Goal: Task Accomplishment & Management: Complete application form

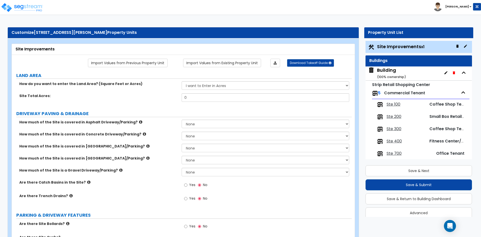
scroll to position [6, 0]
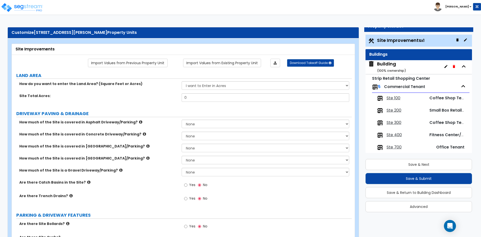
click at [143, 180] on label "Are there Catch Basins in the Site?" at bounding box center [98, 181] width 158 height 5
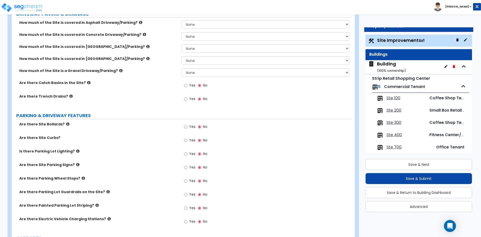
scroll to position [75, 0]
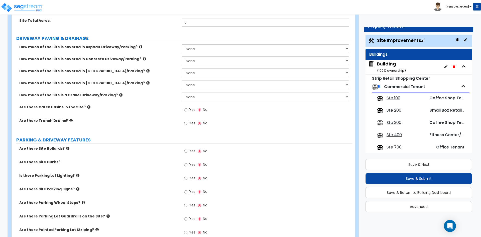
click at [163, 178] on div "Is there Parking Lot Lighting? Yes No" at bounding box center [182, 180] width 340 height 14
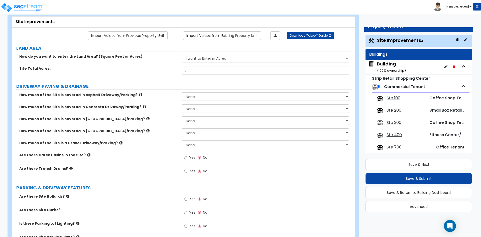
scroll to position [0, 0]
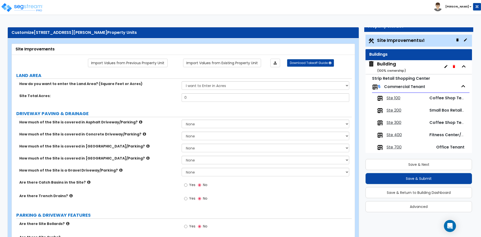
click at [207, 90] on div "How do you want to enter the Land Area? (Square Feet or Acres) I want to Enter …" at bounding box center [182, 87] width 340 height 12
click at [207, 87] on select "I want to Enter in Acres I want to Enter in Square Feet" at bounding box center [264, 85] width 167 height 9
select select "2"
click at [181, 81] on select "I want to Enter in Acres I want to Enter in Square Feet" at bounding box center [264, 85] width 167 height 9
click at [193, 98] on input "0" at bounding box center [264, 97] width 167 height 9
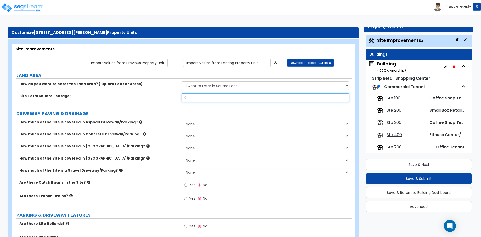
click at [193, 98] on input "0" at bounding box center [264, 97] width 167 height 9
type input "39,993"
click at [138, 100] on div "Site Total Square Footage: 39,993" at bounding box center [182, 99] width 340 height 12
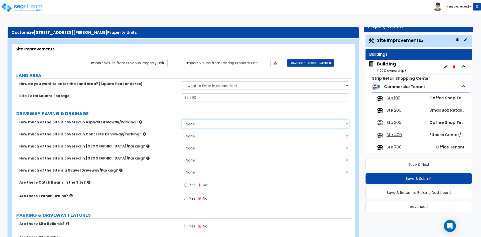
click at [202, 120] on select "None I want to Enter an Approximate Percentage I want to Enter the Square Foota…" at bounding box center [264, 123] width 167 height 9
select select "2"
click at [181, 119] on select "None I want to Enter an Approximate Percentage I want to Enter the Square Foota…" at bounding box center [264, 123] width 167 height 9
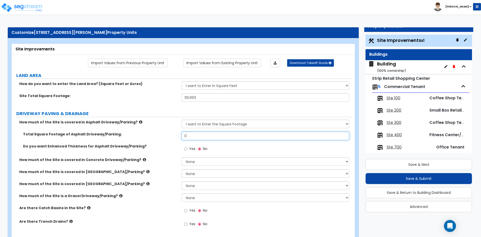
click at [207, 135] on input "0" at bounding box center [264, 135] width 167 height 9
type input "19,621"
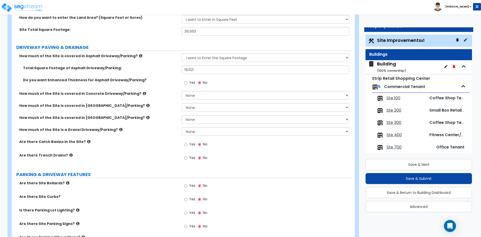
scroll to position [75, 0]
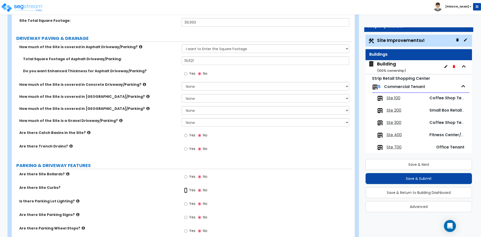
click at [187, 191] on input "Yes" at bounding box center [185, 190] width 3 height 6
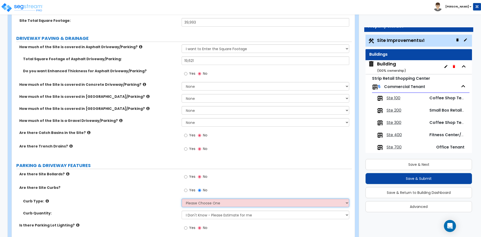
click at [207, 201] on select "Please Choose One Curb (Only) Curb & Gutter Asphalt Berm" at bounding box center [264, 202] width 167 height 9
select select "2"
click at [181, 198] on select "Please Choose One Curb (Only) Curb & Gutter Asphalt Berm" at bounding box center [264, 202] width 167 height 9
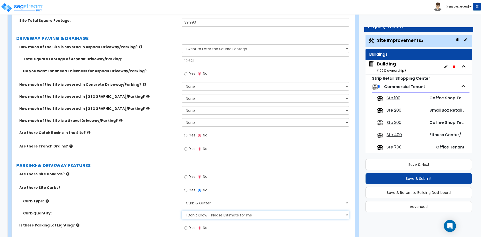
click at [202, 216] on select "I Don't Know - Please Estimate for me I want to Enter the Linear Footage" at bounding box center [264, 214] width 167 height 9
select select "1"
click at [181, 210] on select "I Don't Know - Please Estimate for me I want to Enter the Linear Footage" at bounding box center [264, 214] width 167 height 9
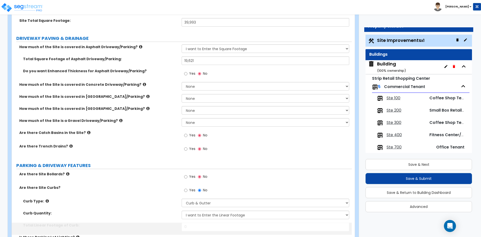
click at [142, 217] on div "Curb Quantity: I Don't Know - Please Estimate for me I want to Enter the Linear…" at bounding box center [182, 216] width 340 height 12
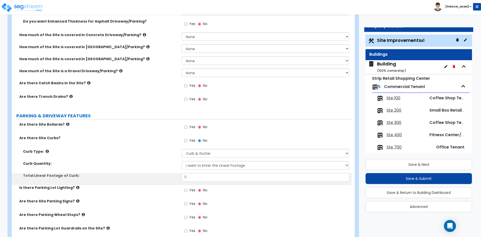
scroll to position [125, 0]
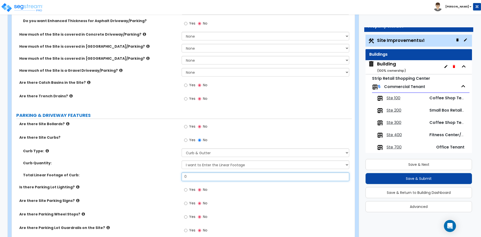
click at [205, 176] on input "0" at bounding box center [264, 176] width 167 height 9
type input "1,014"
click at [188, 188] on label "Yes" at bounding box center [189, 190] width 11 height 9
click at [187, 188] on input "Yes" at bounding box center [185, 190] width 3 height 6
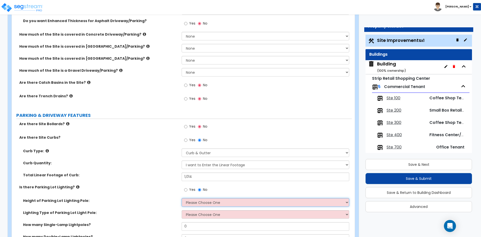
click at [200, 205] on select "Please Choose One 20' high 30' high 40' high" at bounding box center [264, 202] width 167 height 9
select select "1"
click at [181, 198] on select "Please Choose One 20' high 30' high 40' high" at bounding box center [264, 202] width 167 height 9
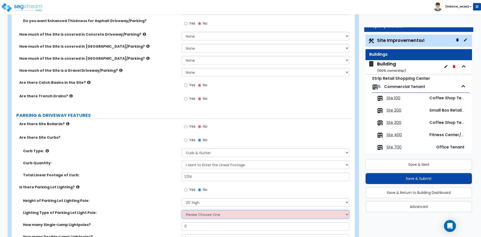
click at [193, 214] on select "Please Choose One LED Metal Halide High Pressure Sodium Please Choose for me" at bounding box center [264, 214] width 167 height 9
select select "1"
click at [181, 210] on select "Please Choose One LED Metal Halide High Pressure Sodium Please Choose for me" at bounding box center [264, 214] width 167 height 9
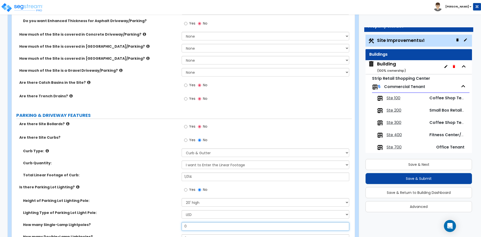
click at [192, 226] on input "0" at bounding box center [264, 226] width 167 height 9
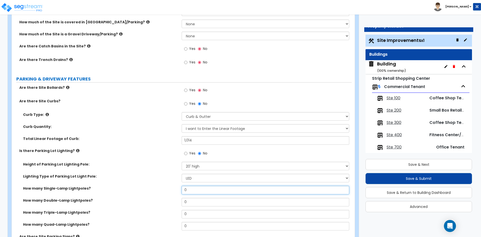
scroll to position [175, 0]
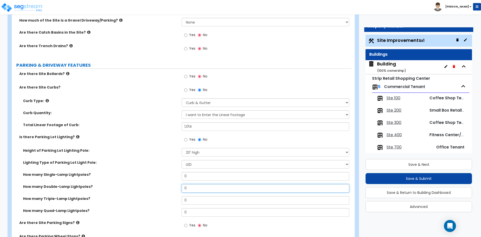
click at [197, 188] on input "0" at bounding box center [264, 188] width 167 height 9
type input "2"
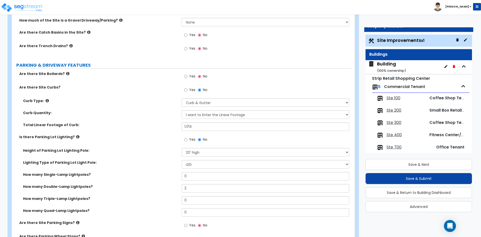
click at [137, 169] on div "Lighting Type of Parking Lot Light Pole: Please Choose One LED Metal Halide Hig…" at bounding box center [182, 166] width 340 height 12
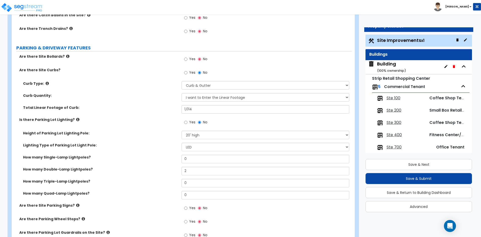
scroll to position [200, 0]
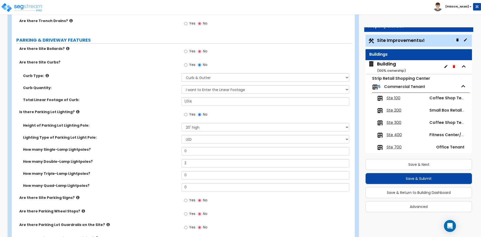
click at [188, 199] on label "Yes" at bounding box center [189, 200] width 11 height 9
click at [187, 199] on input "Yes" at bounding box center [185, 200] width 3 height 6
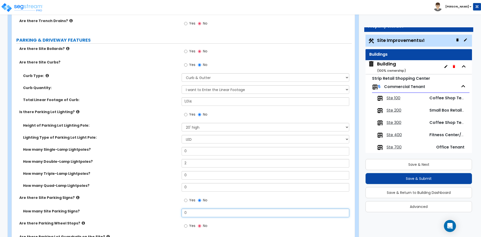
click at [199, 211] on input "0" at bounding box center [264, 212] width 167 height 9
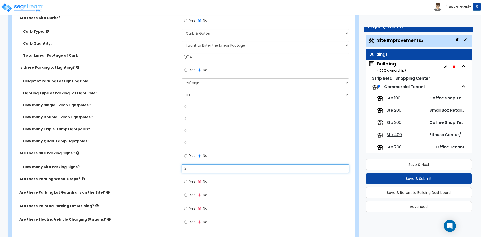
scroll to position [250, 0]
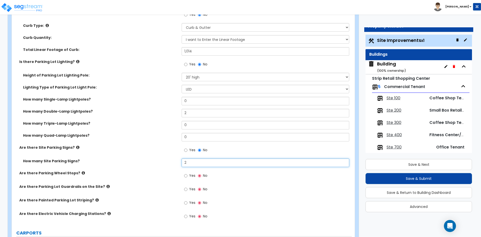
type input "2"
click at [191, 203] on span "Yes" at bounding box center [192, 202] width 6 height 5
click at [187, 203] on input "Yes" at bounding box center [185, 203] width 3 height 6
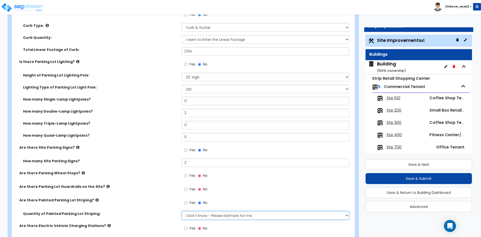
drag, startPoint x: 207, startPoint y: 214, endPoint x: 207, endPoint y: 219, distance: 5.3
click at [207, 214] on select "I Don't Know - Please Estimate for me I Want to Enter the Number of Parking Spa…" at bounding box center [264, 215] width 167 height 9
select select "1"
click at [181, 211] on select "I Don't Know - Please Estimate for me I Want to Enter the Number of Parking Spa…" at bounding box center [264, 215] width 167 height 9
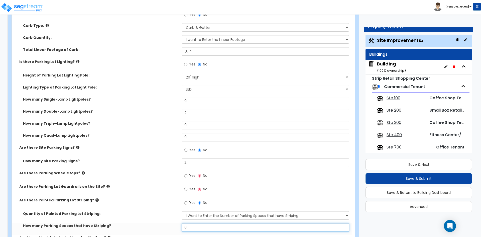
click at [200, 225] on input "0" at bounding box center [264, 227] width 167 height 9
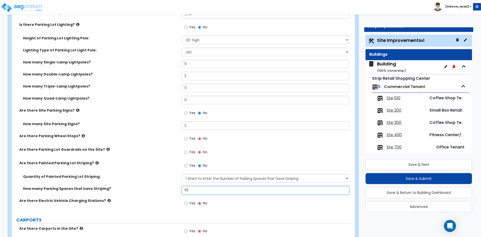
scroll to position [300, 0]
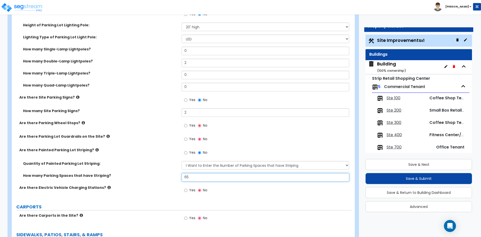
type input "65"
click at [146, 131] on div "Are there Parking Wheel Stops? Yes No" at bounding box center [182, 127] width 340 height 14
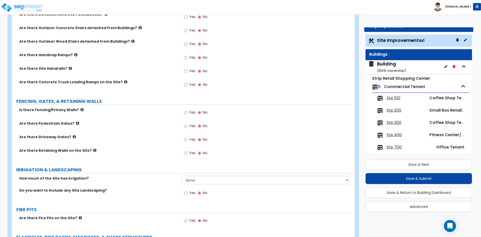
scroll to position [576, 0]
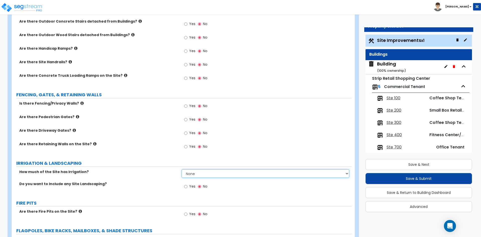
click at [197, 175] on select "None I want to Enter an Approximate Percentage I want to Enter the Square Foota…" at bounding box center [264, 173] width 167 height 9
select select "2"
click at [181, 169] on select "None I want to Enter an Approximate Percentage I want to Enter the Square Foota…" at bounding box center [264, 173] width 167 height 9
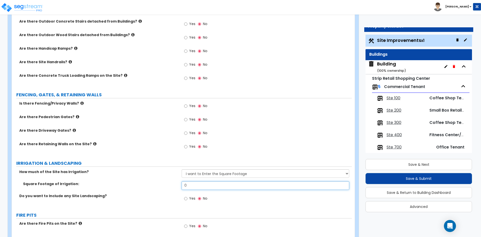
click at [191, 186] on input "0" at bounding box center [264, 185] width 167 height 9
type input "3,643"
click at [128, 125] on div "Are there Pedestrian Gates? Yes No" at bounding box center [182, 121] width 340 height 14
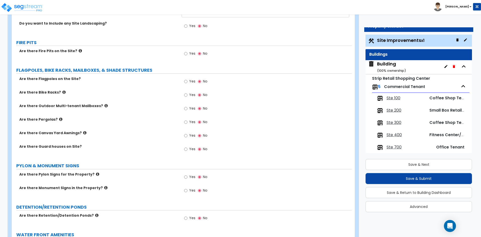
scroll to position [751, 0]
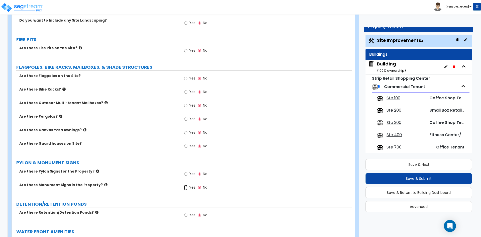
click at [186, 188] on input "Yes" at bounding box center [185, 187] width 3 height 6
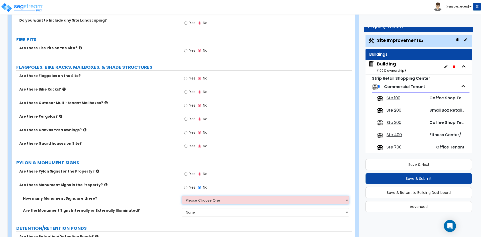
click at [206, 202] on select "Please Choose One 1 2 3" at bounding box center [264, 200] width 167 height 9
select select "1"
click at [181, 196] on select "Please Choose One 1 2 3" at bounding box center [264, 200] width 167 height 9
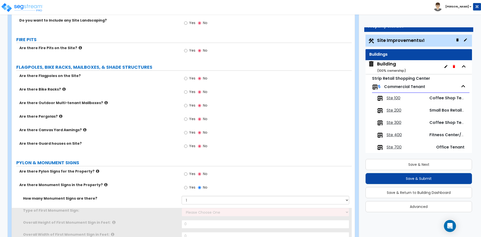
click at [151, 197] on label "How many Monument Signs are there?" at bounding box center [100, 198] width 155 height 5
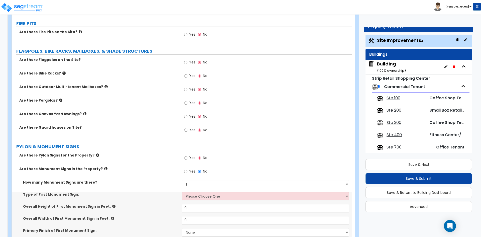
scroll to position [776, 0]
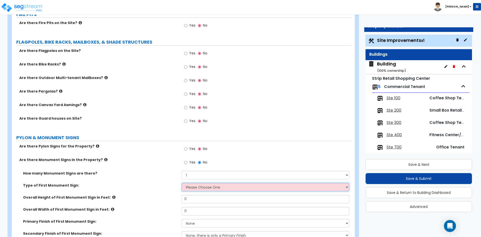
click at [193, 188] on select "Please Choose One Flat Signboard on top of a Base Flat Signboard attached to a …" at bounding box center [264, 186] width 167 height 9
select select "1"
click at [181, 182] on select "Please Choose One Flat Signboard on top of a Base Flat Signboard attached to a …" at bounding box center [264, 186] width 167 height 9
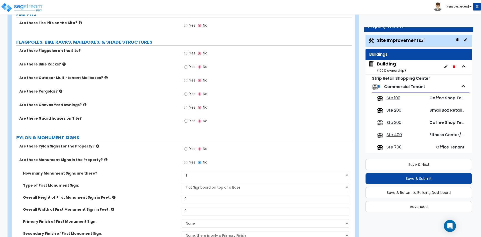
click at [112, 198] on icon at bounding box center [113, 197] width 3 height 4
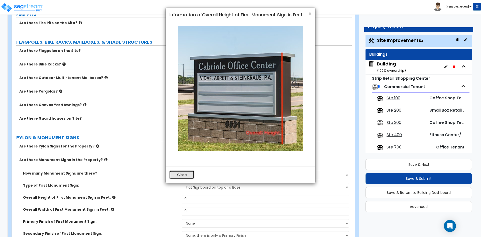
click at [180, 175] on button "Close" at bounding box center [181, 174] width 25 height 9
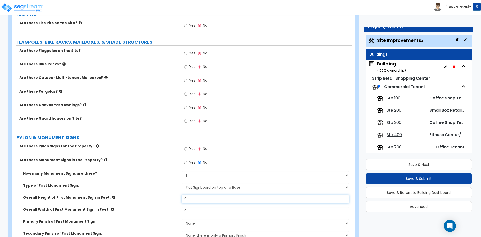
click at [196, 201] on input "0" at bounding box center [264, 199] width 167 height 9
type input "16.5"
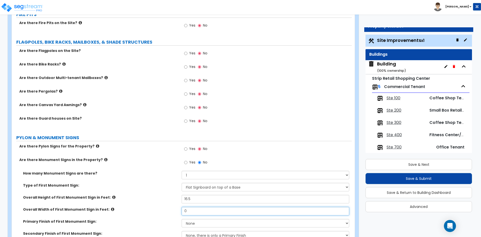
click at [204, 211] on input "0" at bounding box center [264, 211] width 167 height 9
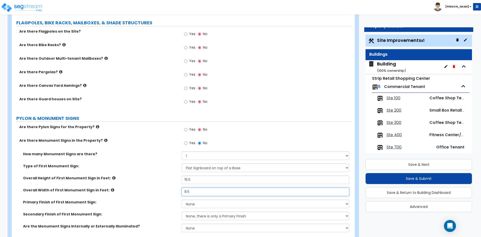
scroll to position [801, 0]
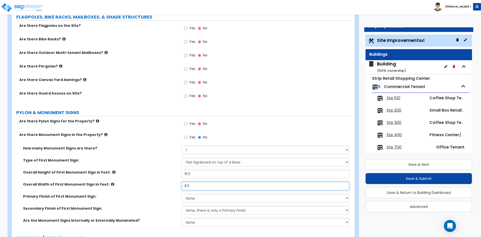
type input "8.5"
click at [209, 201] on select "None Paint/Stucco Finish Brick Finish Stone Finish Metal Composite Finish Vinyl…" at bounding box center [264, 198] width 167 height 9
select select "4"
click at [181, 194] on select "None Paint/Stucco Finish Brick Finish Stone Finish Metal Composite Finish Vinyl…" at bounding box center [264, 198] width 167 height 9
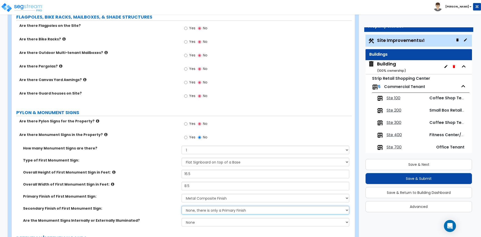
click at [191, 210] on select "None, there is only a Primary Finish Paint/Stucco Finish Brick Finish Stone Fin…" at bounding box center [264, 210] width 167 height 9
select select "1"
click at [181, 206] on select "None, there is only a Primary Finish Paint/Stucco Finish Brick Finish Stone Fin…" at bounding box center [264, 210] width 167 height 9
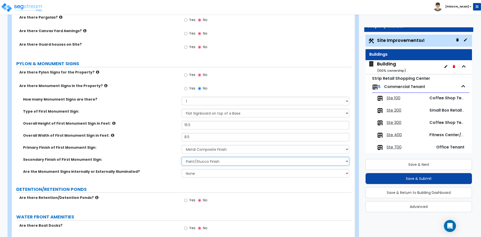
scroll to position [851, 0]
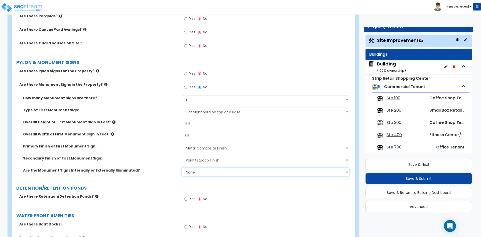
click at [214, 170] on select "None Internally Illuminated Externally Illuminated" at bounding box center [264, 171] width 167 height 9
select select "1"
click at [181, 167] on select "None Internally Illuminated Externally Illuminated" at bounding box center [264, 171] width 167 height 9
click at [147, 168] on label "Are the Monument Signs Internally or Externally Illuminated?" at bounding box center [100, 169] width 155 height 5
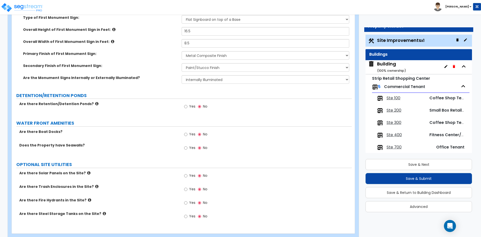
scroll to position [951, 0]
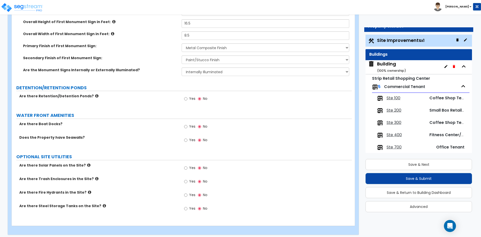
click at [186, 175] on div "Yes No" at bounding box center [266, 169] width 170 height 14
click at [185, 182] on input "Yes" at bounding box center [185, 181] width 3 height 6
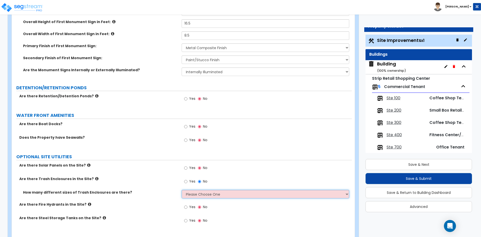
click at [233, 193] on select "Please Choose One 1 2 3" at bounding box center [264, 194] width 167 height 9
select select "1"
click at [181, 190] on select "Please Choose One 1 2 3" at bounding box center [264, 194] width 167 height 9
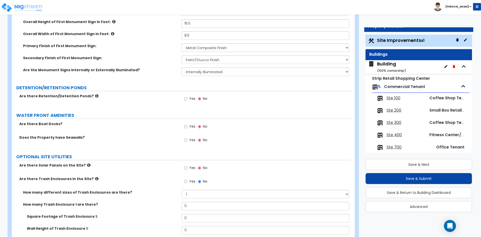
click at [198, 156] on label "OPTIONAL SITE UTILITIES" at bounding box center [183, 156] width 335 height 7
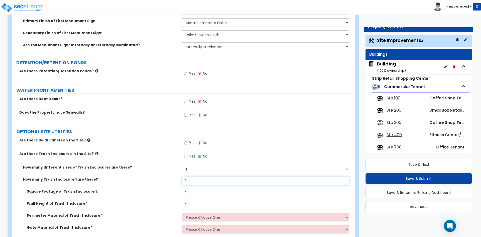
click at [194, 180] on input "0" at bounding box center [264, 180] width 167 height 9
type input "1"
click at [200, 191] on input "0" at bounding box center [264, 193] width 167 height 9
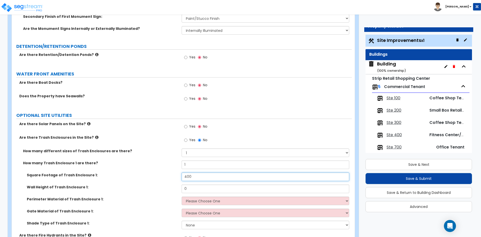
scroll to position [1001, 0]
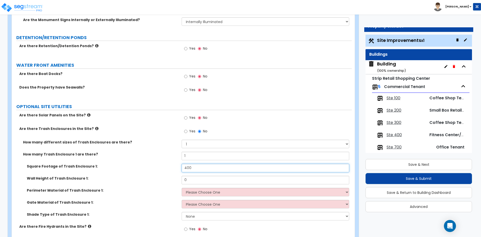
type input "400"
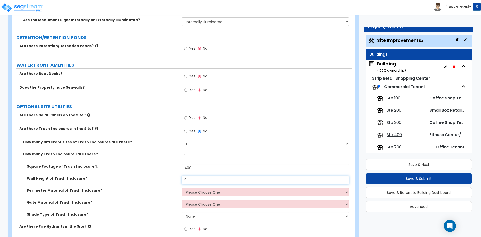
click at [198, 179] on input "0" at bounding box center [264, 179] width 167 height 9
type input "6.5"
click at [199, 192] on select "Please Choose One Chain Link Wood Metal CMU" at bounding box center [264, 192] width 167 height 9
select select "2"
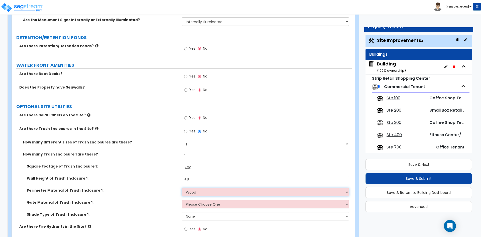
click at [181, 188] on select "Please Choose One Chain Link Wood Metal CMU" at bounding box center [264, 192] width 167 height 9
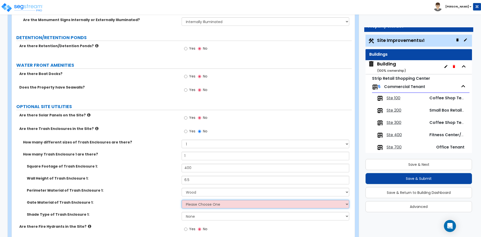
click at [208, 207] on select "Please Choose One Wood Metal" at bounding box center [264, 204] width 167 height 9
select select "1"
click at [181, 200] on select "Please Choose One Wood Metal" at bounding box center [264, 204] width 167 height 9
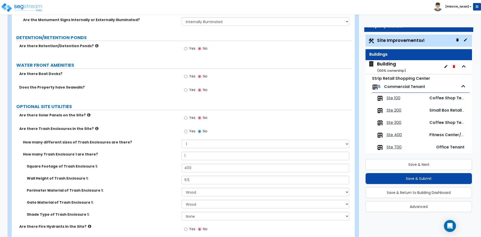
click at [142, 210] on div "Gate Material of Trash Enclosure 1: Please Choose One Wood Metal" at bounding box center [182, 206] width 340 height 12
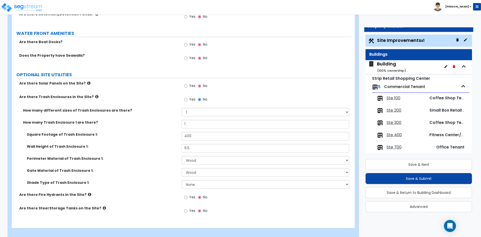
scroll to position [1038, 0]
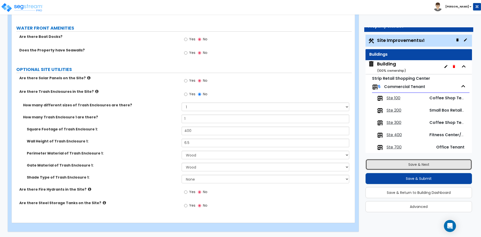
click at [391, 166] on button "Save & Next" at bounding box center [418, 164] width 106 height 11
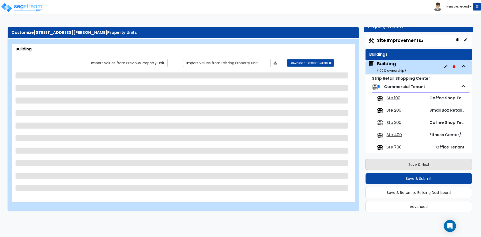
scroll to position [5, 0]
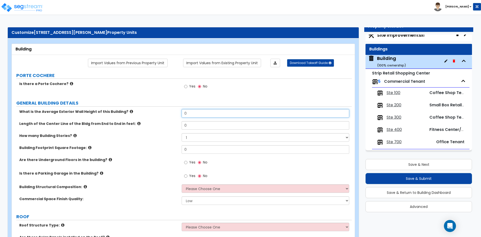
click at [211, 113] on input "0" at bounding box center [264, 113] width 167 height 9
type input "14"
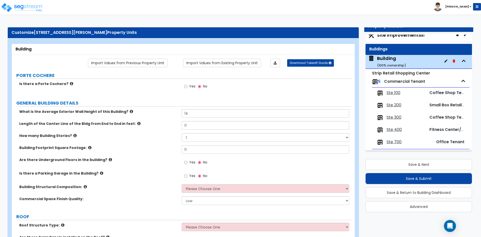
click at [212, 131] on div "Length of the Center Line of the Bldg from End to End in feet: 0" at bounding box center [182, 127] width 340 height 12
click at [212, 125] on input "0" at bounding box center [264, 125] width 167 height 9
type input "175"
click at [205, 133] on select "1 2 3 4 5" at bounding box center [264, 137] width 167 height 9
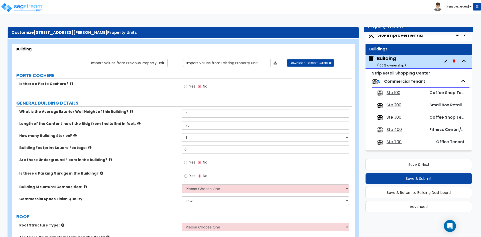
click at [142, 142] on div "How many Building Stories? 1 2 3 4 5" at bounding box center [182, 139] width 340 height 12
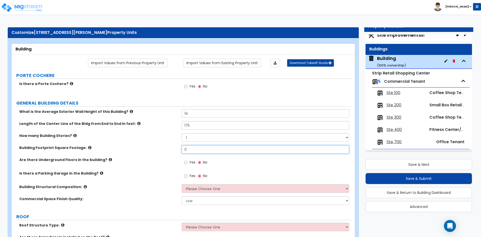
click at [195, 149] on input "0" at bounding box center [264, 149] width 167 height 9
type input "11,375"
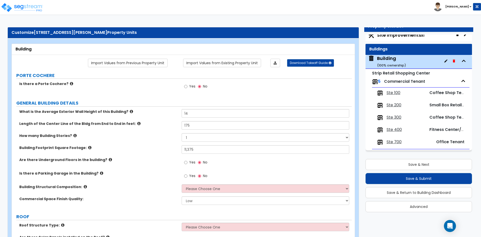
click at [124, 138] on label "How many Building Stories?" at bounding box center [98, 135] width 158 height 5
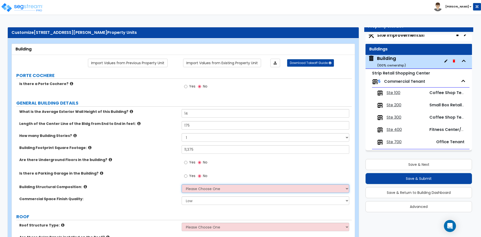
click at [195, 188] on select "Please Choose One Tilt-up Wall Construction Reinforced Concrete Structural Stee…" at bounding box center [264, 188] width 167 height 9
select select "7"
click at [181, 184] on select "Please Choose One Tilt-up Wall Construction Reinforced Concrete Structural Stee…" at bounding box center [264, 188] width 167 height 9
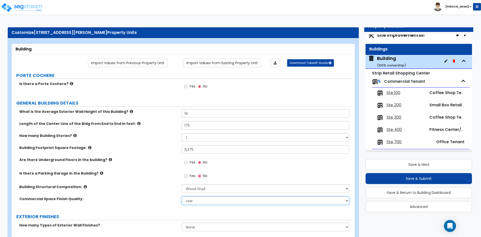
click at [209, 199] on select "Low Average High" at bounding box center [264, 200] width 167 height 9
select select "1"
click at [181, 196] on select "Low Average High" at bounding box center [264, 200] width 167 height 9
click at [123, 203] on div "Commercial Space Finish Quality: Low Average High" at bounding box center [182, 202] width 340 height 12
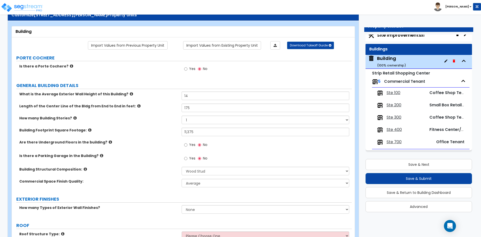
scroll to position [25, 0]
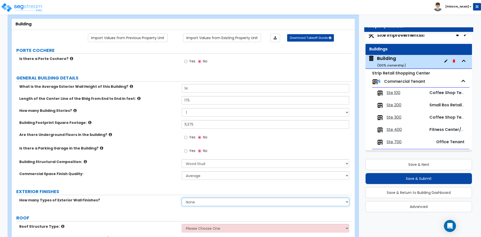
click at [214, 201] on select "None 1 2 3" at bounding box center [264, 201] width 167 height 9
select select "1"
click at [181, 197] on select "None 1 2 3" at bounding box center [264, 201] width 167 height 9
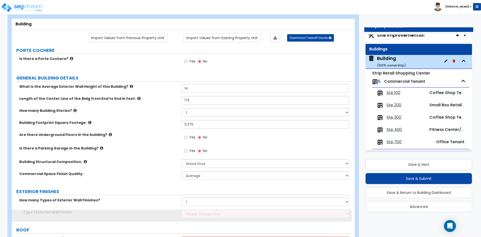
click at [197, 216] on select "Please Choose One No Finish/Shared Wall No Wall Brick Veneer Stone Veneer Wood …" at bounding box center [264, 213] width 167 height 9
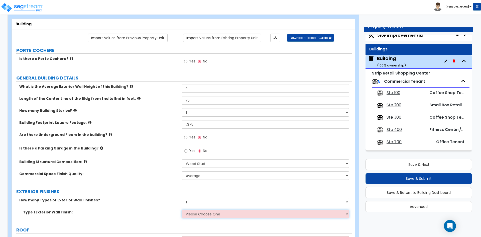
select select "8"
click at [181, 209] on select "Please Choose One No Finish/Shared Wall No Wall Brick Veneer Stone Veneer Wood …" at bounding box center [264, 213] width 167 height 9
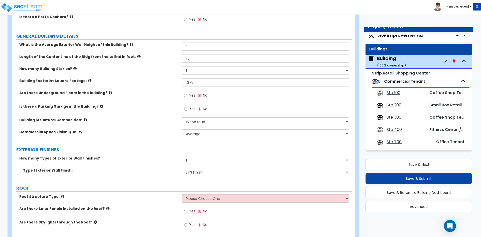
scroll to position [100, 0]
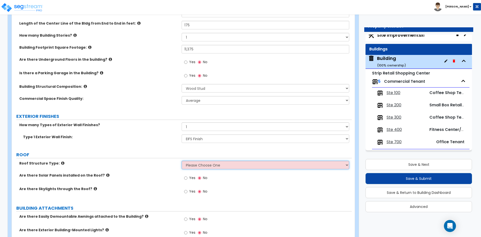
click at [228, 163] on select "Please Choose One Gable Roof Flat Roof Hybrid Gable & Flat Roof" at bounding box center [264, 164] width 167 height 9
select select "3"
click at [181, 160] on select "Please Choose One Gable Roof Flat Roof Hybrid Gable & Flat Roof" at bounding box center [264, 164] width 167 height 9
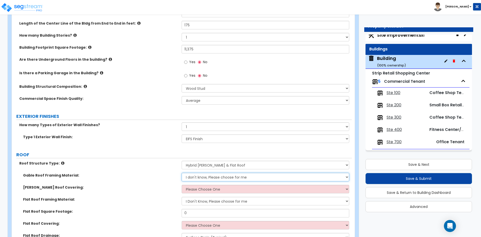
click at [206, 179] on select "I don't know, Please choose for me Metal Wood" at bounding box center [264, 176] width 167 height 9
select select "1"
click at [181, 172] on select "I don't know, Please choose for me Metal Wood" at bounding box center [264, 176] width 167 height 9
click at [201, 190] on select "Please Choose One Asphalt Shingle Clay Tile Wood Shingle Metal Shingle Standing…" at bounding box center [264, 188] width 167 height 9
click at [200, 190] on select "Please Choose One Asphalt Shingle Clay Tile Wood Shingle Metal Shingle Standing…" at bounding box center [264, 188] width 167 height 9
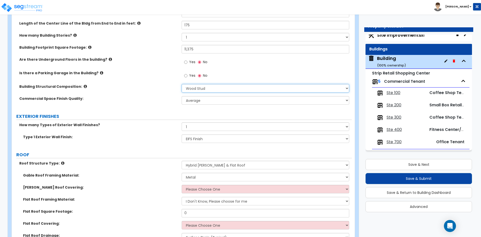
click at [199, 88] on select "Please Choose One Tilt-up Wall Construction Reinforced Concrete Structural Stee…" at bounding box center [264, 88] width 167 height 9
select select "8"
click at [181, 84] on select "Please Choose One Tilt-up Wall Construction Reinforced Concrete Structural Stee…" at bounding box center [264, 88] width 167 height 9
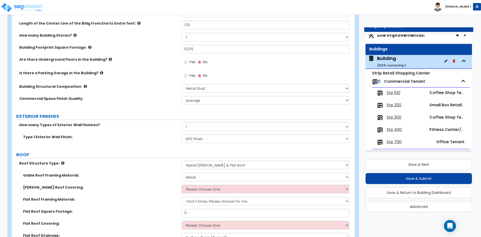
click at [147, 163] on label "Roof Structure Type:" at bounding box center [98, 162] width 158 height 5
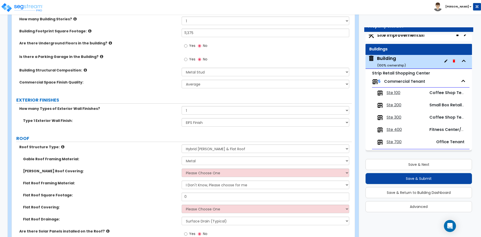
scroll to position [125, 0]
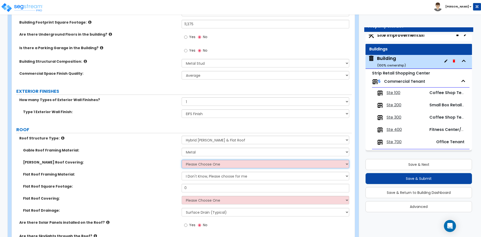
click at [196, 164] on select "Please Choose One Asphalt Shingle Clay Tile Wood Shingle Metal Shingle Standing…" at bounding box center [264, 163] width 167 height 9
select select "2"
click at [181, 159] on select "Please Choose One Asphalt Shingle Clay Tile Wood Shingle Metal Shingle Standing…" at bounding box center [264, 163] width 167 height 9
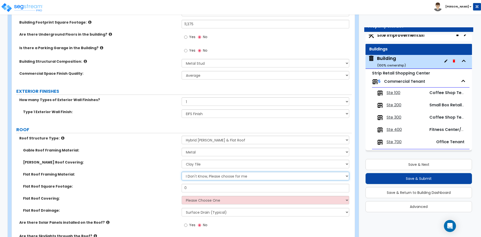
click at [185, 178] on select "I Don't Know, Please choose for me Metal Wood" at bounding box center [264, 175] width 167 height 9
select select "1"
click at [181, 171] on select "I Don't Know, Please choose for me Metal Wood" at bounding box center [264, 175] width 167 height 9
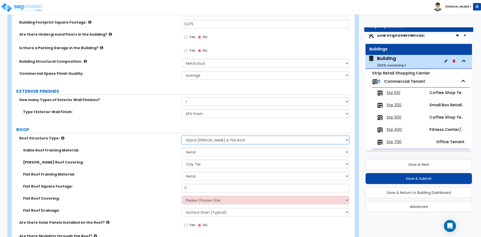
click at [218, 143] on select "Please Choose One Gable Roof Flat Roof Hybrid Gable & Flat Roof" at bounding box center [264, 139] width 167 height 9
select select "2"
click at [181, 135] on select "Please Choose One Gable Roof Flat Roof Hybrid Gable & Flat Roof" at bounding box center [264, 139] width 167 height 9
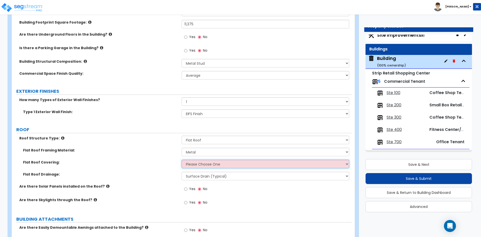
click at [191, 163] on select "Please Choose One Rolled Asphalt PVC Membrane Plastic (EPDM) Membrane Asphalt F…" at bounding box center [264, 163] width 167 height 9
select select "2"
click at [181, 159] on select "Please Choose One Rolled Asphalt PVC Membrane Plastic (EPDM) Membrane Asphalt F…" at bounding box center [264, 163] width 167 height 9
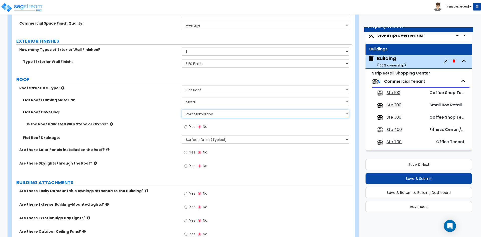
scroll to position [200, 0]
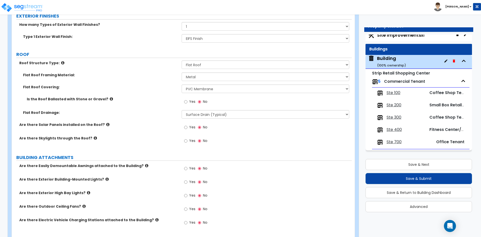
click at [190, 181] on span "Yes" at bounding box center [192, 181] width 6 height 5
click at [189, 180] on label "Yes" at bounding box center [189, 182] width 11 height 9
click at [187, 180] on input "Yes" at bounding box center [185, 182] width 3 height 6
radio input "true"
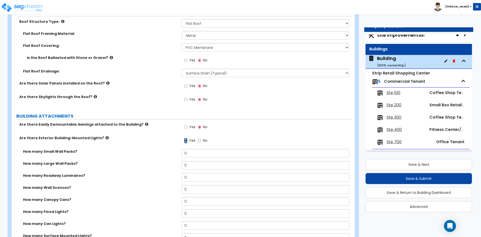
scroll to position [250, 0]
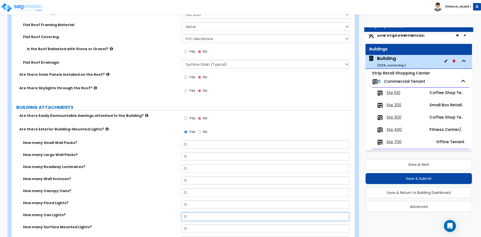
click at [206, 217] on input "0" at bounding box center [264, 216] width 167 height 9
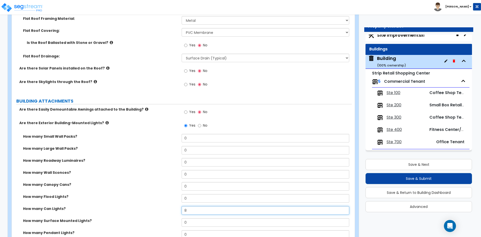
scroll to position [275, 0]
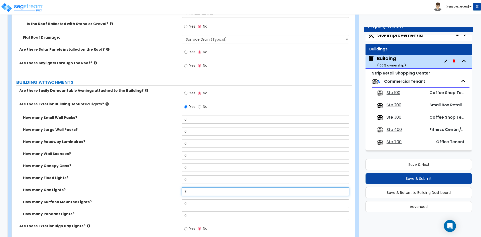
type input "8"
click at [204, 132] on input "0" at bounding box center [264, 131] width 167 height 9
type input "6"
click at [123, 168] on label "How many Canopy Cans?" at bounding box center [100, 165] width 155 height 5
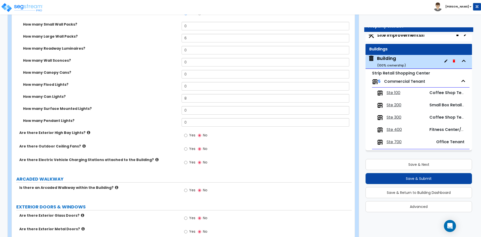
scroll to position [376, 0]
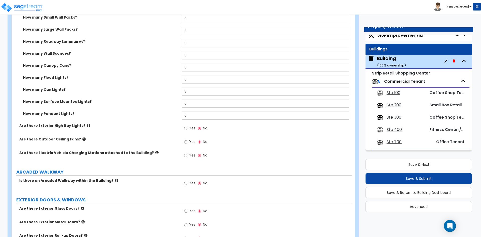
click at [115, 181] on icon at bounding box center [116, 180] width 3 height 4
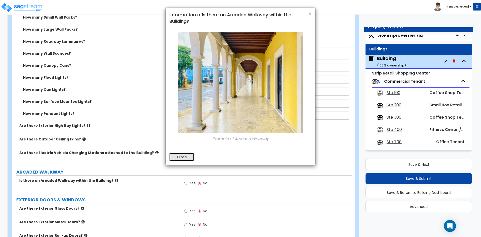
click at [185, 160] on button "Close" at bounding box center [181, 156] width 25 height 9
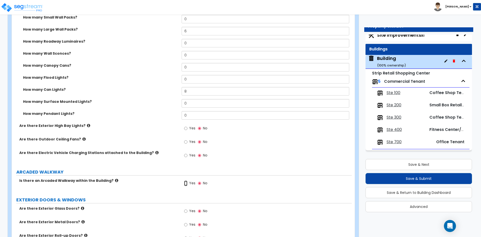
click at [186, 182] on input "Yes" at bounding box center [185, 183] width 3 height 6
radio input "true"
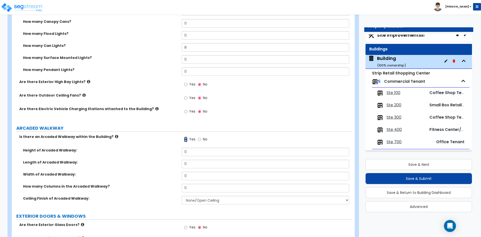
scroll to position [426, 0]
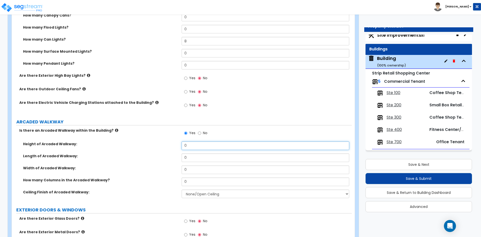
click at [191, 146] on input "0" at bounding box center [264, 145] width 167 height 9
type input "10"
click at [198, 156] on input "0" at bounding box center [264, 157] width 167 height 9
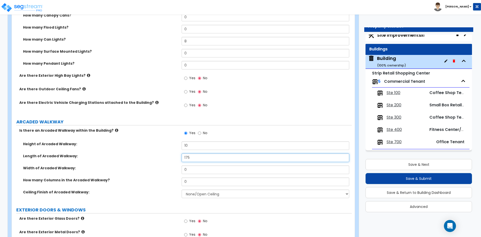
type input "175"
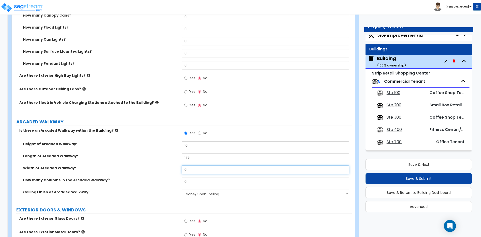
click at [202, 170] on input "0" at bounding box center [264, 169] width 167 height 9
click at [211, 178] on input "0" at bounding box center [264, 181] width 167 height 9
click at [192, 167] on input "4" at bounding box center [264, 169] width 167 height 9
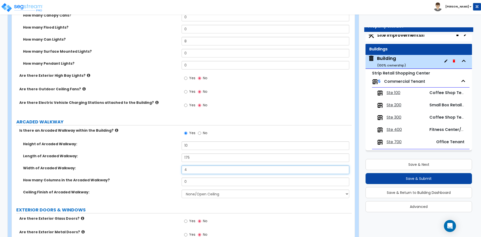
click at [192, 167] on input "4" at bounding box center [264, 169] width 167 height 9
type input "6"
click at [196, 183] on input "0" at bounding box center [264, 181] width 167 height 9
click at [215, 180] on input "0" at bounding box center [264, 181] width 167 height 9
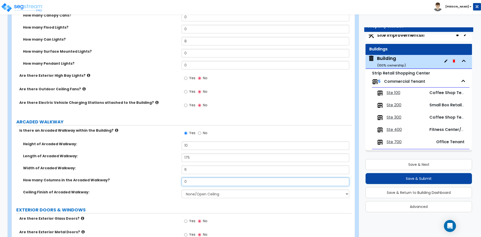
click at [215, 180] on input "0" at bounding box center [264, 181] width 167 height 9
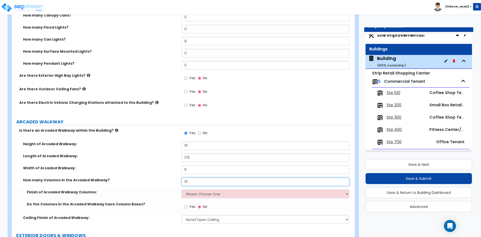
type input "10"
click at [198, 195] on select "Please Choose One Paint Finish Brick Veneer Stone Veneer EIFS Stucco Aluminum C…" at bounding box center [264, 193] width 167 height 9
select select "4"
click at [181, 189] on select "Please Choose One Paint Finish Brick Veneer Stone Veneer EIFS Stucco Aluminum C…" at bounding box center [264, 193] width 167 height 9
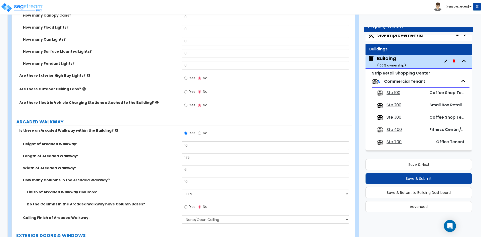
click at [190, 205] on span "Yes" at bounding box center [192, 206] width 6 height 5
click at [187, 205] on input "Yes" at bounding box center [185, 207] width 3 height 6
radio input "true"
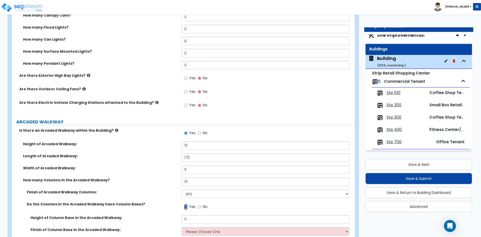
scroll to position [451, 0]
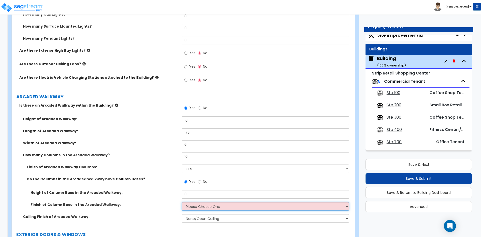
click at [213, 208] on select "Please Choose One Paint Finish Brick Veneer Stone Veneer EIFS Stucco Metal Comp…" at bounding box center [264, 206] width 167 height 9
select select "4"
click at [181, 202] on select "Please Choose One Paint Finish Brick Veneer Stone Veneer EIFS Stucco Metal Comp…" at bounding box center [264, 206] width 167 height 9
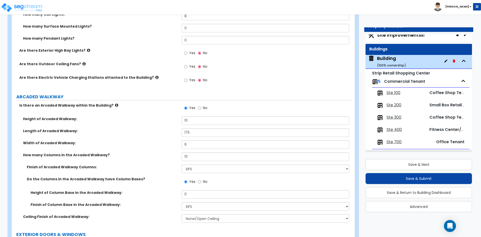
click at [125, 217] on label "Ceiling Finish of Arcaded Walkway:" at bounding box center [100, 216] width 155 height 5
click at [201, 221] on select "None/Open Ceiling Drywall Metal" at bounding box center [264, 218] width 167 height 9
select select "1"
click at [181, 214] on select "None/Open Ceiling Drywall Metal" at bounding box center [264, 218] width 167 height 9
click at [145, 206] on label "Finish of Column Base in the Arcaded Walkway:" at bounding box center [104, 204] width 147 height 5
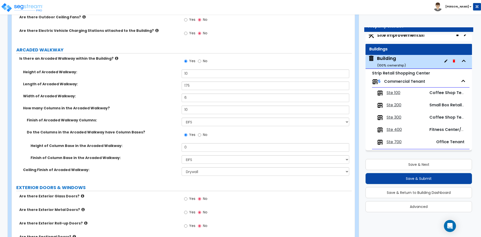
scroll to position [501, 0]
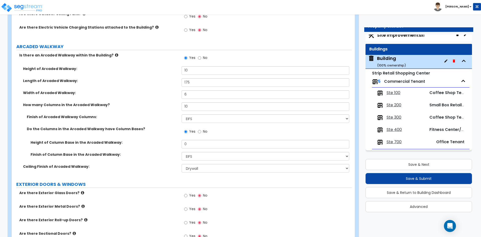
click at [193, 198] on label "Yes" at bounding box center [189, 196] width 11 height 9
click at [187, 198] on input "Yes" at bounding box center [185, 196] width 3 height 6
radio input "true"
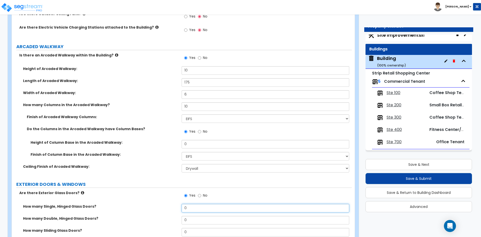
click at [199, 208] on input "0" at bounding box center [264, 208] width 167 height 9
type input "7"
click at [140, 186] on label "EXTERIOR DOORS & WINDOWS" at bounding box center [183, 184] width 335 height 7
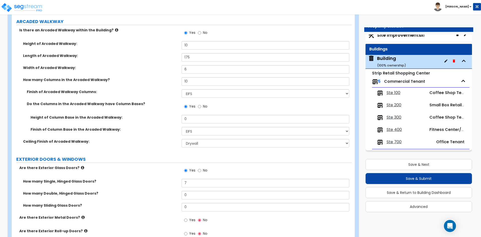
scroll to position [551, 0]
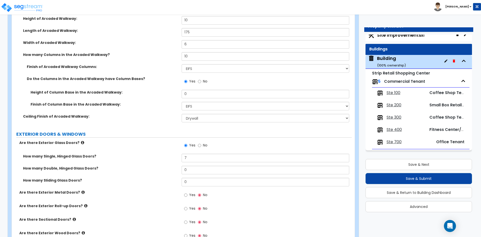
click at [190, 194] on span "Yes" at bounding box center [192, 194] width 6 height 5
click at [187, 194] on input "Yes" at bounding box center [185, 195] width 3 height 6
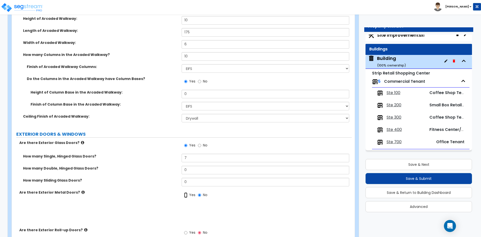
radio input "true"
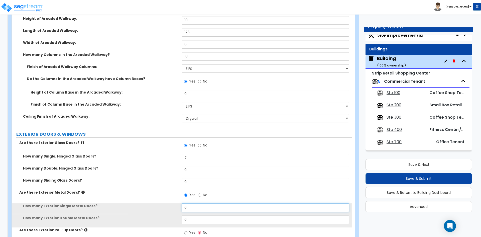
click at [191, 206] on input "0" at bounding box center [264, 207] width 167 height 9
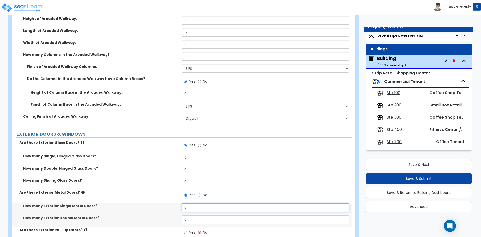
click at [191, 206] on input "0" at bounding box center [264, 207] width 167 height 9
type input "7"
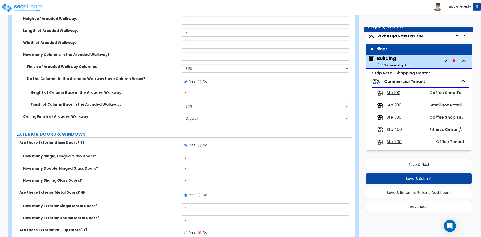
click at [148, 190] on label "Are there Exterior Metal Doors?" at bounding box center [98, 192] width 158 height 5
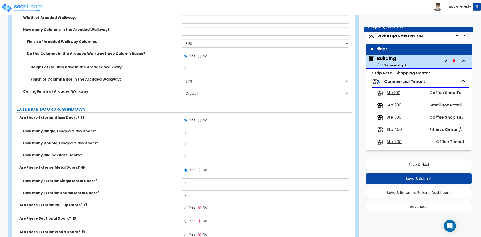
scroll to position [601, 0]
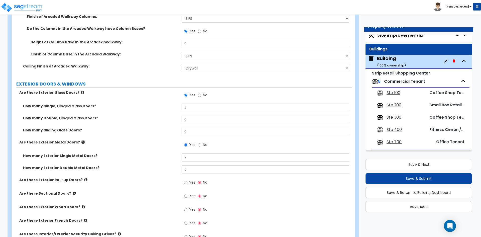
click at [129, 171] on div "How many Exterior Double Metal Doors? 0" at bounding box center [182, 171] width 340 height 12
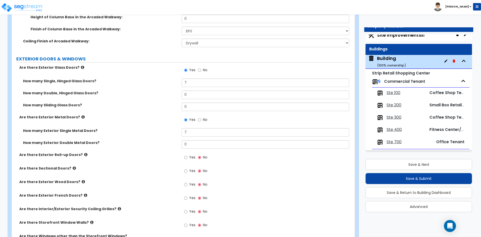
scroll to position [651, 0]
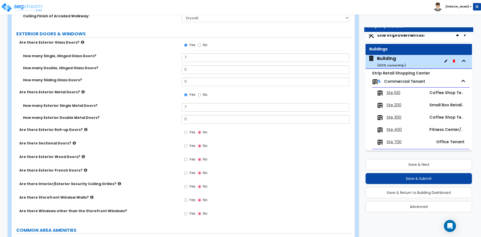
click at [190, 200] on span "Yes" at bounding box center [192, 199] width 6 height 5
click at [187, 200] on input "Yes" at bounding box center [185, 200] width 3 height 6
radio input "true"
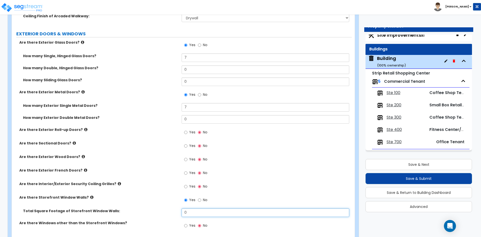
click at [192, 213] on input "0" at bounding box center [264, 212] width 167 height 9
type input "1,140"
click at [165, 199] on label "Are there Storefront Window Walls?" at bounding box center [98, 197] width 158 height 5
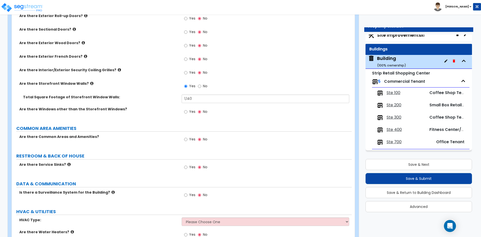
scroll to position [776, 0]
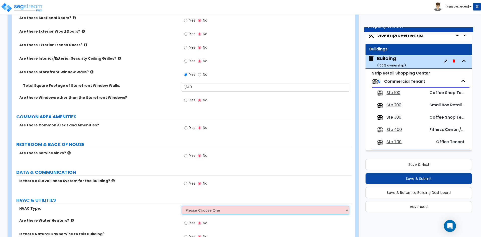
click at [224, 209] on select "Please Choose One Rooftop Unit Furnace-Condenser Forced Air Split Heating/Cooli…" at bounding box center [264, 210] width 167 height 9
select select "1"
click at [181, 206] on select "Please Choose One Rooftop Unit Furnace-Condenser Forced Air Split Heating/Cooli…" at bounding box center [264, 210] width 167 height 9
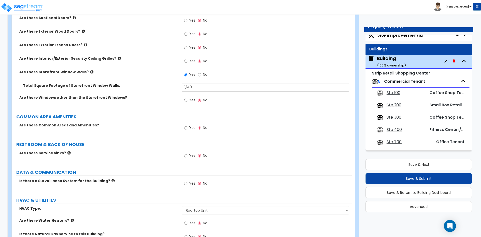
click at [147, 203] on div "HVAC & UTILITIES" at bounding box center [183, 200] width 335 height 7
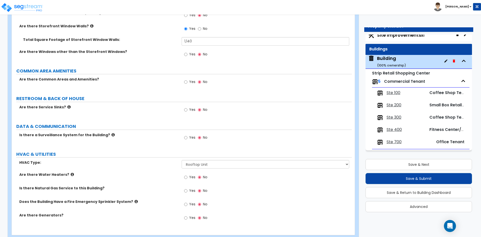
scroll to position [826, 0]
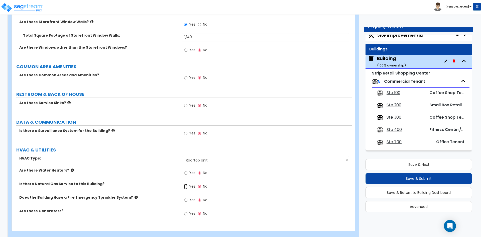
click at [184, 185] on input "Yes" at bounding box center [185, 186] width 3 height 6
radio input "true"
click at [282, 203] on div "Yes No" at bounding box center [266, 202] width 170 height 14
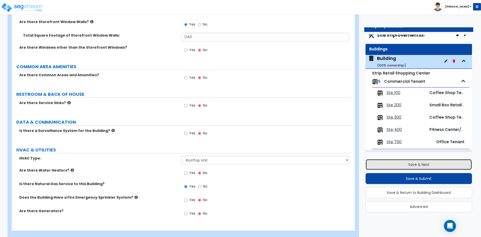
click at [405, 164] on button "Save & Next" at bounding box center [418, 164] width 106 height 11
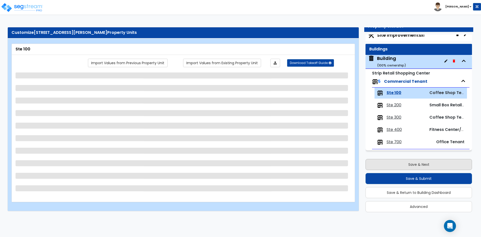
scroll to position [0, 0]
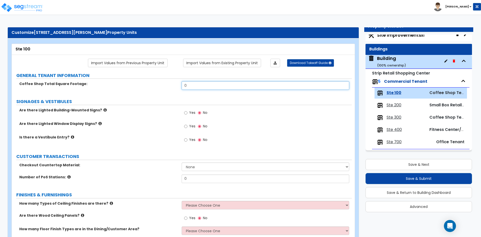
click at [210, 88] on input "0" at bounding box center [264, 85] width 167 height 9
type input "1,625"
click at [129, 132] on div "Are there Lighted Window Display Signs? Yes No" at bounding box center [182, 128] width 340 height 14
click at [147, 118] on div "Are there Lighted Building-Mounted Signs? Yes No" at bounding box center [182, 114] width 340 height 14
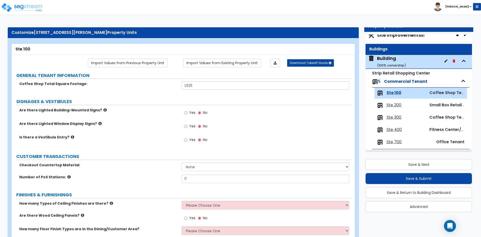
click at [158, 102] on label "SIGNAGES & VESTIBULES" at bounding box center [183, 101] width 335 height 7
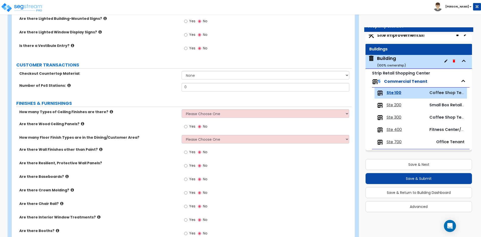
scroll to position [100, 0]
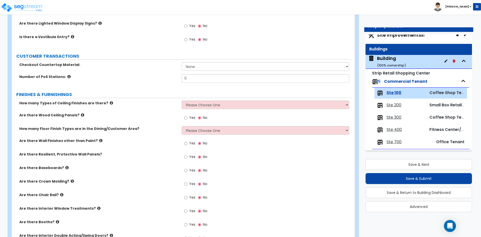
click at [163, 96] on label "FINISHES & FURNISHINGS" at bounding box center [183, 94] width 335 height 7
click at [140, 108] on div "How many Types of Ceiling Finishes are there? Please Choose One 1 2 3" at bounding box center [182, 106] width 340 height 12
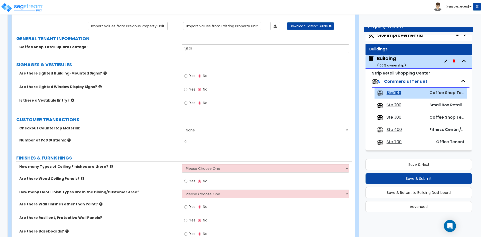
scroll to position [25, 0]
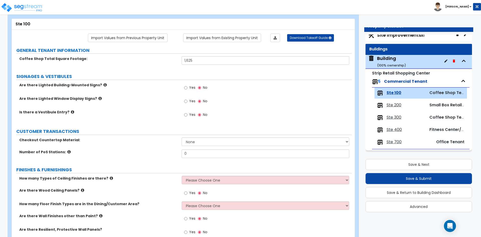
click at [127, 98] on label "Are there Lighted Window Display Signs?" at bounding box center [98, 98] width 158 height 5
click at [191, 88] on span "Yes" at bounding box center [192, 87] width 6 height 5
click at [187, 88] on input "Yes" at bounding box center [185, 88] width 3 height 6
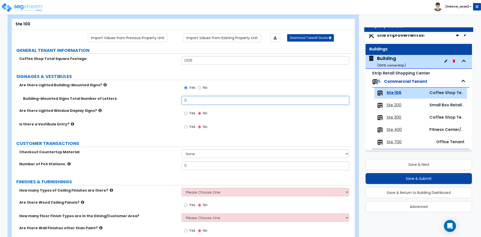
click at [201, 100] on input "0" at bounding box center [264, 100] width 167 height 9
click at [199, 86] on input "No" at bounding box center [199, 88] width 3 height 6
radio input "false"
radio input "true"
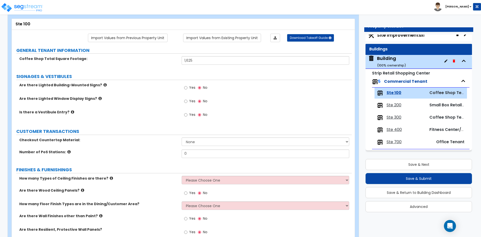
click at [193, 100] on span "Yes" at bounding box center [192, 100] width 6 height 5
click at [187, 100] on input "Yes" at bounding box center [185, 101] width 3 height 6
radio input "true"
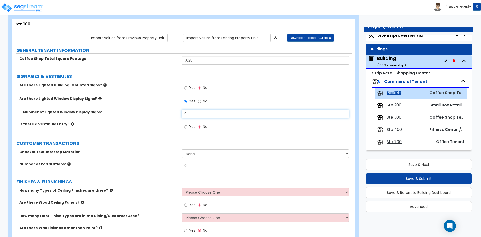
click at [195, 114] on input "0" at bounding box center [264, 113] width 167 height 9
type input "1"
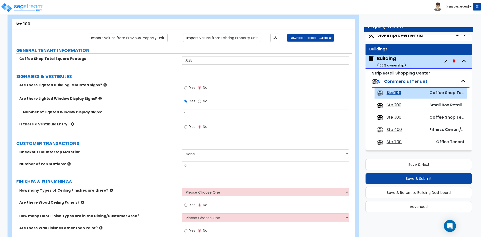
click at [125, 124] on label "Is there a Vestibule Entry?" at bounding box center [98, 123] width 158 height 5
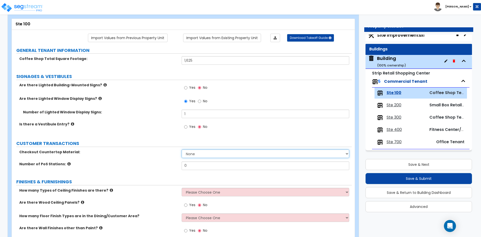
click at [203, 153] on select "None Plastic Laminate Solid Surface Stone Quartz Marble Tile Wood Stainless Ste…" at bounding box center [264, 153] width 167 height 9
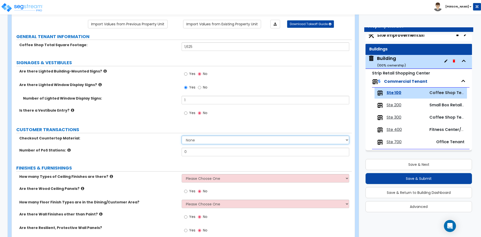
scroll to position [50, 0]
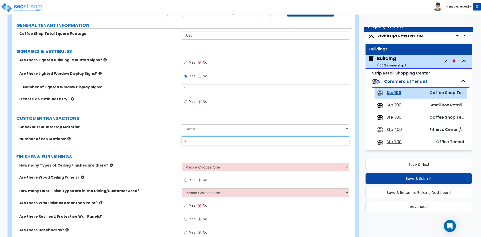
click at [222, 143] on input "0" at bounding box center [264, 140] width 167 height 9
type input "2"
click at [137, 104] on div "Is there a Vestibule Entry? Yes No" at bounding box center [182, 103] width 340 height 14
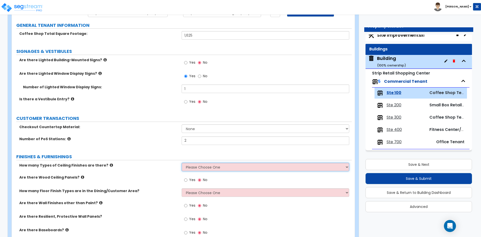
click at [208, 167] on select "Please Choose One 1 2 3" at bounding box center [264, 166] width 167 height 9
select select "1"
click at [181, 162] on select "Please Choose One 1 2 3" at bounding box center [264, 166] width 167 height 9
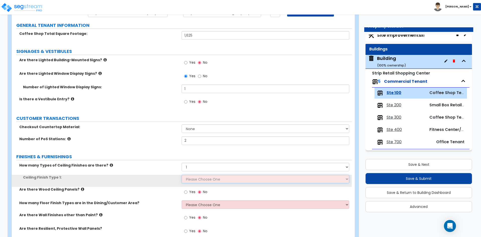
drag, startPoint x: 205, startPoint y: 181, endPoint x: 195, endPoint y: 181, distance: 10.3
click at [195, 181] on select "Please Choose One Drywall Ceiling Open Ceiling Drop Ceiling" at bounding box center [264, 178] width 167 height 9
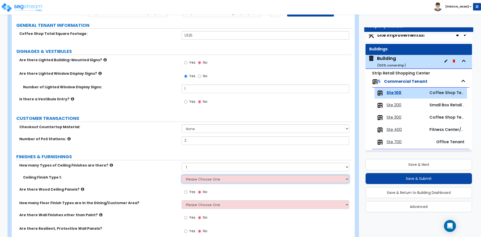
select select "2"
click at [181, 174] on select "Please Choose One Drywall Ceiling Open Ceiling Drop Ceiling" at bounding box center [264, 178] width 167 height 9
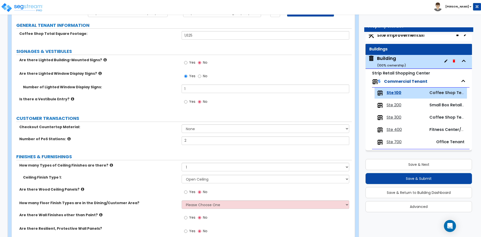
click at [144, 177] on label "Ceiling Finish Type 1:" at bounding box center [100, 176] width 155 height 5
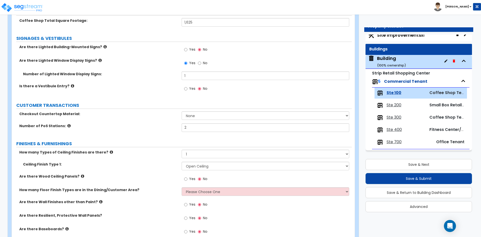
scroll to position [75, 0]
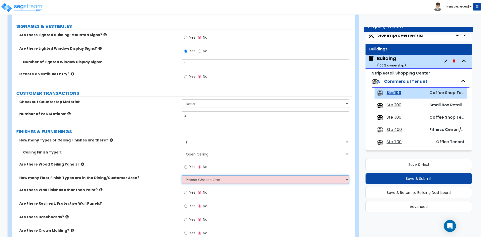
click at [224, 181] on select "Please Choose One 1 2 3 4" at bounding box center [264, 179] width 167 height 9
select select "1"
click at [181, 175] on select "Please Choose One 1 2 3 4" at bounding box center [264, 179] width 167 height 9
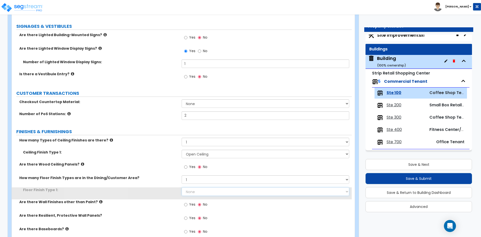
click at [197, 190] on select "None Tile Flooring Marble Flooring Hardwood Flooring Resilient Laminate Floorin…" at bounding box center [264, 191] width 167 height 9
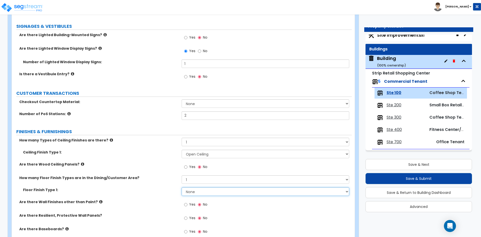
click at [181, 187] on select "None Tile Flooring Marble Flooring Hardwood Flooring Resilient Laminate Floorin…" at bounding box center [264, 191] width 167 height 9
click at [138, 164] on label "Are there Wood Ceiling Panels?" at bounding box center [98, 163] width 158 height 5
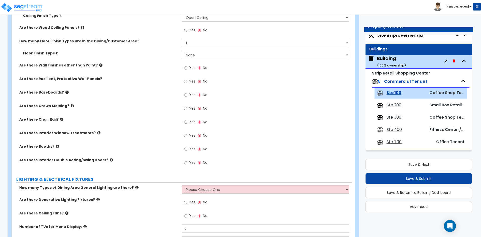
scroll to position [225, 0]
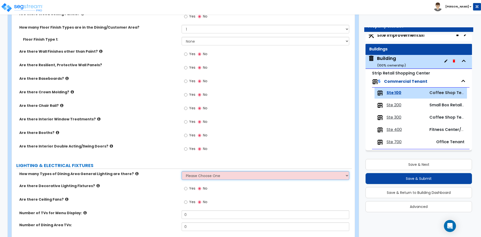
click at [203, 176] on select "Please Choose One 1 2 3" at bounding box center [264, 175] width 167 height 9
select select "1"
click at [181, 171] on select "Please Choose One 1 2 3" at bounding box center [264, 175] width 167 height 9
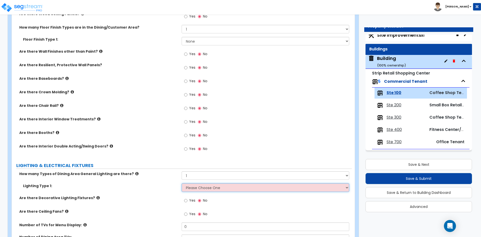
click at [214, 189] on select "Please Choose One LED Surface-Mounted LED Recessed Fluorescent Surface-Mounted …" at bounding box center [264, 187] width 167 height 9
select select "1"
click at [181, 183] on select "Please Choose One LED Surface-Mounted LED Recessed Fluorescent Surface-Mounted …" at bounding box center [264, 187] width 167 height 9
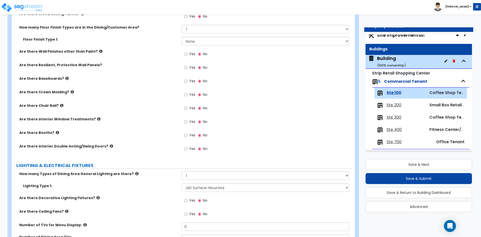
click at [163, 171] on label "How many Types of Dining Area General Lighting are there?" at bounding box center [98, 173] width 158 height 5
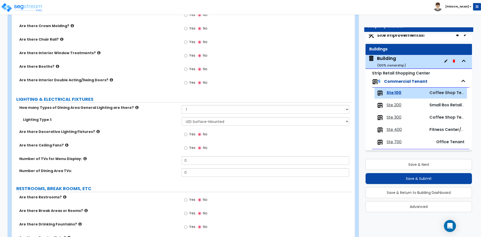
scroll to position [300, 0]
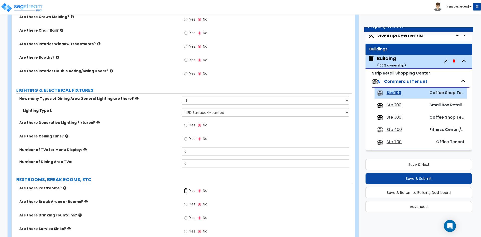
click at [186, 189] on input "Yes" at bounding box center [185, 191] width 3 height 6
radio input "true"
click at [189, 203] on label "Yes" at bounding box center [189, 204] width 11 height 9
click at [187, 203] on input "Yes" at bounding box center [185, 204] width 3 height 6
radio input "true"
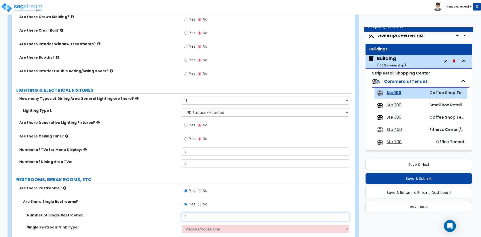
click at [193, 216] on input "0" at bounding box center [264, 216] width 167 height 9
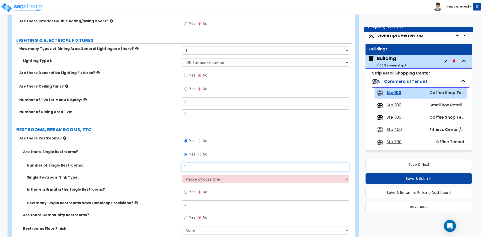
scroll to position [350, 0]
type input "1"
click at [194, 174] on select "Please Choose One Wall-mounted Vanity-mounted" at bounding box center [264, 178] width 167 height 9
select select "1"
click at [181, 174] on select "Please Choose One Wall-mounted Vanity-mounted" at bounding box center [264, 178] width 167 height 9
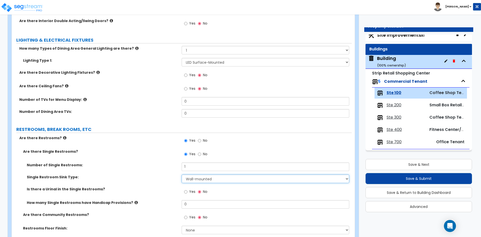
scroll to position [376, 0]
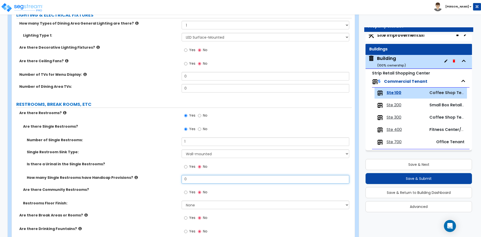
click at [193, 176] on input "0" at bounding box center [264, 179] width 167 height 9
type input "1"
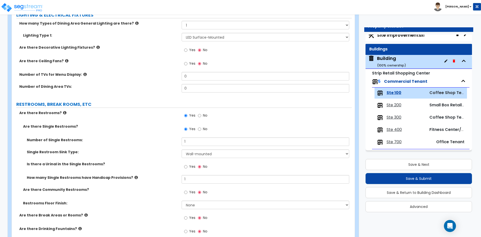
click at [134, 131] on div "Are there Single Restrooms? Yes No" at bounding box center [182, 131] width 340 height 14
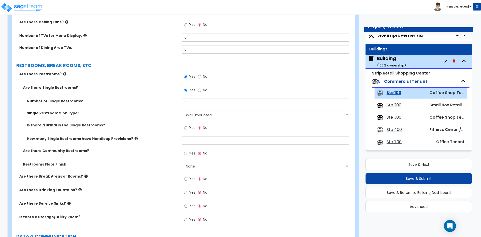
scroll to position [426, 0]
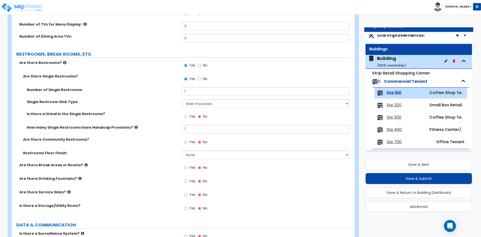
click at [102, 157] on div "Restrooms Floor Finish: None Tile Flooring Resilient Laminate Flooring VCT Floo…" at bounding box center [182, 156] width 340 height 12
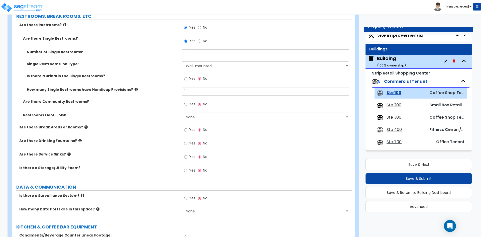
scroll to position [476, 0]
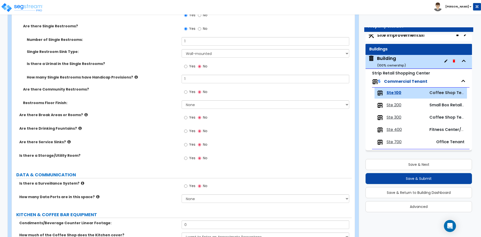
click at [189, 146] on span "Yes" at bounding box center [192, 144] width 6 height 5
click at [187, 146] on input "Yes" at bounding box center [185, 145] width 3 height 6
radio input "true"
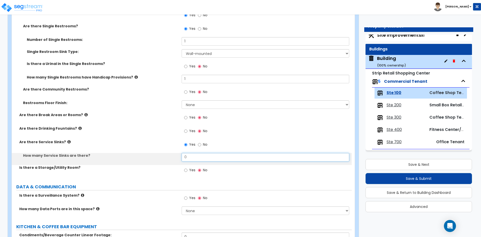
click at [204, 158] on input "0" at bounding box center [264, 157] width 167 height 9
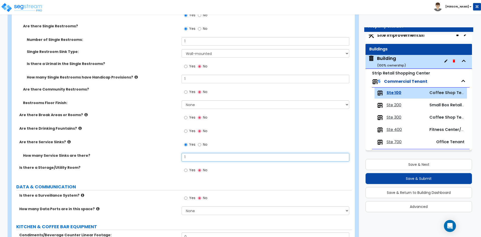
type input "1"
click at [150, 130] on label "Are there Drinking Fountains?" at bounding box center [98, 128] width 158 height 5
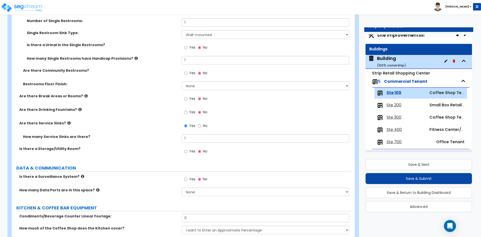
scroll to position [526, 0]
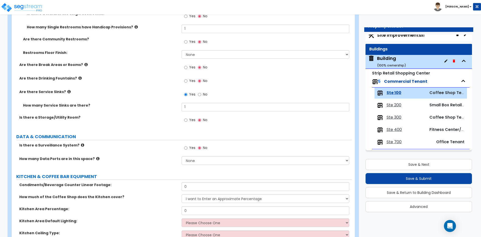
click at [191, 148] on span "Yes" at bounding box center [192, 147] width 6 height 5
click at [187, 148] on input "Yes" at bounding box center [185, 148] width 3 height 6
radio input "true"
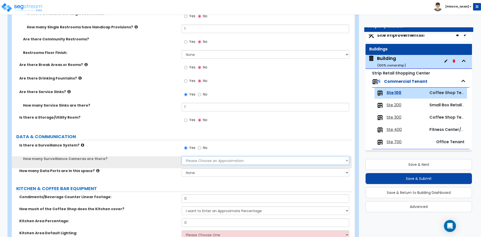
click at [199, 158] on select "Please Choose an Approximation Barely Noticed Any Noticed a Couple Frequently S…" at bounding box center [264, 160] width 167 height 9
select select "4"
click at [181, 156] on select "Please Choose an Approximation Barely Noticed Any Noticed a Couple Frequently S…" at bounding box center [264, 160] width 167 height 9
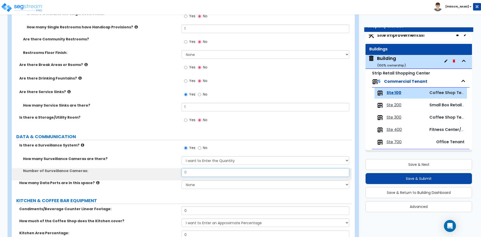
click at [201, 171] on input "0" at bounding box center [264, 172] width 167 height 9
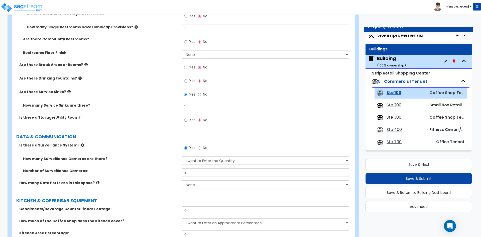
click at [137, 161] on div "How many Surveillance Cameras are there? Please Choose an Approximation Barely …" at bounding box center [182, 162] width 340 height 12
click at [210, 172] on input "2" at bounding box center [264, 172] width 167 height 9
type input "3"
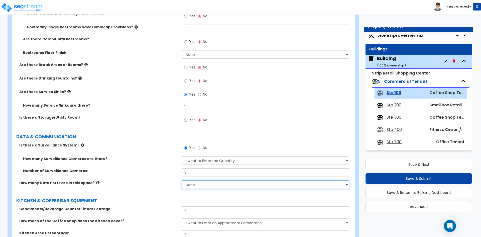
click at [194, 184] on select "None Please Estimate for Me I will specify the Quantity Exactly" at bounding box center [264, 184] width 167 height 9
select select "1"
click at [181, 180] on select "None Please Estimate for Me I will specify the Quantity Exactly" at bounding box center [264, 184] width 167 height 9
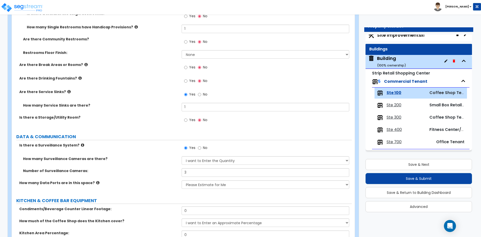
click at [158, 189] on div "How many Data Ports are in this space? None Please Estimate for Me I will speci…" at bounding box center [182, 186] width 340 height 12
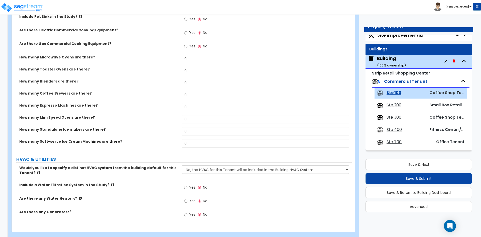
scroll to position [851, 0]
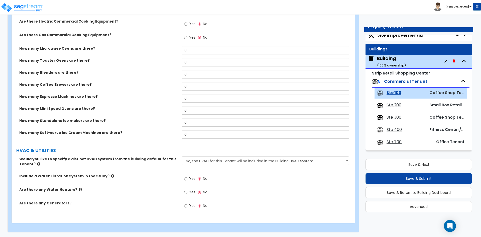
click at [188, 190] on label "Yes" at bounding box center [189, 192] width 11 height 9
click at [187, 190] on input "Yes" at bounding box center [185, 192] width 3 height 6
radio input "true"
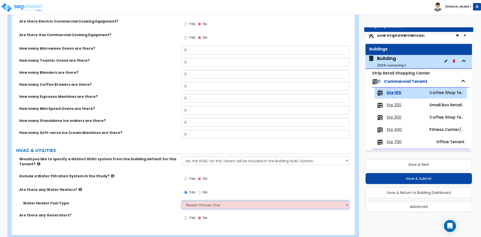
click at [201, 206] on select "Please Choose One Gas Electric" at bounding box center [264, 204] width 167 height 9
click at [181, 200] on select "Please Choose One Gas Electric" at bounding box center [264, 204] width 167 height 9
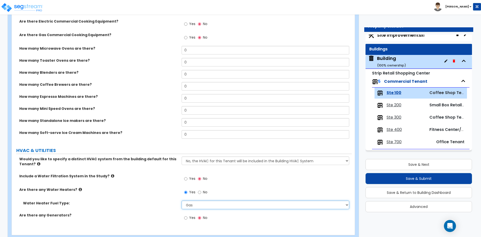
click at [199, 208] on select "Please Choose One Gas Electric" at bounding box center [264, 204] width 167 height 9
select select "2"
click at [181, 200] on select "Please Choose One Gas Electric" at bounding box center [264, 204] width 167 height 9
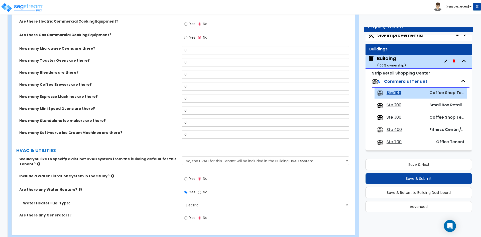
click at [149, 211] on div "Water Heater Fuel Type: Please Choose One Gas Electric" at bounding box center [182, 206] width 340 height 12
click at [411, 167] on button "Save & Next" at bounding box center [418, 164] width 106 height 11
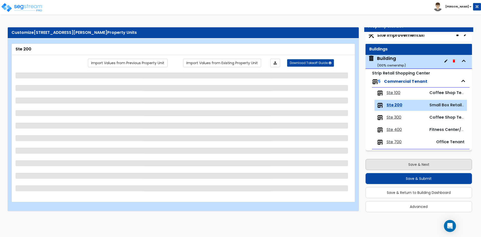
scroll to position [0, 0]
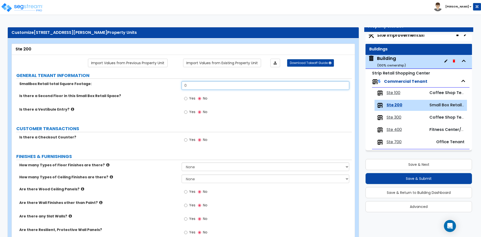
click at [201, 86] on input "0" at bounding box center [264, 85] width 167 height 9
type input "1,625"
click at [124, 128] on label "CUSTOMER TRANSACTIONS" at bounding box center [183, 128] width 335 height 7
click at [117, 110] on label "Is there a Vestibule Entry?" at bounding box center [98, 109] width 158 height 5
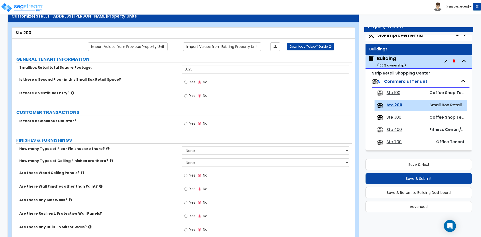
scroll to position [25, 0]
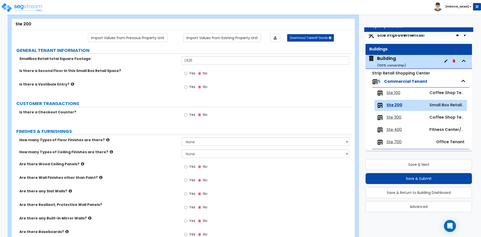
click at [189, 115] on label "Yes" at bounding box center [189, 115] width 11 height 9
click at [187, 115] on input "Yes" at bounding box center [185, 115] width 3 height 6
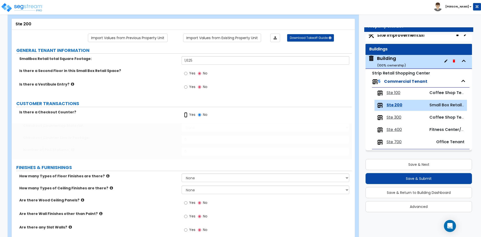
radio input "true"
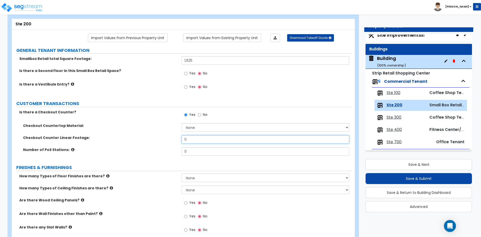
click at [233, 143] on input "0" at bounding box center [264, 139] width 167 height 9
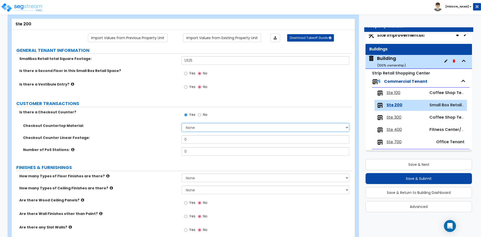
click at [224, 129] on select "None Plastic Laminate Solid Surface Stone Quartz Marble Tile Wood Stainless Ste…" at bounding box center [264, 127] width 167 height 9
select select "7"
click at [181, 123] on select "None Plastic Laminate Solid Surface Stone Quartz Marble Tile Wood Stainless Ste…" at bounding box center [264, 127] width 167 height 9
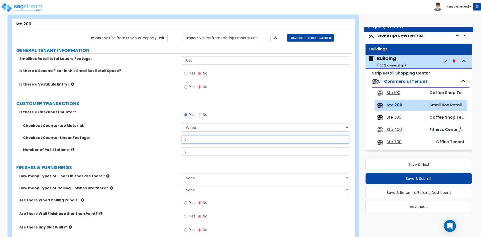
click at [194, 141] on input "0" at bounding box center [264, 139] width 167 height 9
click at [202, 138] on input "9" at bounding box center [264, 139] width 167 height 9
type input "15"
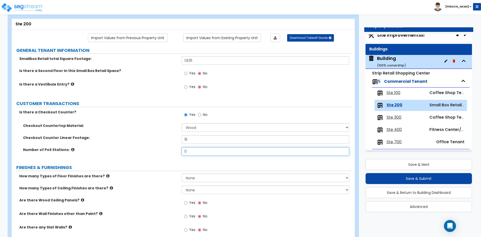
click at [205, 149] on input "0" at bounding box center [264, 151] width 167 height 9
type input "2"
click at [189, 174] on select "None 1 2 3 4" at bounding box center [264, 177] width 167 height 9
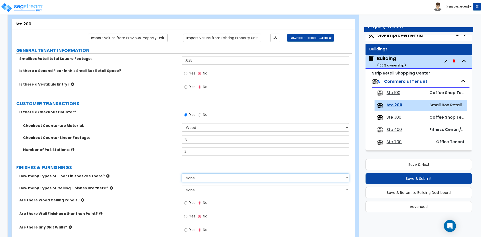
select select "2"
click at [181, 173] on select "None 1 2 3 4" at bounding box center [264, 177] width 167 height 9
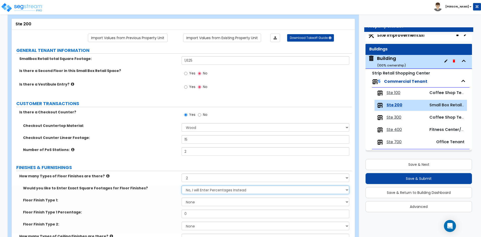
click at [196, 190] on select "No, I will Enter Percentages Instead Yes, I will Enter Exact Square Footages" at bounding box center [264, 189] width 167 height 9
click at [181, 185] on select "No, I will Enter Percentages Instead Yes, I will Enter Exact Square Footages" at bounding box center [264, 189] width 167 height 9
click at [196, 203] on select "None Tile Flooring Marble Flooring Hardwood Flooring Resilient Laminate Floorin…" at bounding box center [264, 201] width 167 height 9
select select "5"
click at [181, 197] on select "None Tile Flooring Marble Flooring Hardwood Flooring Resilient Laminate Floorin…" at bounding box center [264, 201] width 167 height 9
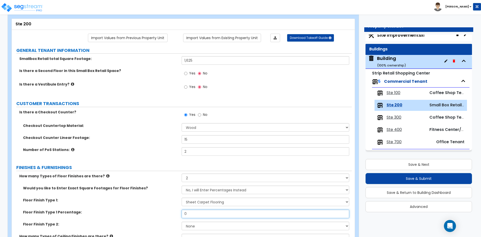
click at [199, 210] on input "0" at bounding box center [264, 213] width 167 height 9
type input "70"
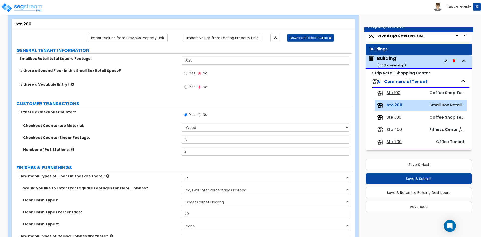
click at [95, 186] on label "Would you like to Enter Exact Square Footages for Floor Finishes?" at bounding box center [100, 187] width 155 height 5
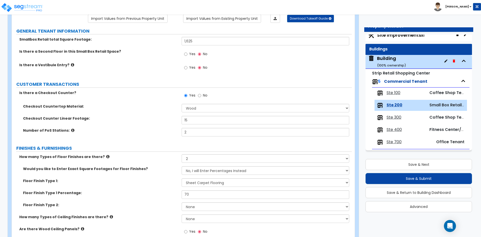
scroll to position [50, 0]
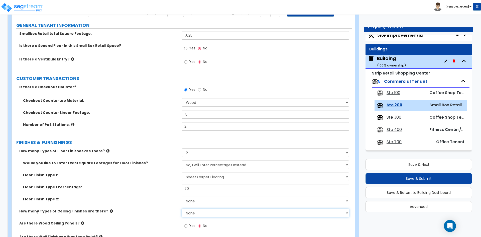
click at [199, 213] on select "None 1 2 3" at bounding box center [264, 212] width 167 height 9
select select "1"
click at [181, 208] on select "None 1 2 3" at bounding box center [264, 212] width 167 height 9
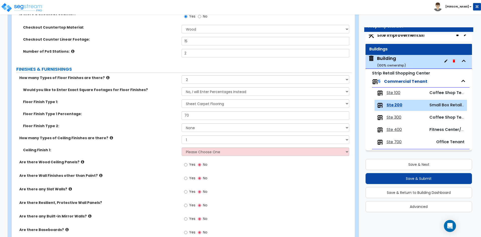
scroll to position [125, 0]
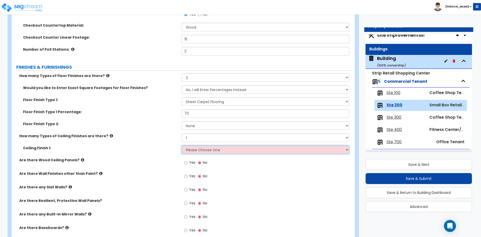
click at [192, 149] on select "Please Choose One Drop Ceiling Open Ceiling Drywall Ceiling" at bounding box center [264, 149] width 167 height 9
select select "1"
click at [181, 145] on select "Please Choose One Drop Ceiling Open Ceiling Drywall Ceiling" at bounding box center [264, 149] width 167 height 9
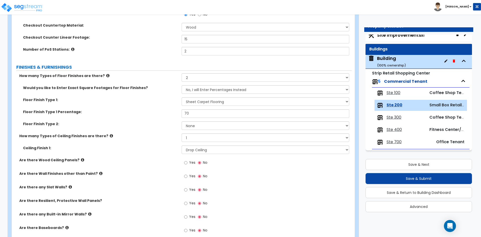
click at [132, 149] on label "Ceiling Finish 1:" at bounding box center [100, 147] width 155 height 5
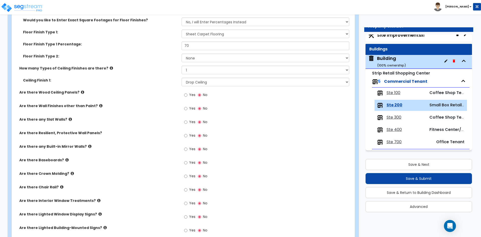
scroll to position [200, 0]
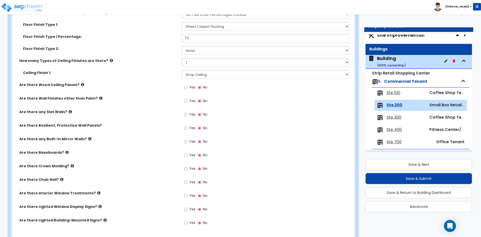
click at [191, 157] on span "Yes" at bounding box center [192, 154] width 6 height 5
click at [187, 157] on input "Yes" at bounding box center [185, 155] width 3 height 6
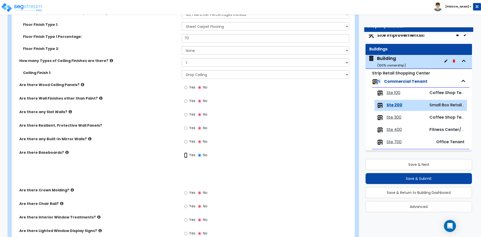
radio input "true"
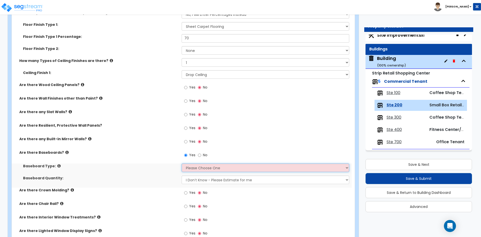
click at [202, 169] on select "Please Choose One Wood Vinyl Carpet Tile" at bounding box center [264, 167] width 167 height 9
select select "2"
click at [181, 163] on select "Please Choose One Wood Vinyl Carpet Tile" at bounding box center [264, 167] width 167 height 9
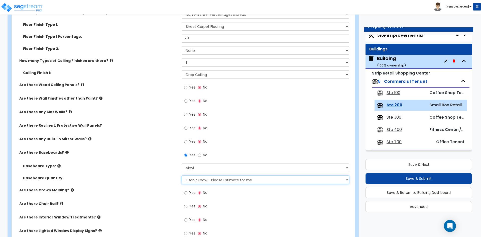
click at [192, 183] on select "I Don’t Know - Please Estimate for me I want to Enter the Linear Footage" at bounding box center [264, 179] width 167 height 9
click at [181, 175] on select "I Don’t Know - Please Estimate for me I want to Enter the Linear Footage" at bounding box center [264, 179] width 167 height 9
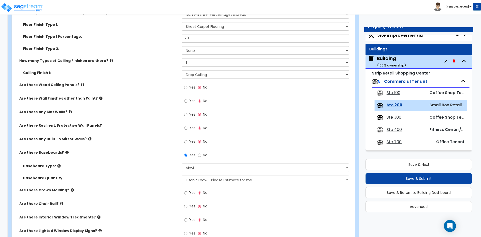
click at [138, 179] on label "Baseboard Quantity:" at bounding box center [100, 177] width 155 height 5
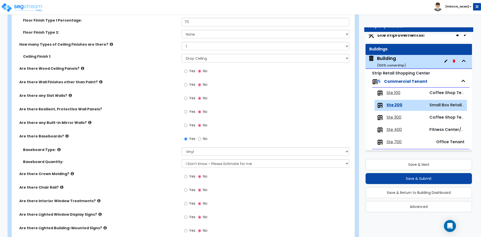
scroll to position [225, 0]
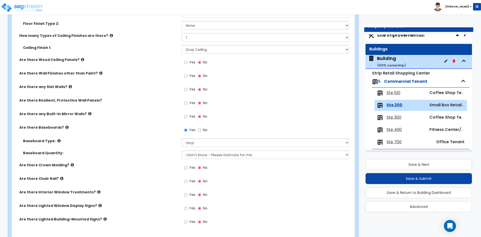
click at [191, 207] on span "Yes" at bounding box center [192, 207] width 6 height 5
click at [187, 207] on input "Yes" at bounding box center [185, 208] width 3 height 6
radio input "true"
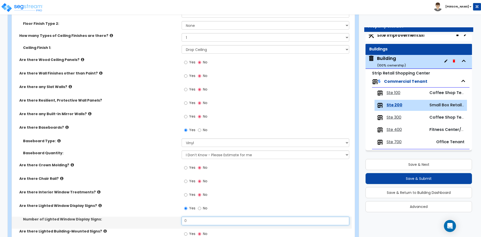
click at [195, 224] on input "0" at bounding box center [264, 220] width 167 height 9
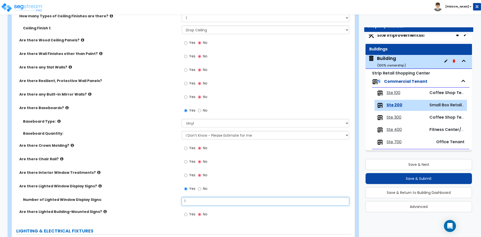
scroll to position [275, 0]
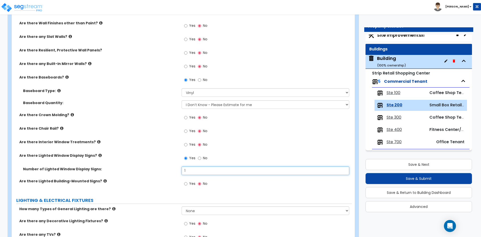
type input "1"
click at [189, 184] on label "Yes" at bounding box center [189, 184] width 11 height 9
click at [187, 184] on input "Yes" at bounding box center [185, 184] width 3 height 6
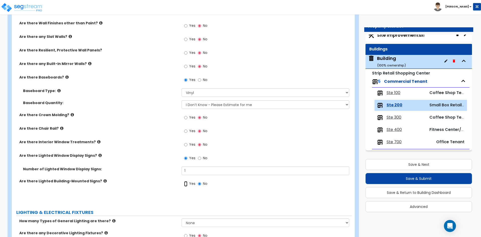
radio input "true"
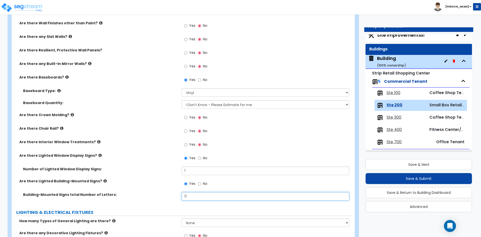
click at [201, 194] on input "0" at bounding box center [264, 196] width 167 height 9
type input "13"
click at [129, 184] on div "Are there Lighted Building-Mounted Signs? Yes No" at bounding box center [182, 185] width 340 height 14
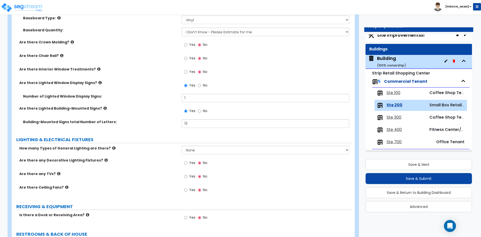
scroll to position [350, 0]
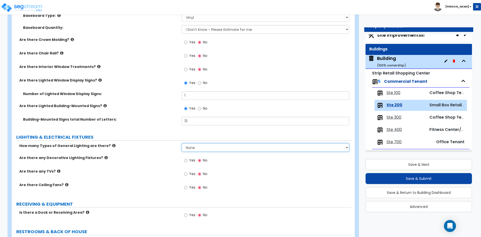
click at [218, 150] on select "None 1 2 3" at bounding box center [264, 147] width 167 height 9
select select "1"
click at [181, 143] on select "None 1 2 3" at bounding box center [264, 147] width 167 height 9
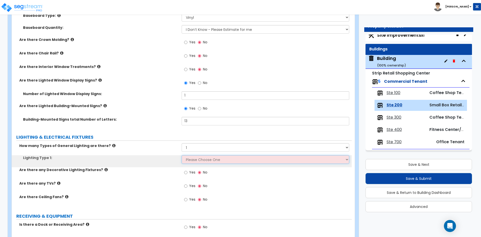
click at [201, 161] on select "Please Choose One LED Surface-Mounted LED Recessed Fluorescent Surface-Mounted …" at bounding box center [264, 159] width 167 height 9
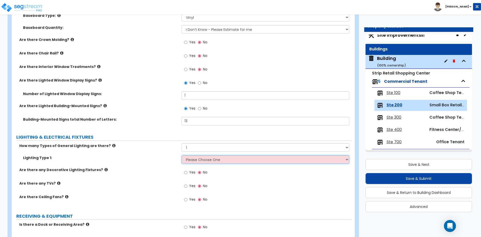
select select "4"
click at [181, 155] on select "Please Choose One LED Surface-Mounted LED Recessed Fluorescent Surface-Mounted …" at bounding box center [264, 159] width 167 height 9
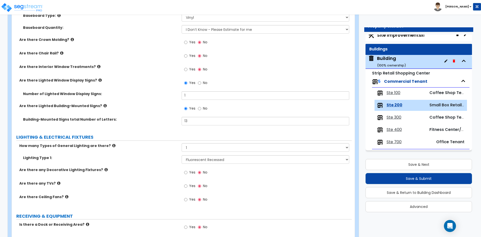
click at [110, 164] on div "Lighting Type 1: Please Choose One LED Surface-Mounted LED Recessed Fluorescent…" at bounding box center [182, 161] width 340 height 12
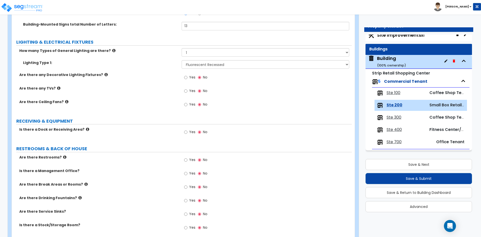
scroll to position [476, 0]
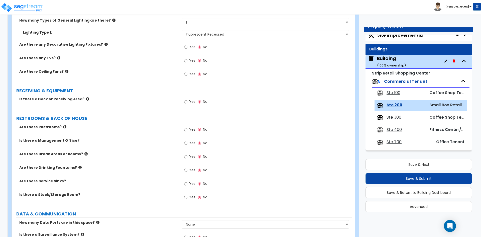
click at [191, 128] on span "Yes" at bounding box center [192, 129] width 6 height 5
click at [187, 128] on input "Yes" at bounding box center [185, 130] width 3 height 6
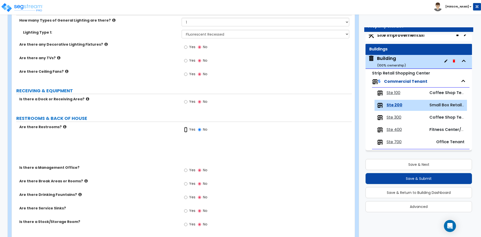
radio input "true"
click at [193, 145] on span "Yes" at bounding box center [192, 142] width 6 height 5
click at [187, 145] on input "Yes" at bounding box center [185, 143] width 3 height 6
radio input "true"
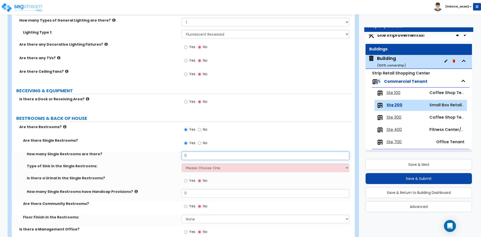
click at [196, 155] on input "0" at bounding box center [264, 155] width 167 height 9
type input "1"
click at [192, 169] on select "Please Choose One Wall-mounted Vanity-mounted" at bounding box center [264, 167] width 167 height 9
select select "1"
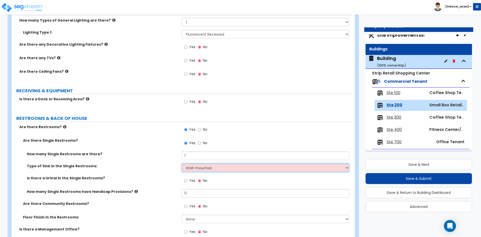
click at [181, 163] on select "Please Choose One Wall-mounted Vanity-mounted" at bounding box center [264, 167] width 167 height 9
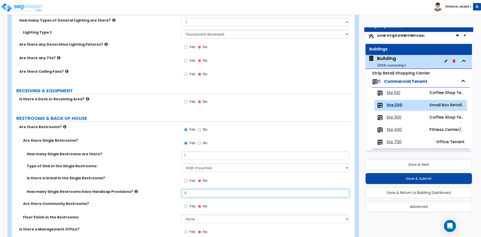
click at [190, 194] on input "0" at bounding box center [264, 193] width 167 height 9
type input "1"
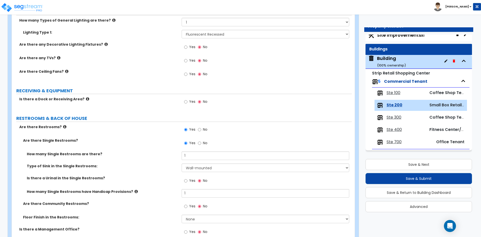
click at [142, 181] on div "Is there a Urinal in the Single Restrooms? Yes No" at bounding box center [182, 182] width 340 height 14
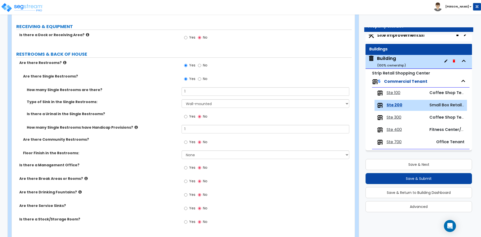
scroll to position [551, 0]
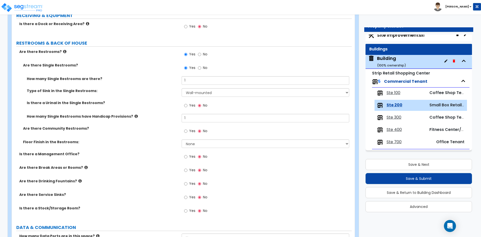
click at [189, 156] on label "Yes" at bounding box center [189, 157] width 11 height 9
click at [187, 156] on input "Yes" at bounding box center [185, 157] width 3 height 6
radio input "true"
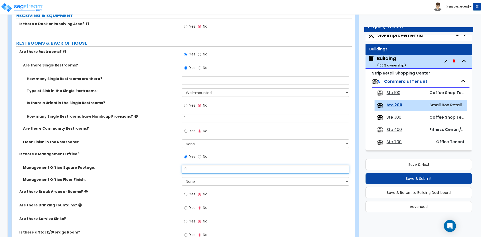
click at [197, 168] on input "0" at bounding box center [264, 169] width 167 height 9
click at [199, 167] on input "0" at bounding box center [264, 169] width 167 height 9
type input "70"
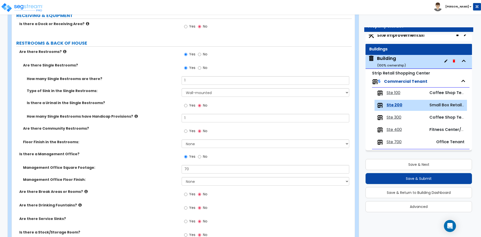
click at [122, 178] on label "Management Office Floor Finish:" at bounding box center [100, 179] width 155 height 5
click at [204, 181] on select "None Tile Flooring Hardwood Flooring Resilient Laminate Flooring VCT Flooring S…" at bounding box center [264, 181] width 167 height 9
click at [181, 177] on select "None Tile Flooring Hardwood Flooring Resilient Laminate Flooring VCT Flooring S…" at bounding box center [264, 181] width 167 height 9
click at [140, 158] on div "Is there a Management Office? Yes No" at bounding box center [182, 158] width 340 height 14
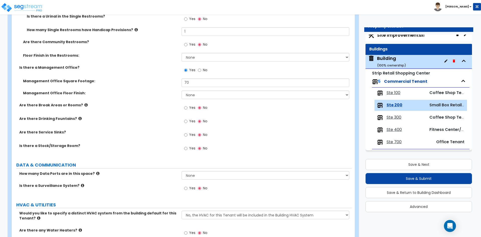
scroll to position [651, 0]
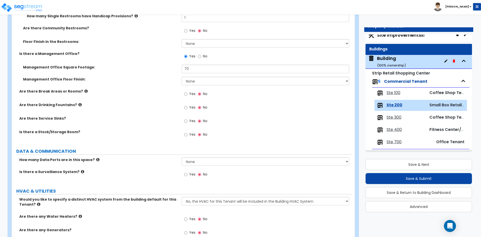
click at [152, 140] on div "Is there a Stock/Storage Room? Yes No" at bounding box center [182, 136] width 340 height 14
click at [52, 92] on label "Are there Break Areas or Rooms?" at bounding box center [98, 91] width 158 height 5
click at [54, 120] on label "Are there Service Sinks?" at bounding box center [98, 118] width 158 height 5
click at [202, 165] on select "None Please Estimate for Me I will specify the Quantity Exactly" at bounding box center [264, 161] width 167 height 9
select select "1"
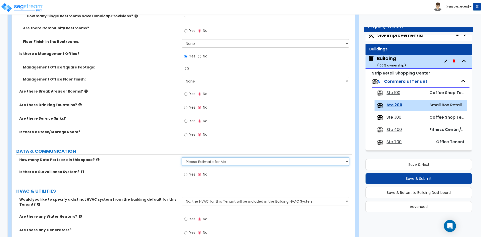
click at [181, 157] on select "None Please Estimate for Me I will specify the Quantity Exactly" at bounding box center [264, 161] width 167 height 9
drag, startPoint x: 91, startPoint y: 169, endPoint x: 95, endPoint y: 171, distance: 4.6
click at [91, 169] on label "Is there a Surveillance System?" at bounding box center [98, 171] width 158 height 5
click at [185, 172] on input "Yes" at bounding box center [185, 174] width 3 height 6
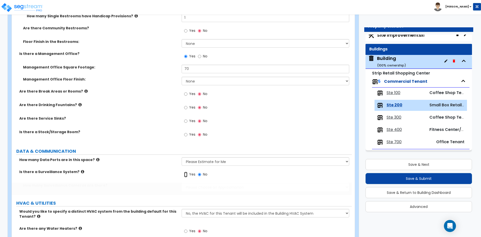
radio input "true"
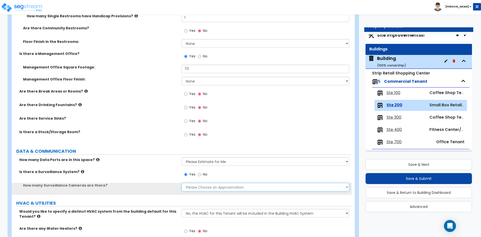
click at [197, 186] on select "Please Choose an Approximation Barely Noticed Any Noticed a Couple Frequently S…" at bounding box center [264, 186] width 167 height 9
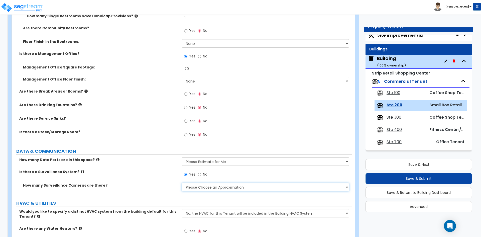
select select "4"
click at [181, 182] on select "Please Choose an Approximation Barely Noticed Any Noticed a Couple Frequently S…" at bounding box center [264, 186] width 167 height 9
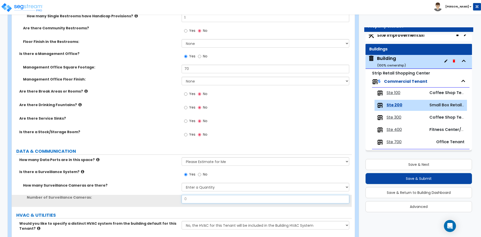
click at [199, 201] on input "0" at bounding box center [264, 199] width 167 height 9
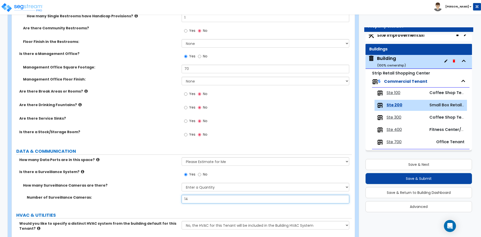
type input "14"
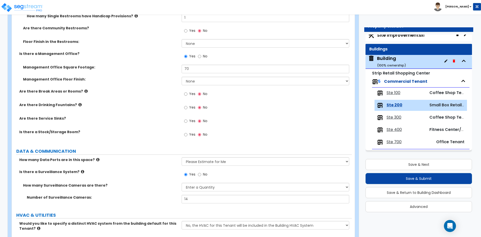
click at [159, 185] on label "How many Surveillance Cameras are there?" at bounding box center [100, 184] width 155 height 5
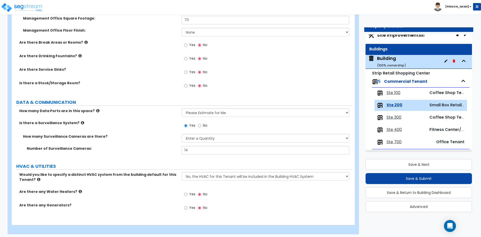
scroll to position [701, 0]
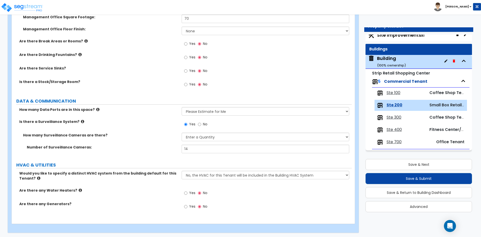
click at [189, 192] on label "Yes" at bounding box center [189, 193] width 11 height 9
click at [187, 192] on input "Yes" at bounding box center [185, 193] width 3 height 6
radio input "true"
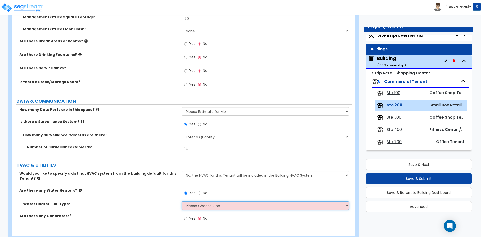
click at [197, 204] on select "Please Choose One Gas Electric" at bounding box center [264, 205] width 167 height 9
select select "2"
click at [181, 201] on select "Please Choose One Gas Electric" at bounding box center [264, 205] width 167 height 9
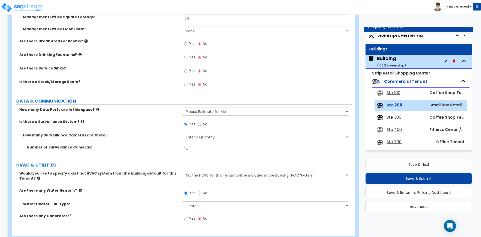
click at [152, 218] on label "Are there any Generators?" at bounding box center [98, 215] width 158 height 5
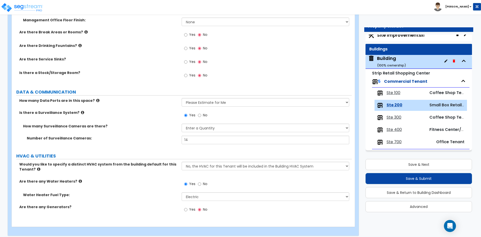
scroll to position [714, 0]
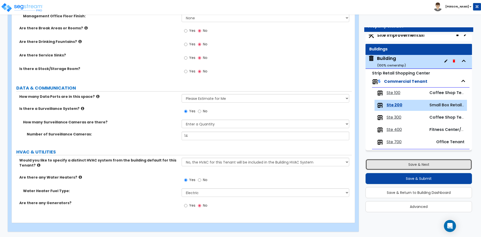
click at [405, 163] on button "Save & Next" at bounding box center [418, 164] width 106 height 11
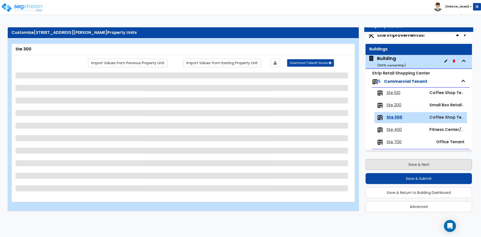
scroll to position [0, 0]
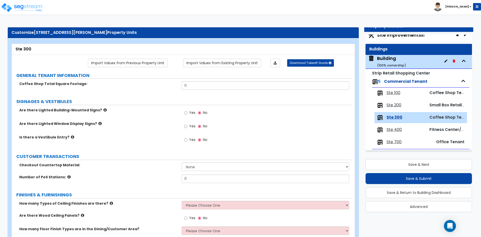
click at [138, 98] on label "SIGNAGES & VESTIBULES" at bounding box center [183, 101] width 335 height 7
click at [113, 63] on link "Import Values from Previous Property Unit" at bounding box center [128, 63] width 80 height 9
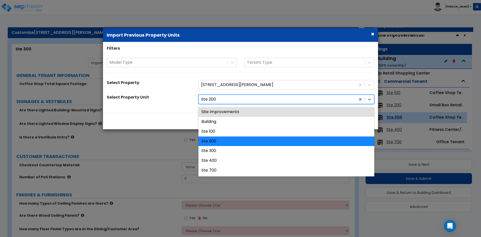
click at [241, 101] on div at bounding box center [277, 99] width 152 height 7
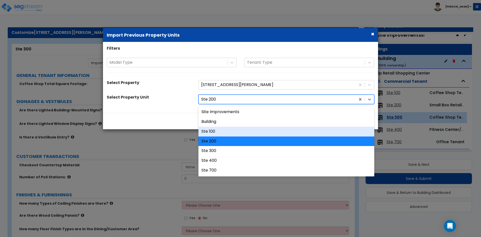
click at [219, 131] on div "Ste 100" at bounding box center [286, 131] width 176 height 10
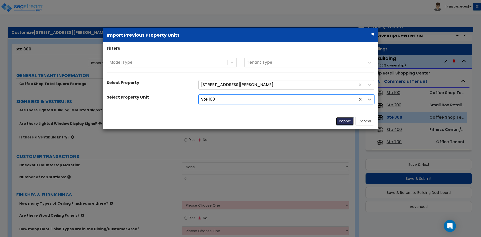
click at [344, 122] on button "Import" at bounding box center [344, 121] width 18 height 9
type input "1625"
radio input "true"
type input "2"
select select "1"
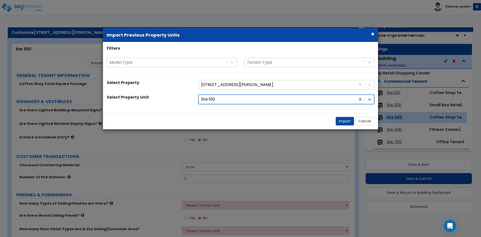
select select "1"
radio input "true"
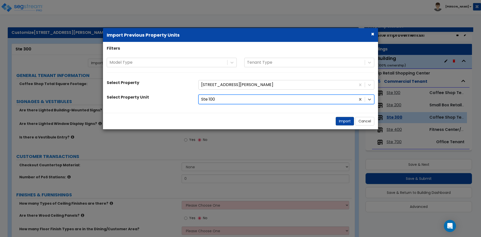
select select "1"
radio input "true"
select select "2"
select select "1"
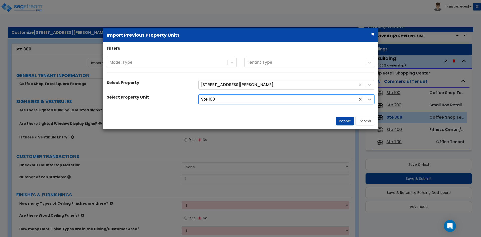
select select "4"
select select "2"
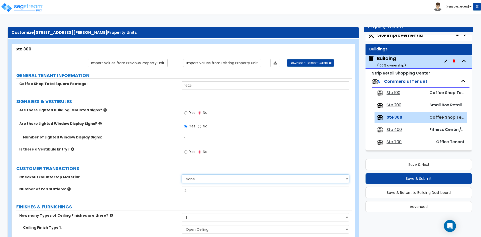
click at [197, 181] on select "None Plastic Laminate Solid Surface Stone Quartz Marble Tile Wood Stainless Ste…" at bounding box center [264, 178] width 167 height 9
select select "1"
click at [181, 174] on select "None Plastic Laminate Solid Surface Stone Quartz Marble Tile Wood Stainless Ste…" at bounding box center [264, 178] width 167 height 9
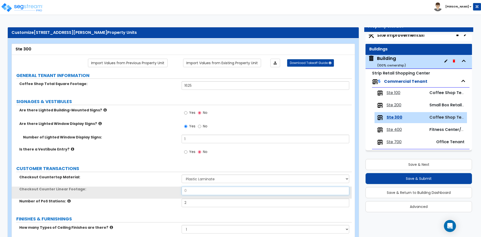
click at [189, 192] on input "0" at bounding box center [264, 190] width 167 height 9
type input "12"
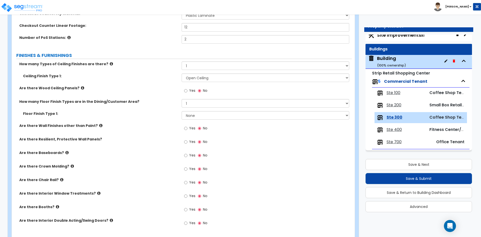
scroll to position [175, 0]
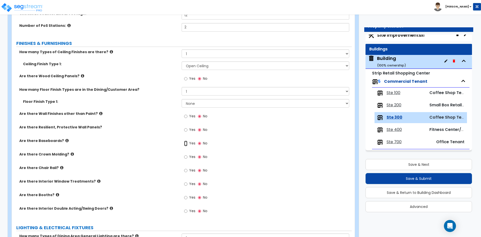
click at [187, 144] on input "Yes" at bounding box center [185, 143] width 3 height 6
radio input "true"
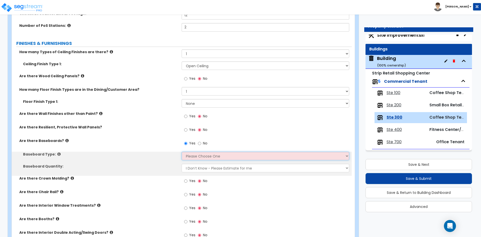
click at [187, 154] on select "Please Choose One Wood Vinyl Carpet Tile" at bounding box center [264, 155] width 167 height 9
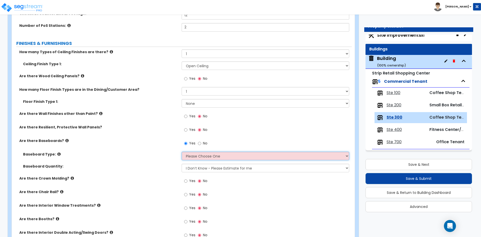
select select "2"
click at [181, 151] on select "Please Choose One Wood Vinyl Carpet Tile" at bounding box center [264, 155] width 167 height 9
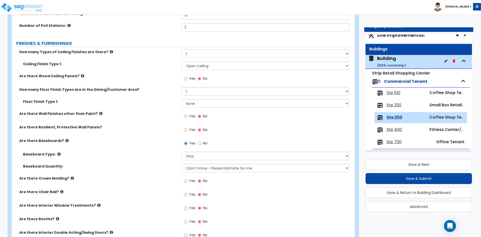
click at [127, 162] on div "Baseboard Type: Please Choose One Wood Vinyl Carpet Tile" at bounding box center [182, 157] width 340 height 12
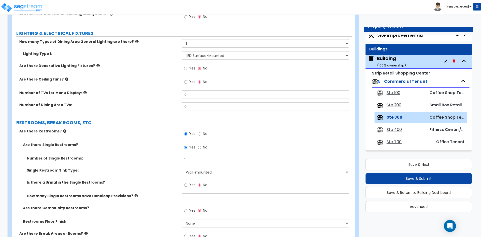
scroll to position [401, 0]
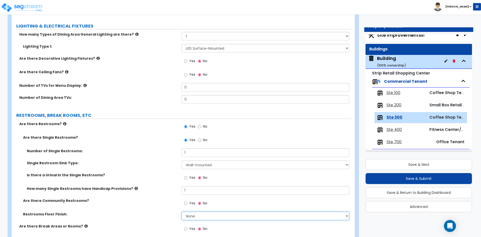
click at [204, 216] on select "None Tile Flooring Resilient Laminate Flooring VCT Flooring Sheet Vinyl Flooring" at bounding box center [264, 215] width 167 height 9
select select "3"
click at [181, 211] on select "None Tile Flooring Resilient Laminate Flooring VCT Flooring Sheet Vinyl Flooring" at bounding box center [264, 215] width 167 height 9
click at [144, 197] on div "How many Single Restrooms have Handicap Provisions? 1" at bounding box center [182, 192] width 340 height 12
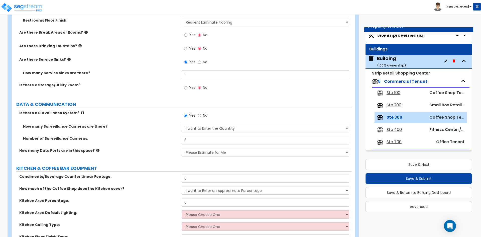
scroll to position [601, 0]
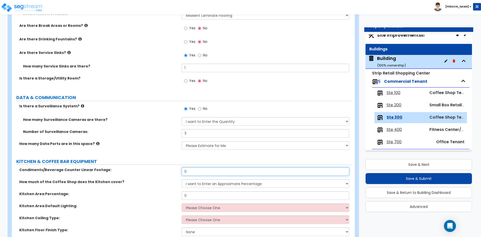
click at [207, 170] on input "0" at bounding box center [264, 171] width 167 height 9
click at [213, 183] on select "I want to Enter an Approximate Percentage I want to Enter the Square Footage" at bounding box center [264, 183] width 167 height 9
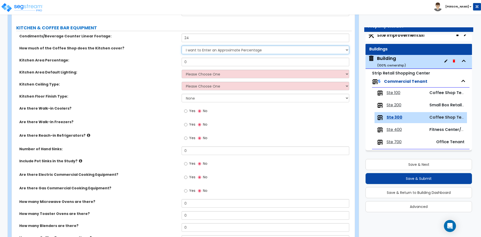
scroll to position [701, 0]
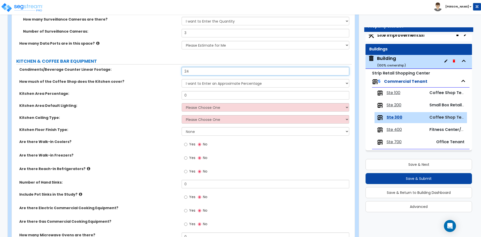
click at [199, 71] on input "24" at bounding box center [264, 71] width 167 height 9
type input "48"
click at [150, 101] on div "Kitchen Area Percentage: 0" at bounding box center [182, 97] width 340 height 12
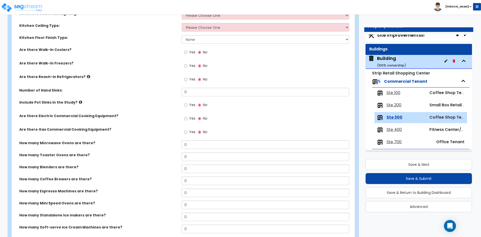
scroll to position [801, 0]
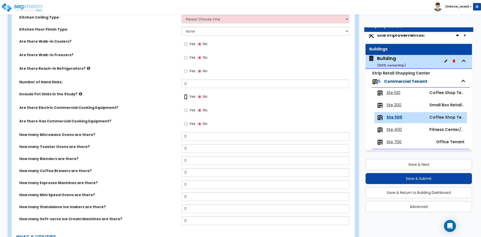
click at [187, 97] on input "Yes" at bounding box center [185, 97] width 3 height 6
radio input "true"
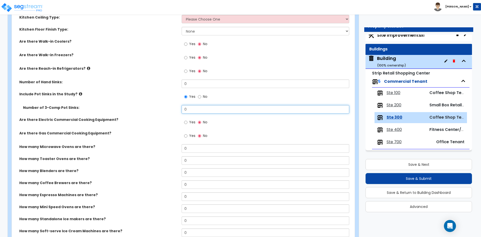
click at [199, 109] on input "0" at bounding box center [264, 109] width 167 height 9
type input "1"
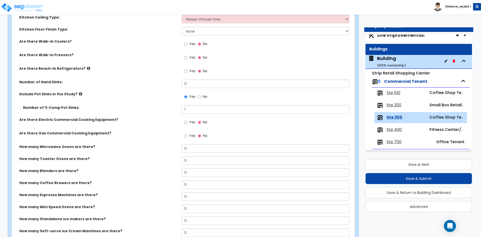
click at [87, 87] on div "Number of Hand Sinks: 0" at bounding box center [182, 85] width 340 height 12
click at [203, 176] on input "0" at bounding box center [264, 172] width 167 height 9
type input "2"
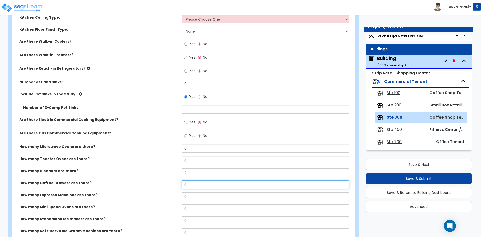
click at [189, 183] on input "0" at bounding box center [264, 184] width 167 height 9
type input "1"
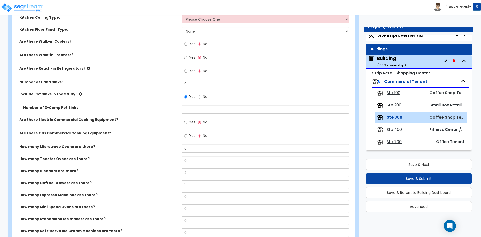
scroll to position [826, 0]
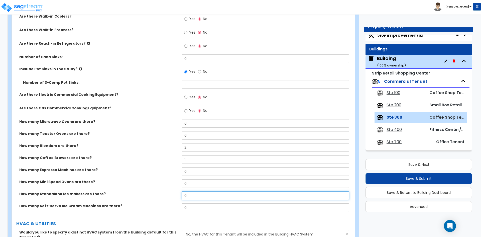
click at [214, 194] on input "0" at bounding box center [264, 195] width 167 height 9
type input "1"
click at [99, 157] on label "How many Coffee Brewers are there?" at bounding box center [98, 157] width 158 height 5
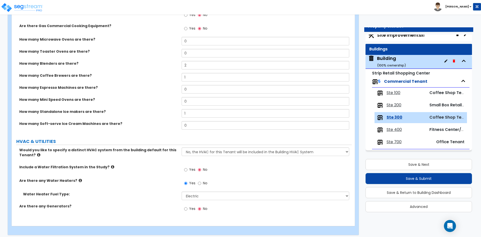
scroll to position [911, 0]
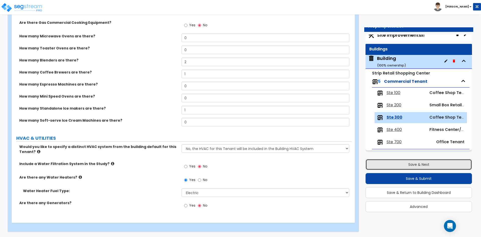
click at [407, 161] on button "Save & Next" at bounding box center [418, 164] width 106 height 11
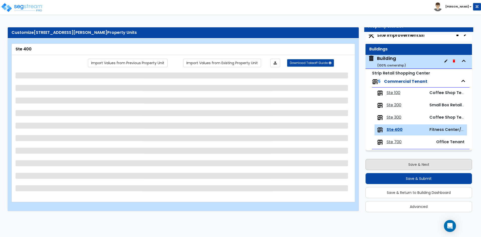
scroll to position [0, 0]
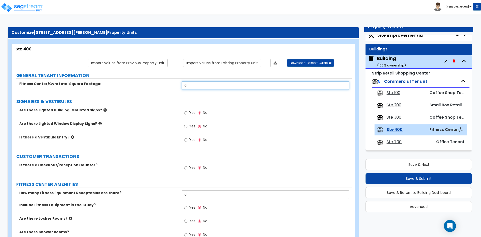
click at [231, 89] on input "0" at bounding box center [264, 85] width 167 height 9
type input "1,625"
click at [187, 168] on input "Yes" at bounding box center [185, 168] width 3 height 6
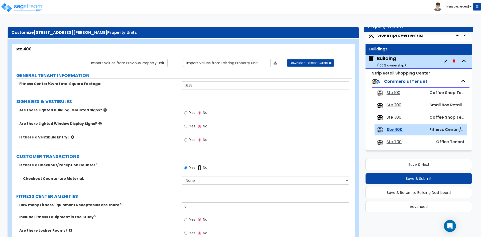
click at [201, 166] on input "No" at bounding box center [199, 168] width 3 height 6
radio input "false"
radio input "true"
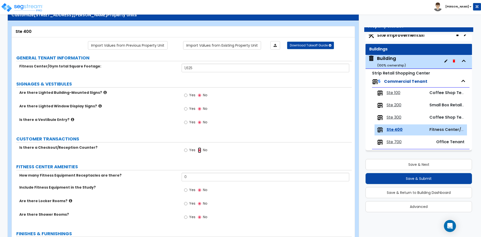
scroll to position [25, 0]
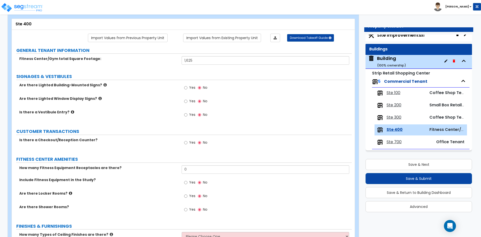
click at [143, 105] on div "Are there Lighted Window Display Signs? Yes No" at bounding box center [182, 103] width 340 height 14
click at [162, 195] on label "Are there Locker Rooms?" at bounding box center [98, 193] width 158 height 5
click at [127, 107] on div "Are there Lighted Window Display Signs? Yes No" at bounding box center [182, 103] width 340 height 14
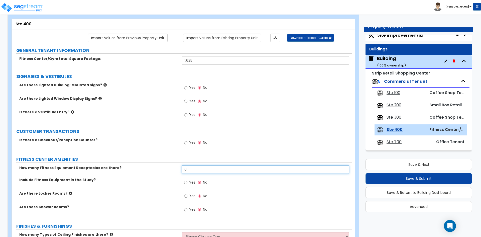
click at [211, 171] on input "0" at bounding box center [264, 169] width 167 height 9
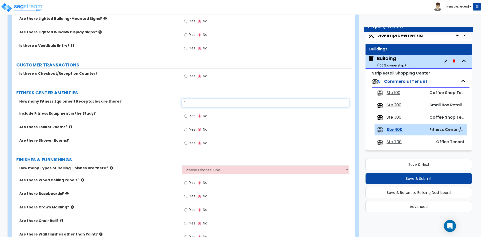
scroll to position [100, 0]
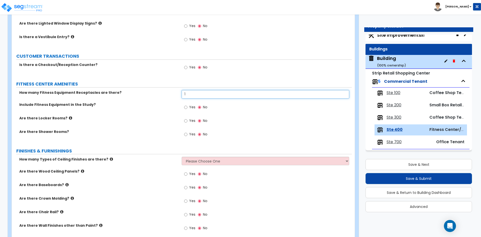
type input "1"
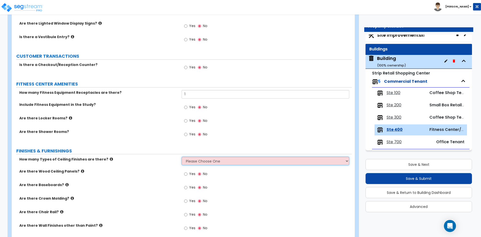
click at [221, 161] on select "Please Choose One 1 2 3" at bounding box center [264, 160] width 167 height 9
select select "1"
click at [181, 156] on select "Please Choose One 1 2 3" at bounding box center [264, 160] width 167 height 9
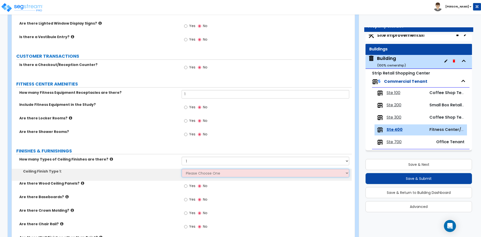
click at [196, 173] on select "Please Choose One Drywall Ceiling Open Ceiling Drop Ceiling" at bounding box center [264, 172] width 167 height 9
select select "2"
click at [181, 168] on select "Please Choose One Drywall Ceiling Open Ceiling Drop Ceiling" at bounding box center [264, 172] width 167 height 9
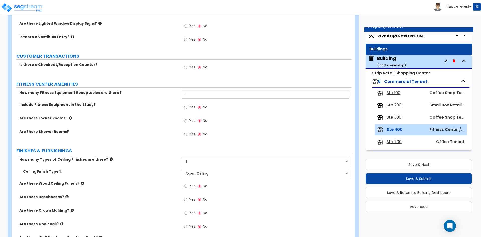
click at [133, 188] on div "Are there Wood Ceiling Panels? Yes No" at bounding box center [182, 187] width 340 height 14
click at [189, 200] on span "Yes" at bounding box center [192, 199] width 6 height 5
click at [187, 200] on input "Yes" at bounding box center [185, 200] width 3 height 6
radio input "true"
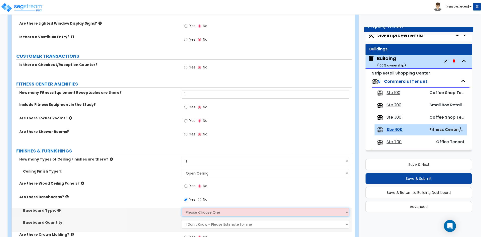
click at [190, 210] on select "Please Choose One Wood Vinyl Carpet Tile" at bounding box center [264, 212] width 167 height 9
select select "2"
click at [181, 208] on select "Please Choose One Wood Vinyl Carpet Tile" at bounding box center [264, 212] width 167 height 9
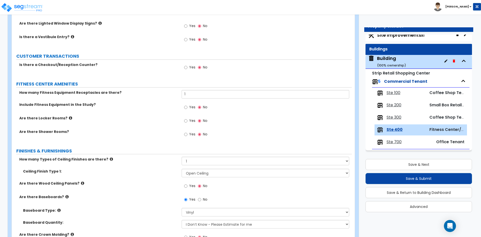
click at [147, 207] on div "Are there Baseboards? Yes No" at bounding box center [182, 201] width 340 height 14
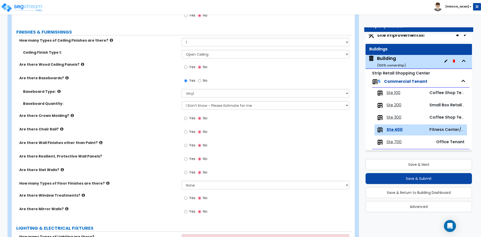
scroll to position [225, 0]
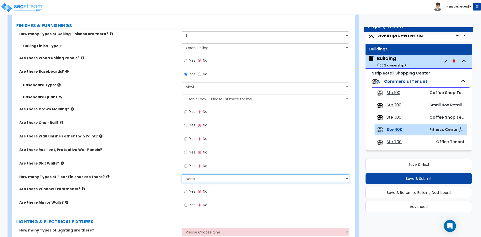
click at [190, 178] on select "None 1 2 3 4" at bounding box center [264, 178] width 167 height 9
select select "2"
click at [181, 174] on select "None 1 2 3 4" at bounding box center [264, 178] width 167 height 9
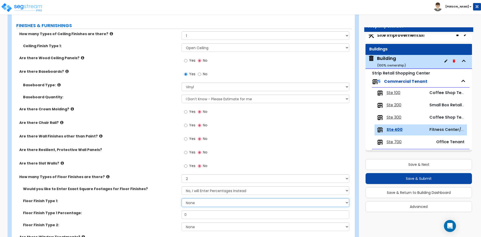
click at [188, 202] on select "None Tile Flooring Marble Flooring Hardwood Flooring Resilient Laminate Floorin…" at bounding box center [264, 202] width 167 height 9
click at [196, 190] on select "No, I will Enter Percentages Instead Yes, I will Enter Exact Square Footages" at bounding box center [264, 190] width 167 height 9
click at [181, 186] on select "No, I will Enter Percentages Instead Yes, I will Enter Exact Square Footages" at bounding box center [264, 190] width 167 height 9
click at [195, 204] on select "None Tile Flooring Marble Flooring Hardwood Flooring Resilient Laminate Floorin…" at bounding box center [264, 202] width 167 height 9
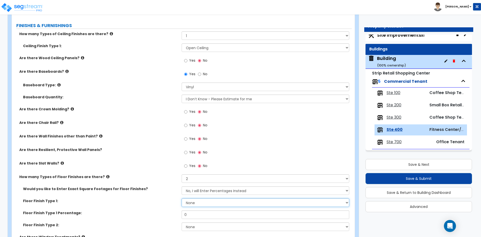
select select "7"
click at [181, 198] on select "None Tile Flooring Marble Flooring Hardwood Flooring Resilient Laminate Floorin…" at bounding box center [264, 202] width 167 height 9
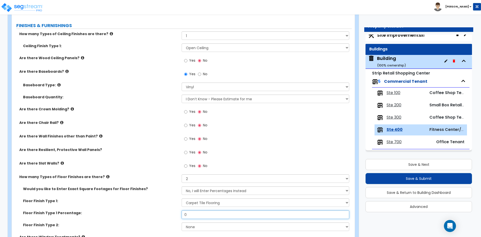
click at [192, 217] on input "0" at bounding box center [264, 214] width 167 height 9
type input "6"
type input "75"
click at [214, 226] on select "None Tile Flooring Marble Flooring Hardwood Flooring Resilient Laminate Floorin…" at bounding box center [264, 226] width 167 height 9
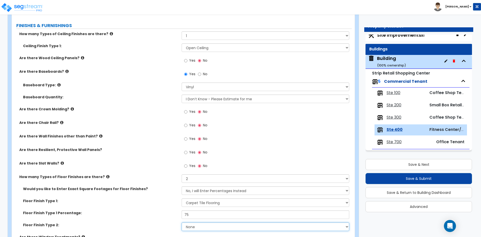
drag, startPoint x: 214, startPoint y: 226, endPoint x: 209, endPoint y: 226, distance: 5.3
click at [214, 226] on select "None Tile Flooring Marble Flooring Hardwood Flooring Resilient Laminate Floorin…" at bounding box center [264, 226] width 167 height 9
click at [161, 217] on div "Floor Finish Type 1 Percentage: 75" at bounding box center [182, 216] width 340 height 12
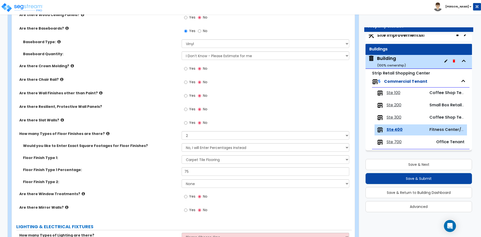
scroll to position [275, 0]
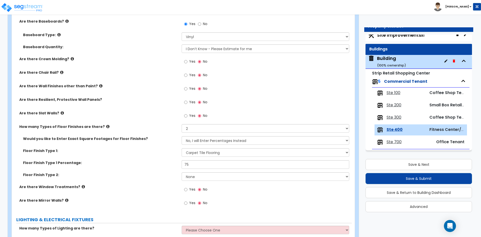
click at [188, 189] on label "Yes" at bounding box center [189, 189] width 11 height 9
click at [187, 189] on input "Yes" at bounding box center [185, 190] width 3 height 6
radio input "true"
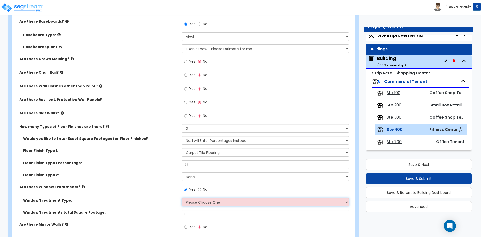
click at [206, 203] on select "Please Choose One Vertical Blinds Window Shades Venetian Blinds Wood Shutters" at bounding box center [264, 202] width 167 height 9
select select "2"
click at [181, 198] on select "Please Choose One Vertical Blinds Window Shades Venetian Blinds Wood Shutters" at bounding box center [264, 202] width 167 height 9
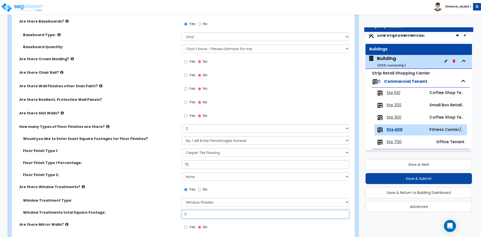
click at [197, 214] on input "0" at bounding box center [264, 214] width 167 height 9
click at [197, 213] on input "0" at bounding box center [264, 214] width 167 height 9
type input "120"
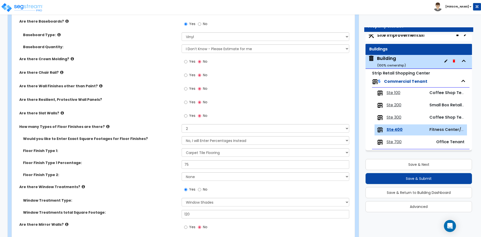
click at [109, 175] on label "Floor Finish Type 2:" at bounding box center [100, 174] width 155 height 5
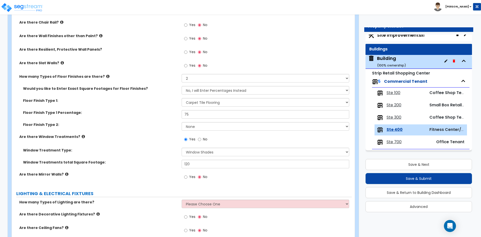
scroll to position [350, 0]
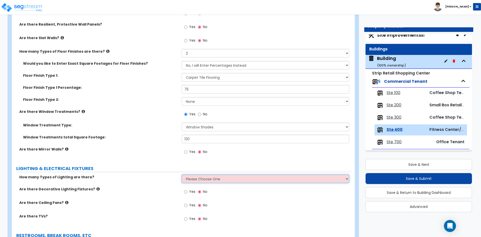
click at [189, 180] on select "Please Choose One 1 2 3" at bounding box center [264, 178] width 167 height 9
select select "1"
click at [181, 174] on select "Please Choose One 1 2 3" at bounding box center [264, 178] width 167 height 9
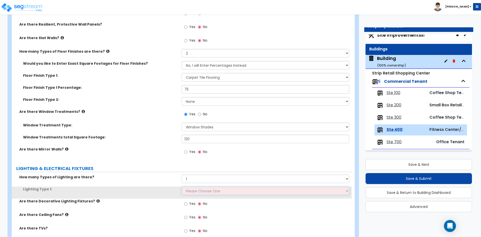
click at [193, 190] on select "Please Choose One LED Surface-Mounted LED Recessed Fluorescent Surface-Mounted …" at bounding box center [264, 190] width 167 height 9
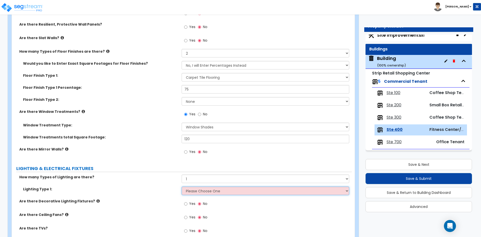
select select "1"
click at [181, 186] on select "Please Choose One LED Surface-Mounted LED Recessed Fluorescent Surface-Mounted …" at bounding box center [264, 190] width 167 height 9
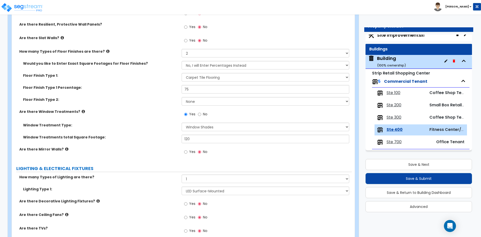
click at [141, 206] on div "Are there Decorative Lighting Fixtures? Yes No" at bounding box center [182, 205] width 340 height 14
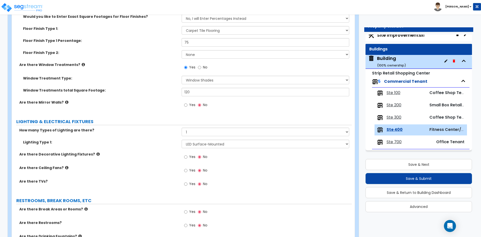
scroll to position [401, 0]
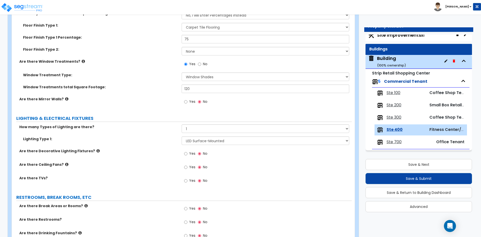
click at [193, 181] on span "Yes" at bounding box center [192, 180] width 6 height 5
click at [187, 181] on input "Yes" at bounding box center [185, 181] width 3 height 6
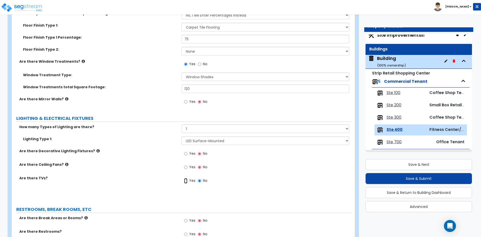
radio input "true"
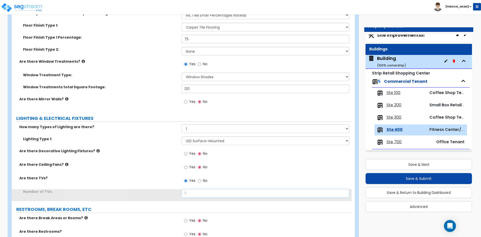
click at [192, 191] on input "0" at bounding box center [264, 193] width 167 height 9
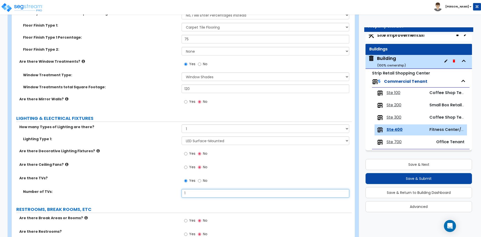
type input "1"
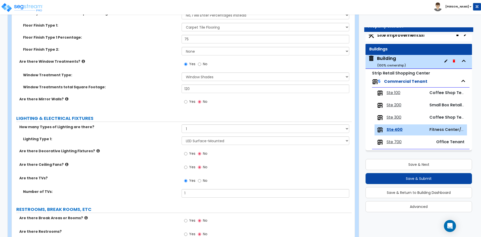
click at [112, 169] on div "Are there Ceiling Fans? Yes No" at bounding box center [182, 169] width 340 height 14
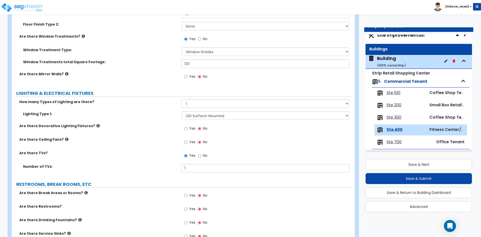
click at [205, 156] on span "No" at bounding box center [205, 155] width 5 height 5
click at [201, 156] on input "No" at bounding box center [199, 156] width 3 height 6
radio input "false"
radio input "true"
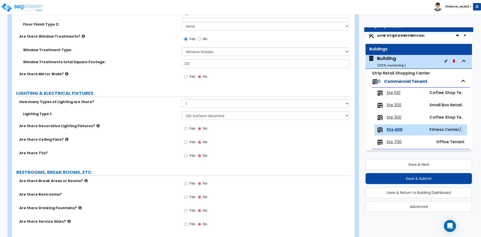
click at [196, 157] on div "Yes No" at bounding box center [195, 156] width 28 height 12
click at [189, 155] on span "Yes" at bounding box center [192, 155] width 6 height 5
click at [187, 155] on input "Yes" at bounding box center [185, 156] width 3 height 6
radio input "true"
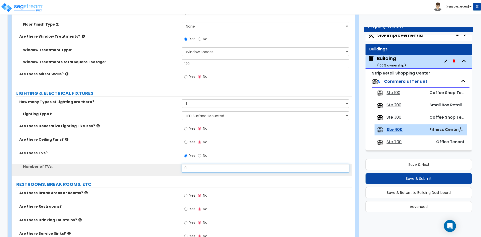
click at [202, 167] on input "0" at bounding box center [264, 168] width 167 height 9
type input "1"
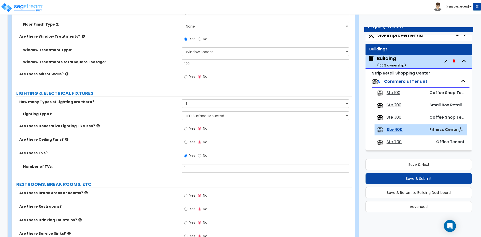
click at [131, 146] on div "Are there Ceiling Fans? Yes No" at bounding box center [182, 144] width 340 height 14
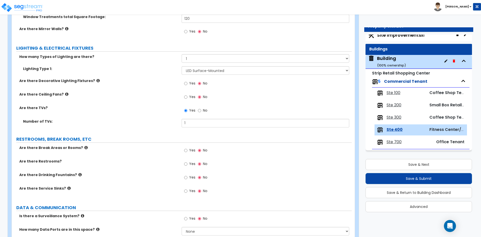
scroll to position [476, 0]
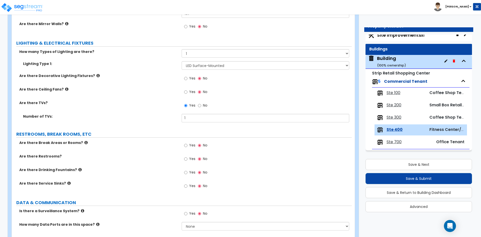
click at [196, 159] on div "Yes No" at bounding box center [195, 159] width 28 height 12
click at [190, 159] on span "Yes" at bounding box center [192, 158] width 6 height 5
click at [187, 159] on input "Yes" at bounding box center [185, 159] width 3 height 6
radio input "true"
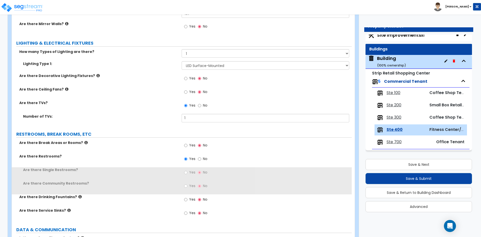
click at [197, 173] on div "Yes No" at bounding box center [195, 173] width 28 height 12
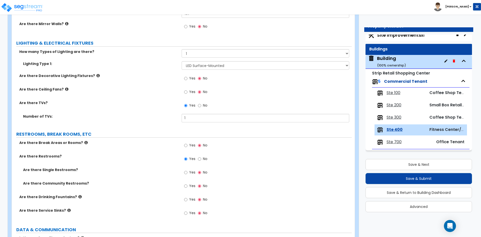
click at [193, 171] on span "Yes" at bounding box center [192, 171] width 6 height 5
click at [187, 171] on input "Yes" at bounding box center [185, 172] width 3 height 6
radio input "true"
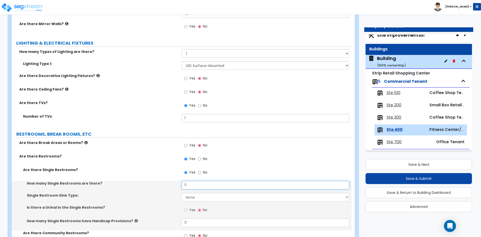
click at [192, 183] on input "0" at bounding box center [264, 184] width 167 height 9
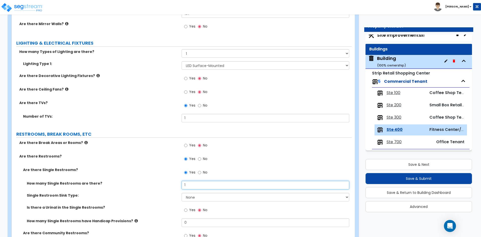
type input "1"
click at [189, 196] on select "None Wall-mounted Vanity-mounted" at bounding box center [264, 197] width 167 height 9
click at [181, 193] on select "None Wall-mounted Vanity-mounted" at bounding box center [264, 197] width 167 height 9
click at [190, 199] on select "None Wall-mounted Vanity-mounted" at bounding box center [264, 197] width 167 height 9
select select "2"
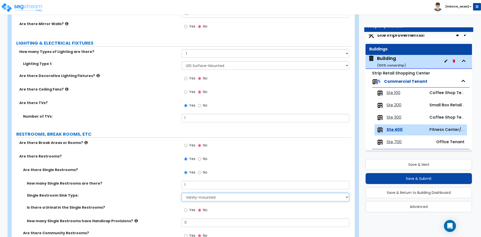
click at [181, 193] on select "None Wall-mounted Vanity-mounted" at bounding box center [264, 197] width 167 height 9
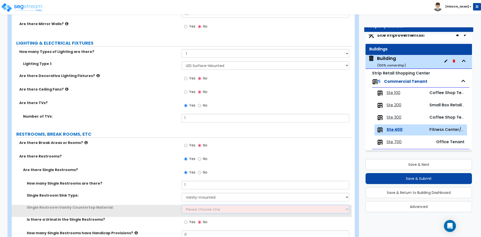
click at [182, 209] on select "Please Choose One Plastic Laminate Solid Surface Stone Quartz Marble Tile Wood …" at bounding box center [264, 209] width 167 height 9
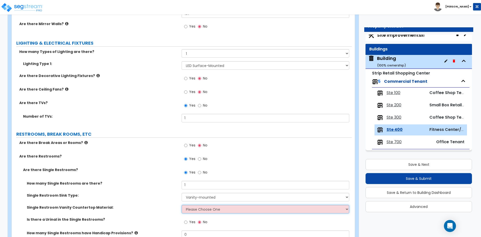
select select "2"
click at [181, 205] on select "Please Choose One Plastic Laminate Solid Surface Stone Quartz Marble Tile Wood …" at bounding box center [264, 209] width 167 height 9
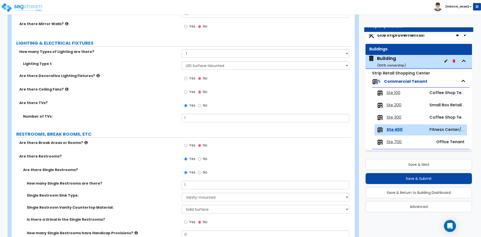
click at [131, 188] on div "How many Single Restrooms are there? 1" at bounding box center [182, 186] width 340 height 12
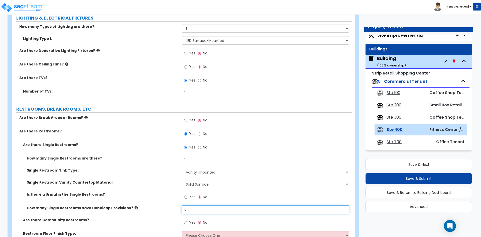
click at [202, 210] on input "0" at bounding box center [264, 209] width 167 height 9
type input "1"
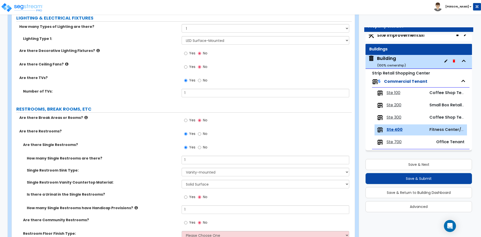
click at [165, 181] on label "Single Restroom Vanity Countertop Material:" at bounding box center [102, 181] width 151 height 5
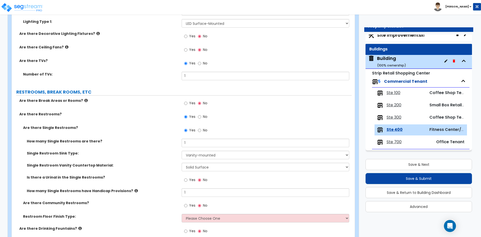
scroll to position [526, 0]
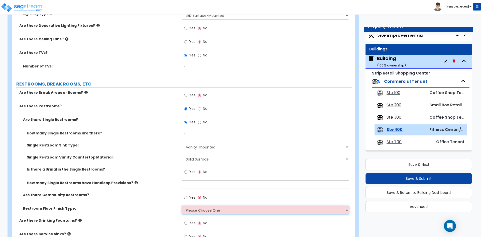
click at [193, 208] on select "Please Choose One Tile Laminate VCT Sheet Vinyl" at bounding box center [264, 210] width 167 height 9
select select "2"
click at [181, 206] on select "Please Choose One Tile Laminate VCT Sheet Vinyl" at bounding box center [264, 210] width 167 height 9
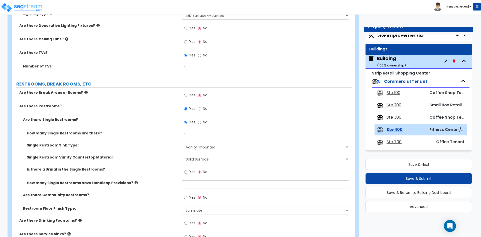
click at [144, 203] on div "Are there Community Restrooms? Yes No" at bounding box center [182, 199] width 340 height 14
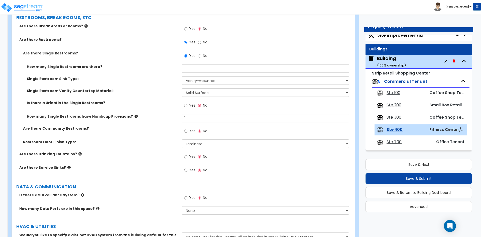
scroll to position [601, 0]
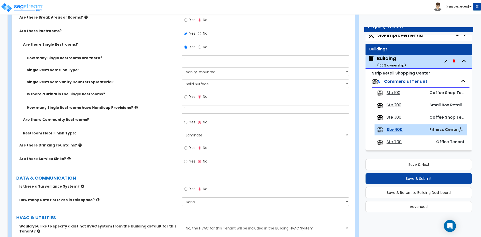
click at [191, 163] on span "Yes" at bounding box center [192, 160] width 6 height 5
click at [187, 163] on input "Yes" at bounding box center [185, 161] width 3 height 6
radio input "true"
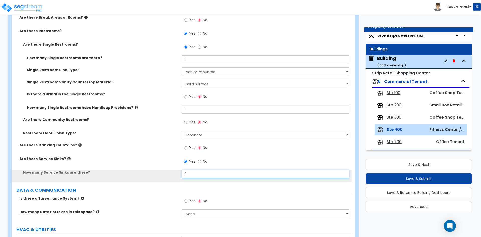
click at [191, 172] on input "0" at bounding box center [264, 173] width 167 height 9
type input "1"
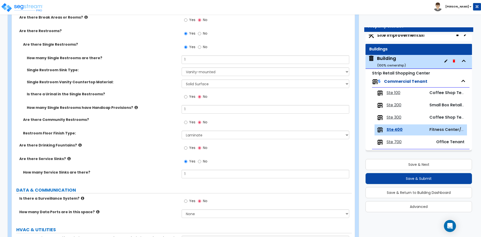
click at [166, 162] on div "Are there Service Sinks? Yes No" at bounding box center [182, 163] width 340 height 14
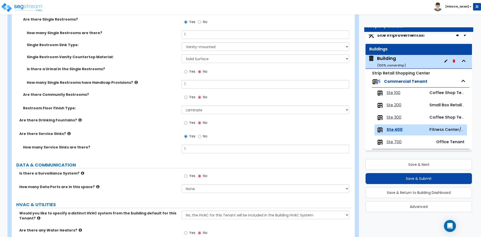
click at [188, 174] on label "Yes" at bounding box center [189, 176] width 11 height 9
click at [187, 174] on input "Yes" at bounding box center [185, 176] width 3 height 6
radio input "true"
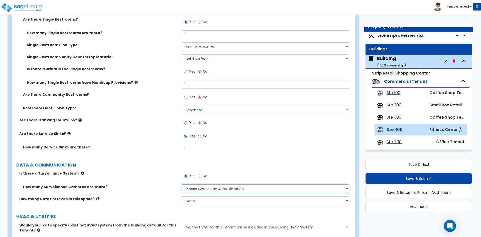
click at [211, 189] on select "Please Choose an Approximation Barely Noticed Any Noticed a Couple Frequently S…" at bounding box center [264, 188] width 167 height 9
select select "4"
click at [181, 184] on select "Please Choose an Approximation Barely Noticed Any Noticed a Couple Frequently S…" at bounding box center [264, 188] width 167 height 9
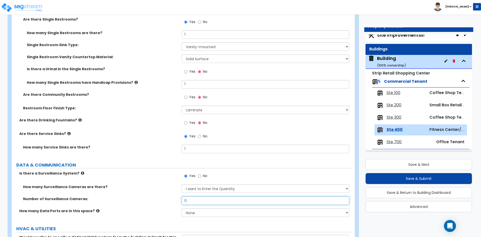
click at [195, 202] on input "0" at bounding box center [264, 200] width 167 height 9
type input "2"
click at [163, 189] on div "How many Surveillance Cameras are there? Please Choose an Approximation Barely …" at bounding box center [182, 190] width 340 height 12
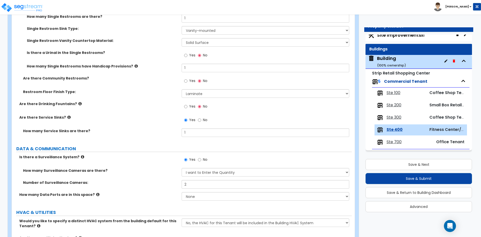
scroll to position [651, 0]
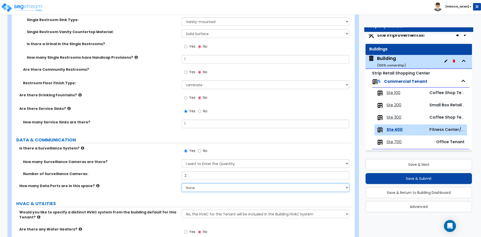
click at [202, 187] on select "None Please Estimate for Me I will specify the Quantity Exactly" at bounding box center [264, 187] width 167 height 9
click at [112, 187] on label "How many Data Ports are in this space?" at bounding box center [98, 185] width 158 height 5
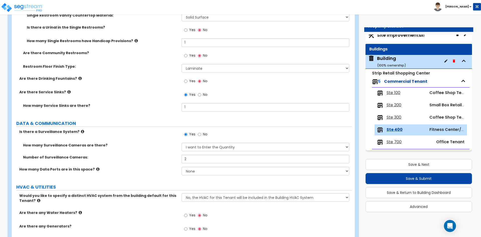
scroll to position [691, 0]
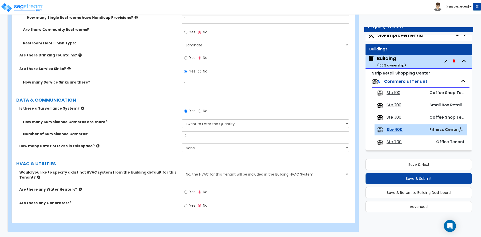
click at [190, 191] on span "Yes" at bounding box center [192, 191] width 6 height 5
click at [187, 191] on input "Yes" at bounding box center [185, 192] width 3 height 6
radio input "true"
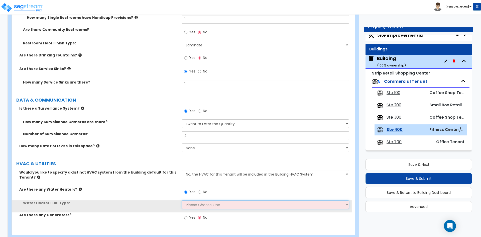
click at [195, 207] on select "Please Choose One Gas Electric" at bounding box center [264, 204] width 167 height 9
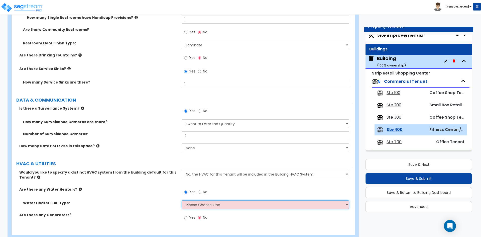
select select "2"
click at [181, 200] on select "Please Choose One Gas Electric" at bounding box center [264, 204] width 167 height 9
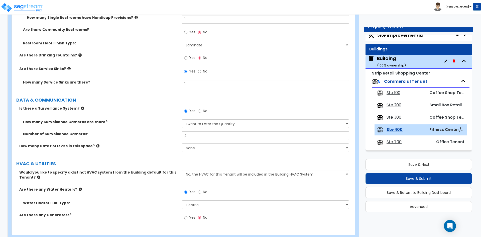
drag, startPoint x: 135, startPoint y: 204, endPoint x: 184, endPoint y: 191, distance: 51.1
click at [135, 204] on label "Water Heater Fuel Type:" at bounding box center [100, 202] width 155 height 5
click at [430, 165] on button "Save & Next" at bounding box center [418, 164] width 106 height 11
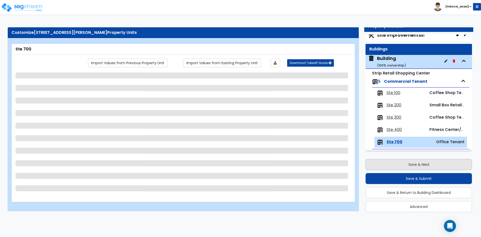
scroll to position [0, 0]
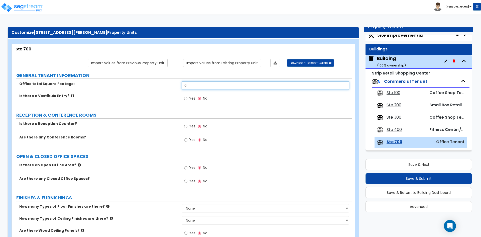
click at [193, 87] on input "0" at bounding box center [264, 85] width 167 height 9
click at [225, 90] on div "Office total Square Footage: 0" at bounding box center [182, 87] width 340 height 12
click at [225, 88] on input "0" at bounding box center [264, 85] width 167 height 9
type input "4,875"
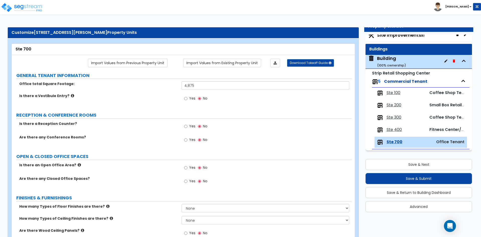
click at [188, 126] on label "Yes" at bounding box center [189, 126] width 11 height 9
click at [187, 126] on input "Yes" at bounding box center [185, 126] width 3 height 6
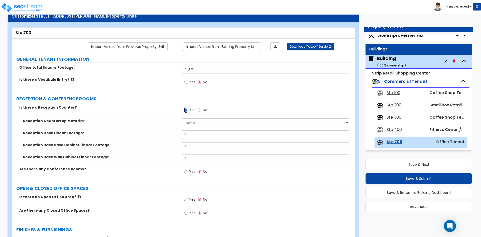
scroll to position [25, 0]
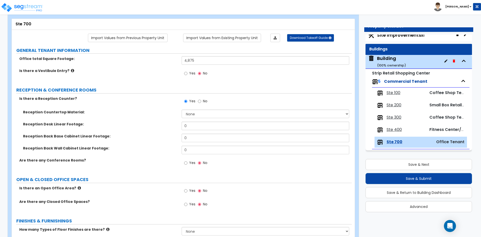
click at [204, 101] on span "No" at bounding box center [205, 100] width 5 height 5
click at [201, 101] on input "No" at bounding box center [199, 101] width 3 height 6
radio input "false"
radio input "true"
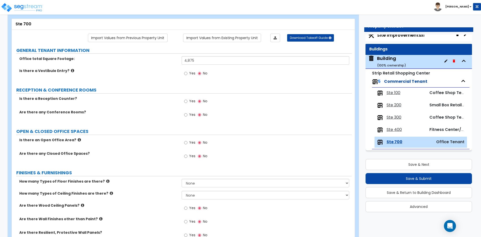
click at [192, 114] on span "Yes" at bounding box center [192, 114] width 6 height 5
click at [187, 114] on input "Yes" at bounding box center [185, 115] width 3 height 6
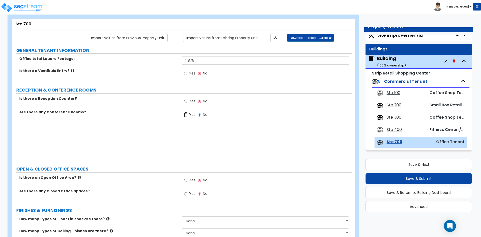
radio input "true"
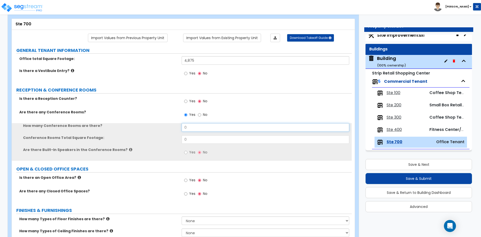
click at [192, 129] on input "0" at bounding box center [264, 127] width 167 height 9
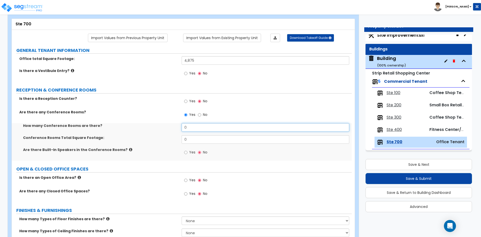
click at [192, 129] on input "0" at bounding box center [264, 127] width 167 height 9
type input "1"
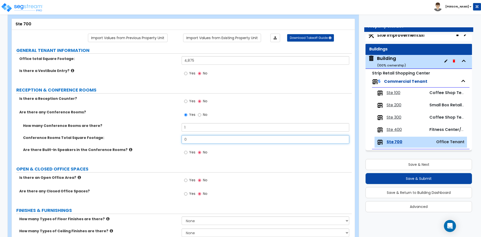
click at [208, 143] on input "0" at bounding box center [264, 139] width 167 height 9
click at [220, 143] on input "0" at bounding box center [264, 139] width 167 height 9
type input "290"
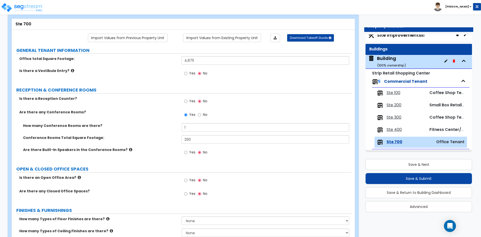
click at [149, 144] on div "Conference Rooms Total Square Footage: 290" at bounding box center [182, 141] width 340 height 12
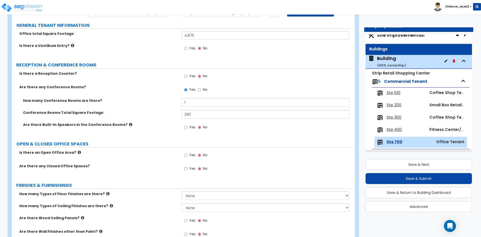
click at [190, 155] on span "Yes" at bounding box center [192, 154] width 6 height 5
click at [187, 155] on input "Yes" at bounding box center [185, 155] width 3 height 6
radio input "true"
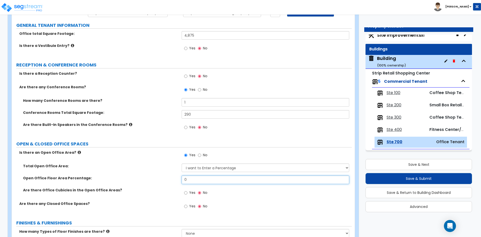
click at [197, 183] on input "0" at bounding box center [264, 179] width 167 height 9
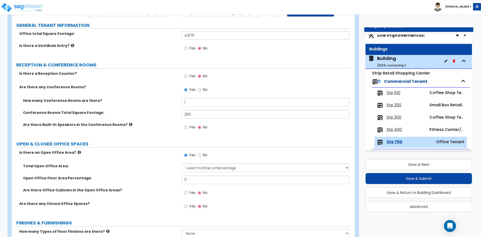
click at [199, 174] on div "Total Open Office Area: I want to Enter a Percentage I want to Enter the Square…" at bounding box center [182, 169] width 340 height 12
click at [200, 170] on select "I want to Enter a Percentage I want to Enter the Square Footage" at bounding box center [264, 167] width 167 height 9
select select "1"
click at [181, 163] on select "I want to Enter a Percentage I want to Enter the Square Footage" at bounding box center [264, 167] width 167 height 9
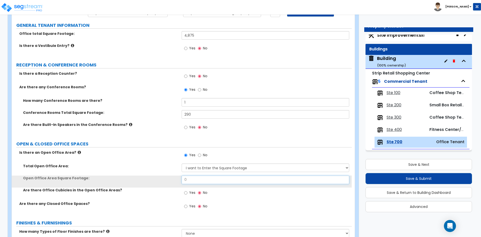
click at [197, 180] on input "0" at bounding box center [264, 179] width 167 height 9
type input "1,798"
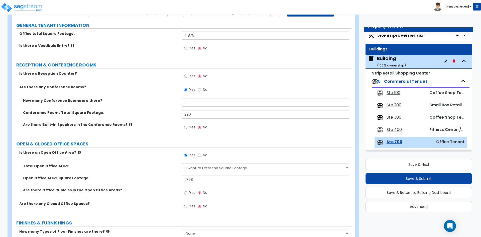
click at [139, 174] on div "Total Open Office Area: I want to Enter a Percentage I want to Enter the Square…" at bounding box center [182, 169] width 340 height 12
click at [186, 194] on input "Yes" at bounding box center [185, 193] width 3 height 6
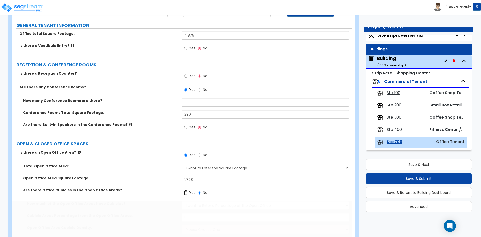
radio input "true"
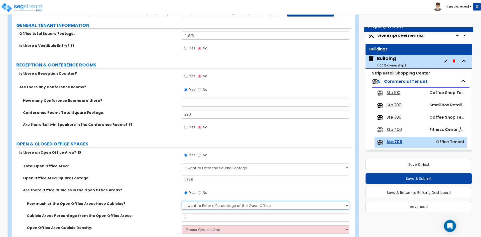
click at [207, 204] on select "I want to Enter a Percentage of the Open Office I want to enter the Square Foot…" at bounding box center [264, 205] width 167 height 9
drag, startPoint x: 207, startPoint y: 204, endPoint x: 206, endPoint y: 209, distance: 4.8
click at [207, 204] on select "I want to Enter a Percentage of the Open Office I want to enter the Square Foot…" at bounding box center [264, 205] width 167 height 9
click at [202, 215] on input "0" at bounding box center [264, 217] width 167 height 9
click at [202, 216] on input "0" at bounding box center [264, 217] width 167 height 9
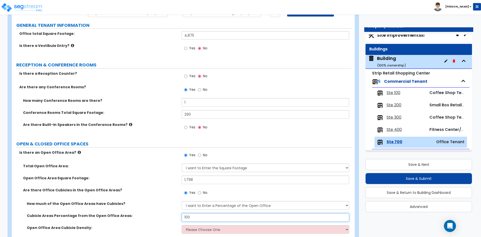
type input "100"
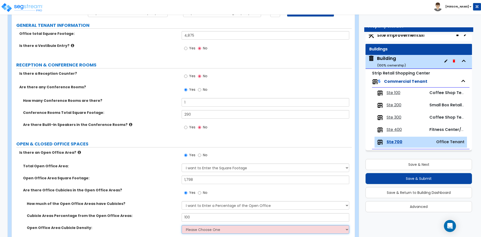
click at [191, 230] on select "Please Choose One Low High I want to Enter the number of Cubicles" at bounding box center [264, 229] width 167 height 9
select select "1"
click at [181, 225] on select "Please Choose One Low High I want to Enter the number of Cubicles" at bounding box center [264, 229] width 167 height 9
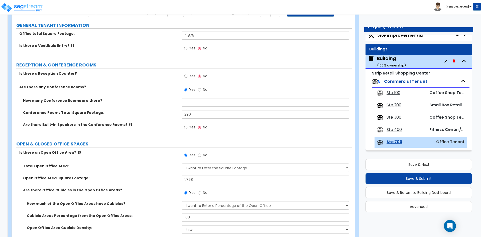
click at [155, 207] on div "How much of the Open Office Areas have Cubicles? I want to Enter a Percentage o…" at bounding box center [182, 207] width 340 height 12
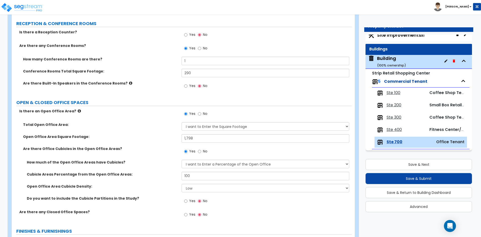
scroll to position [100, 0]
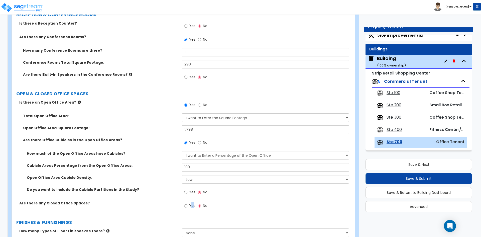
click at [192, 206] on span "Yes" at bounding box center [192, 205] width 6 height 5
click at [188, 206] on label "Yes" at bounding box center [189, 206] width 11 height 9
click at [187, 206] on input "Yes" at bounding box center [185, 206] width 3 height 6
radio input "true"
select select "1"
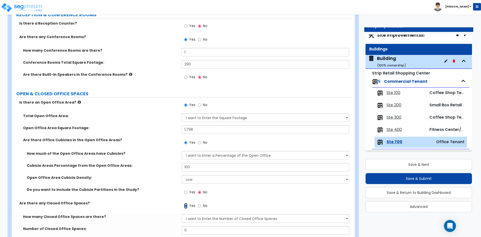
scroll to position [125, 0]
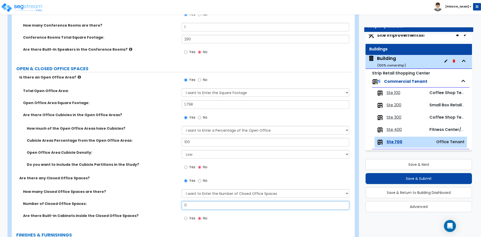
click at [201, 206] on input "0" at bounding box center [264, 205] width 167 height 9
type input "7"
click at [156, 174] on div "Do you want to include the Cubicle Partitions in the Study? Yes No" at bounding box center [182, 169] width 340 height 14
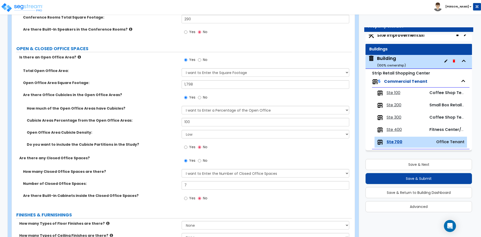
scroll to position [175, 0]
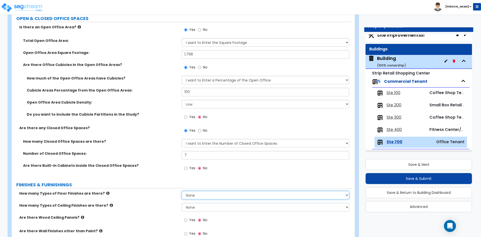
click at [200, 194] on select "None 1 2 3 4" at bounding box center [264, 195] width 167 height 9
select select "1"
click at [181, 191] on select "None 1 2 3 4" at bounding box center [264, 195] width 167 height 9
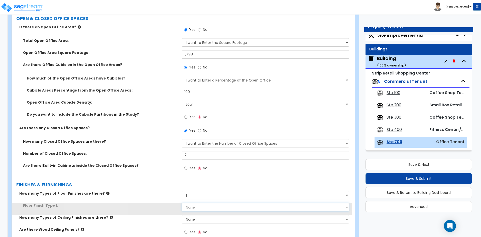
click at [193, 207] on select "None Tile Flooring Marble Flooring Hardwood Flooring Resilient Laminate Floorin…" at bounding box center [264, 207] width 167 height 9
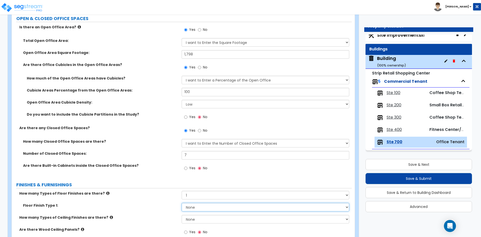
click at [191, 209] on select "None Tile Flooring Marble Flooring Hardwood Flooring Resilient Laminate Floorin…" at bounding box center [264, 207] width 167 height 9
select select "5"
click at [181, 203] on select "None Tile Flooring Marble Flooring Hardwood Flooring Resilient Laminate Floorin…" at bounding box center [264, 207] width 167 height 9
click at [154, 198] on div "How many Types of Floor Finishes are there? None 1 2 3 4" at bounding box center [182, 197] width 340 height 12
click at [188, 220] on select "None 1 2 3" at bounding box center [264, 219] width 167 height 9
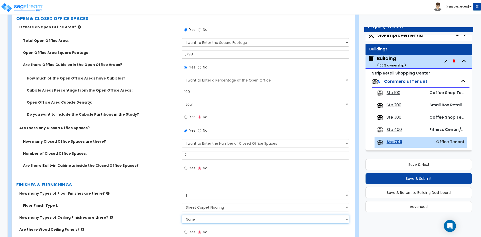
select select "1"
click at [181, 215] on select "None 1 2 3" at bounding box center [264, 219] width 167 height 9
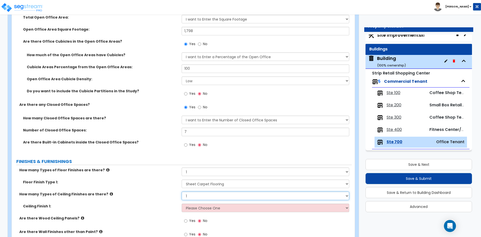
scroll to position [225, 0]
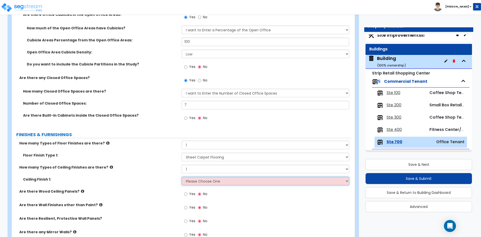
click at [196, 182] on select "Please Choose One Drop Ceiling Open Ceiling Drywall Ceiling" at bounding box center [264, 180] width 167 height 9
click at [181, 176] on select "Please Choose One Drop Ceiling Open Ceiling Drywall Ceiling" at bounding box center [264, 180] width 167 height 9
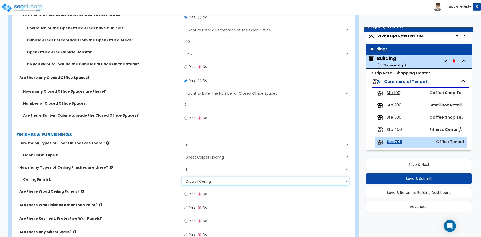
click at [197, 181] on select "Please Choose One Drop Ceiling Open Ceiling Drywall Ceiling" at bounding box center [264, 180] width 167 height 9
select select "1"
click at [181, 176] on select "Please Choose One Drop Ceiling Open Ceiling Drywall Ceiling" at bounding box center [264, 180] width 167 height 9
click at [146, 189] on label "Are there Wood Ceiling Panels?" at bounding box center [98, 191] width 158 height 5
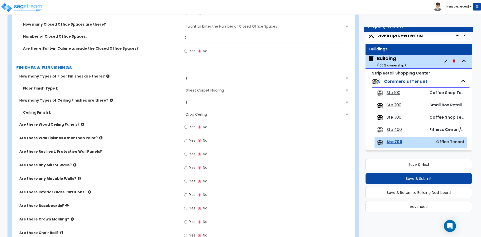
scroll to position [300, 0]
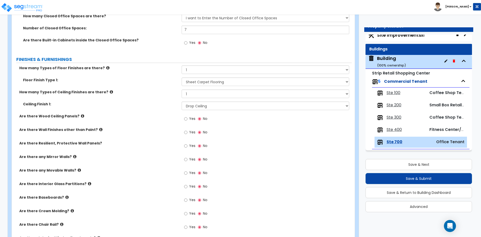
click at [193, 188] on span "Yes" at bounding box center [192, 185] width 6 height 5
click at [187, 188] on input "Yes" at bounding box center [185, 186] width 3 height 6
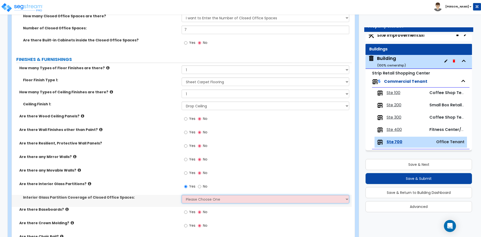
click at [191, 200] on select "Please Choose One Some of the Closed Office Space Walls are Interior Glass Part…" at bounding box center [264, 199] width 167 height 9
click at [181, 195] on select "Please Choose One Some of the Closed Office Space Walls are Interior Glass Part…" at bounding box center [264, 199] width 167 height 9
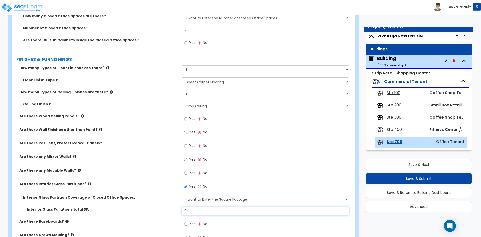
click at [198, 214] on input "0" at bounding box center [264, 211] width 167 height 9
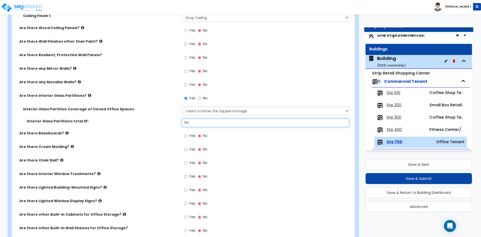
scroll to position [401, 0]
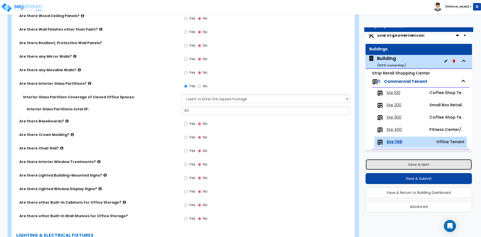
click at [401, 168] on button "Save & Next" at bounding box center [418, 164] width 106 height 11
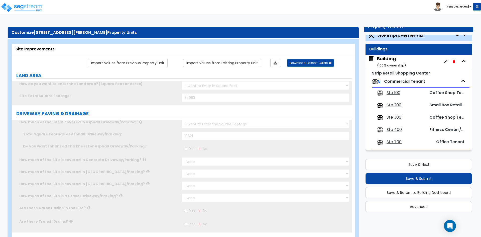
scroll to position [0, 0]
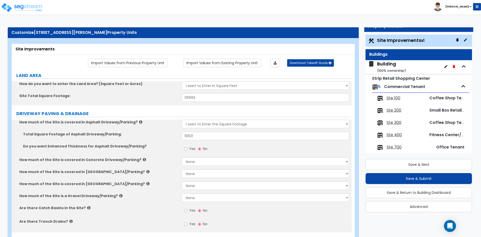
click at [392, 134] on span "Ste 400" at bounding box center [393, 135] width 15 height 6
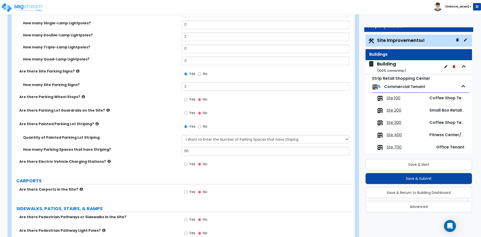
scroll to position [5, 0]
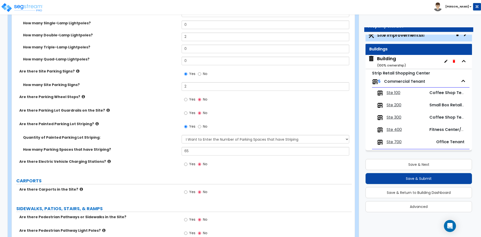
click at [397, 128] on span "Ste 400" at bounding box center [393, 130] width 15 height 6
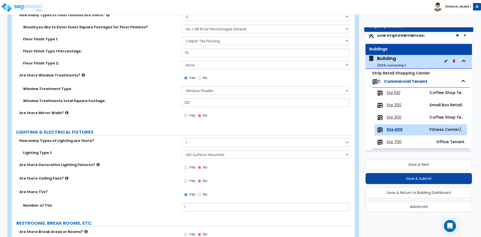
scroll to position [377, 0]
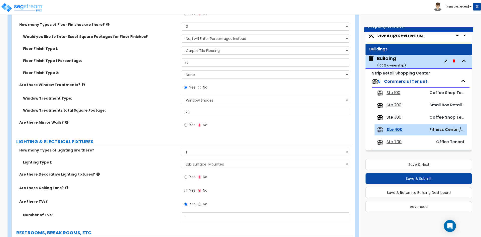
click at [204, 87] on span "No" at bounding box center [205, 87] width 5 height 5
click at [201, 87] on input "No" at bounding box center [199, 88] width 3 height 6
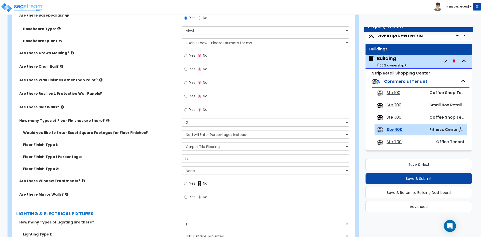
scroll to position [277, 0]
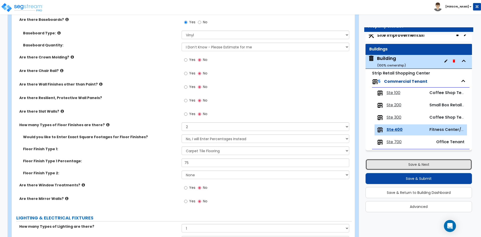
click at [433, 163] on button "Save & Next" at bounding box center [418, 164] width 106 height 11
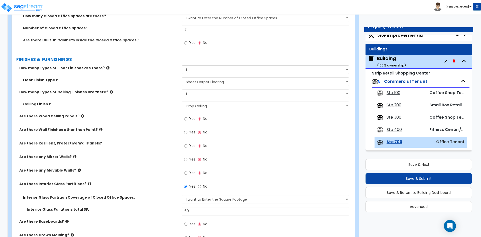
scroll to position [325, 0]
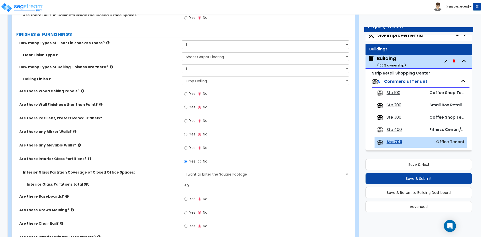
click at [188, 199] on label "Yes" at bounding box center [189, 199] width 11 height 9
click at [187, 199] on input "Yes" at bounding box center [185, 199] width 3 height 6
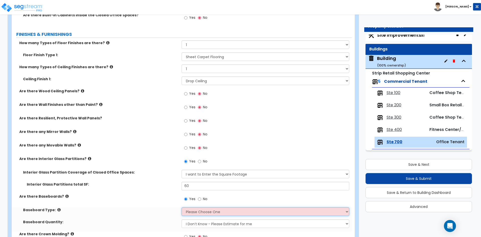
click at [201, 213] on select "Please Choose One Wood Vinyl Carpet Tile" at bounding box center [264, 211] width 167 height 9
click at [181, 207] on select "Please Choose One Wood Vinyl Carpet Tile" at bounding box center [264, 211] width 167 height 9
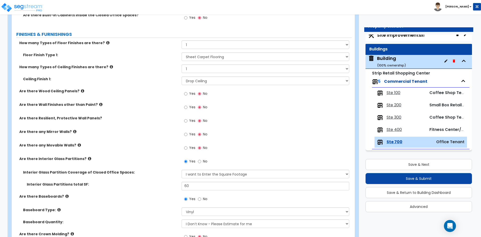
click at [141, 199] on div "Are there Baseboards? Yes No" at bounding box center [182, 201] width 340 height 14
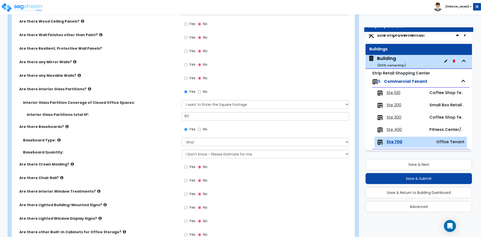
scroll to position [401, 0]
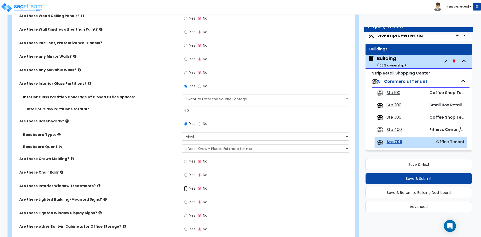
click at [187, 187] on input "Yes" at bounding box center [185, 188] width 3 height 6
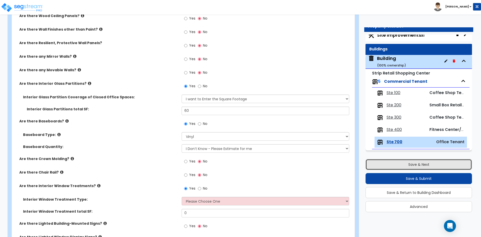
click at [408, 166] on button "Save & Next" at bounding box center [418, 164] width 106 height 11
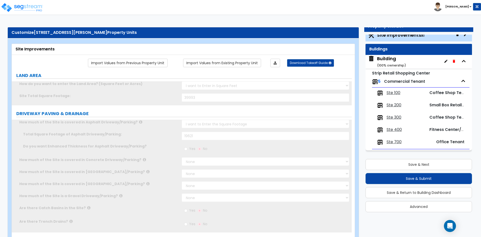
scroll to position [0, 0]
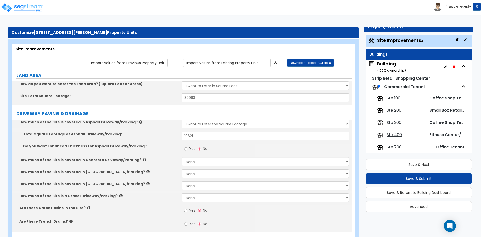
click at [393, 134] on span "Ste 400" at bounding box center [393, 135] width 15 height 6
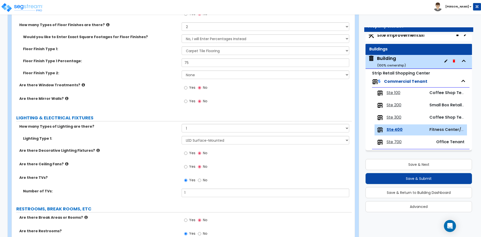
scroll to position [350, 0]
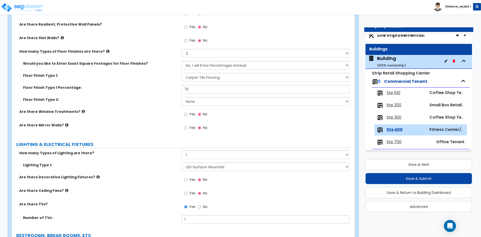
click at [188, 115] on label "Yes" at bounding box center [189, 114] width 11 height 9
click at [187, 115] on input "Yes" at bounding box center [185, 114] width 3 height 6
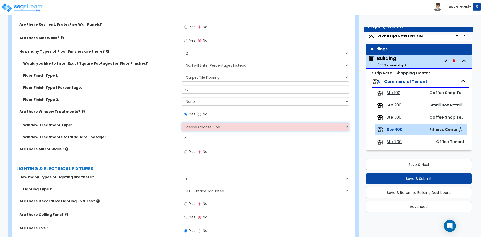
click at [197, 128] on select "Please Choose One Vertical Blinds Window Shades Venetian Blinds Wood Shutters" at bounding box center [264, 126] width 167 height 9
click at [181, 122] on select "Please Choose One Vertical Blinds Window Shades Venetian Blinds Wood Shutters" at bounding box center [264, 126] width 167 height 9
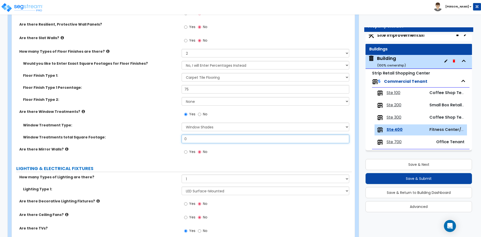
click at [196, 140] on input "0" at bounding box center [264, 138] width 167 height 9
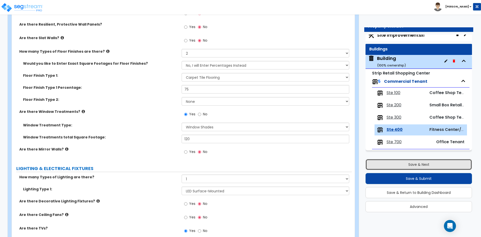
click at [428, 165] on button "Save & Next" at bounding box center [418, 164] width 106 height 11
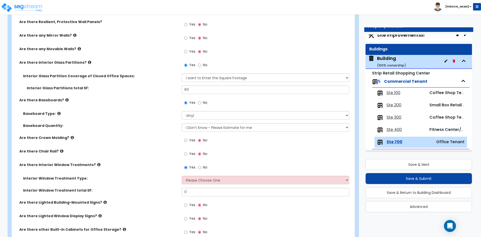
scroll to position [426, 0]
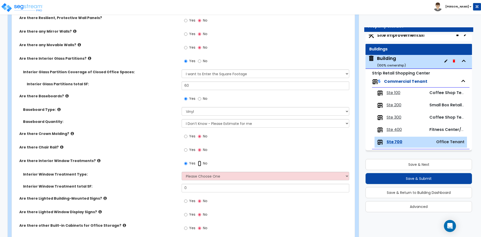
click at [199, 165] on input "No" at bounding box center [199, 163] width 3 height 6
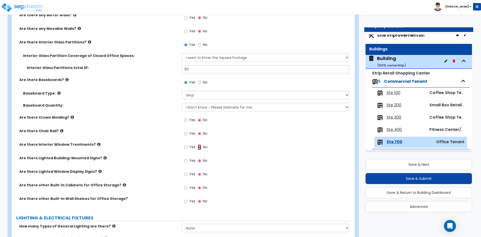
scroll to position [451, 0]
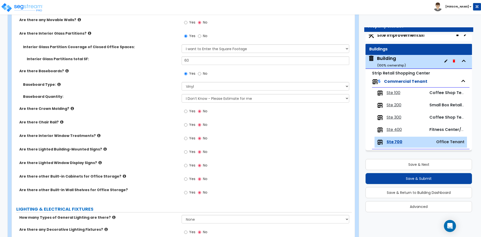
click at [187, 181] on label "Yes" at bounding box center [189, 179] width 11 height 9
click at [187, 181] on input "Yes" at bounding box center [185, 179] width 3 height 6
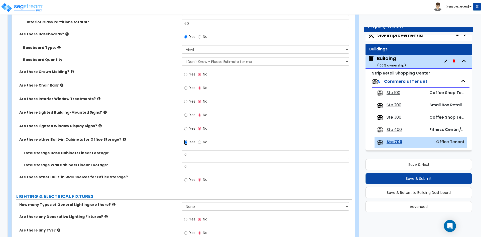
scroll to position [501, 0]
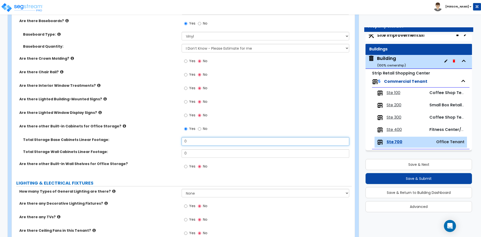
click at [198, 141] on input "0" at bounding box center [264, 141] width 167 height 9
click at [195, 151] on input "0" at bounding box center [264, 153] width 167 height 9
click at [137, 166] on div "Are there other Built-in Wall Shelves for Office Storage? Yes No" at bounding box center [182, 168] width 340 height 14
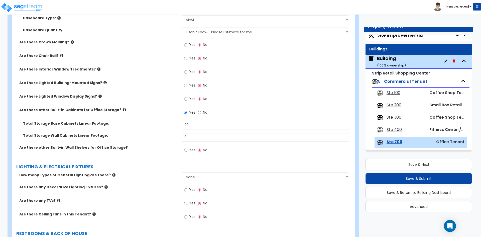
scroll to position [526, 0]
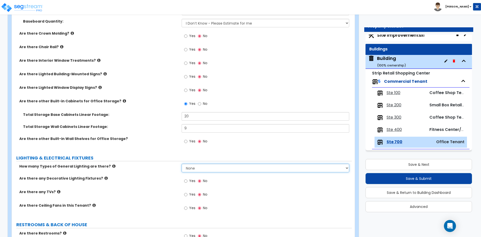
click at [194, 167] on select "None 1 2 3" at bounding box center [264, 167] width 167 height 9
click at [181, 163] on select "None 1 2 3" at bounding box center [264, 167] width 167 height 9
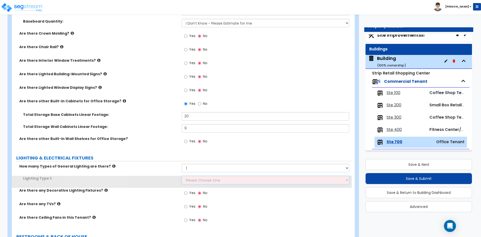
click at [192, 176] on select "Please Choose One LED Surface-Mounted LED Recessed Fluorescent Surface-Mounted …" at bounding box center [264, 179] width 167 height 9
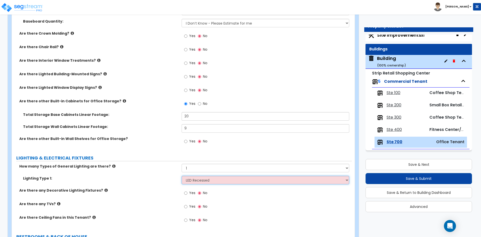
click at [181, 175] on select "Please Choose One LED Surface-Mounted LED Recessed Fluorescent Surface-Mounted …" at bounding box center [264, 179] width 167 height 9
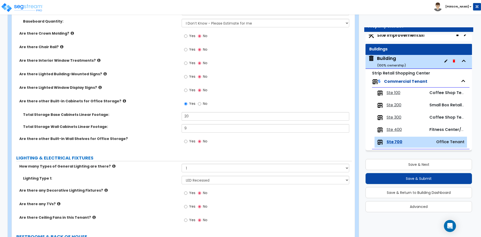
click at [152, 188] on label "Are there any Decorative Lighting Fixtures?" at bounding box center [98, 190] width 158 height 5
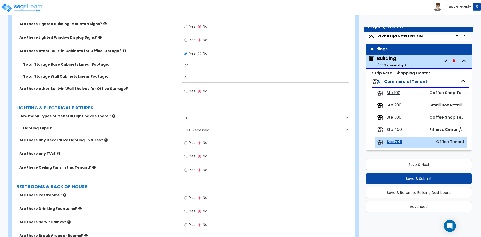
scroll to position [601, 0]
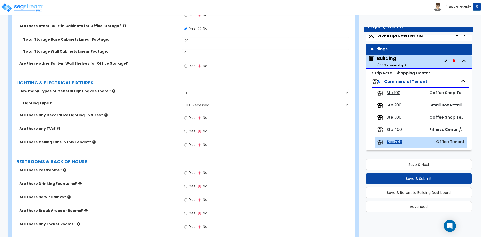
click at [192, 170] on span "Yes" at bounding box center [192, 172] width 6 height 5
click at [187, 170] on input "Yes" at bounding box center [185, 173] width 3 height 6
click at [190, 185] on span "Yes" at bounding box center [192, 185] width 6 height 5
click at [187, 185] on input "Yes" at bounding box center [185, 186] width 3 height 6
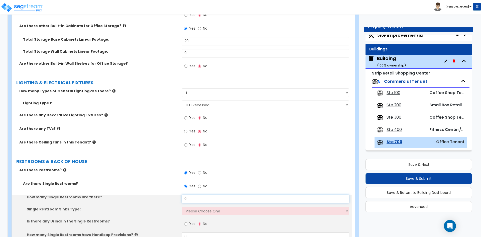
click at [201, 200] on input "0" at bounding box center [264, 198] width 167 height 9
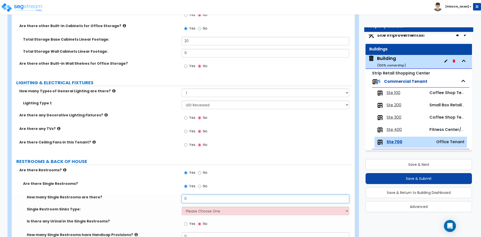
click at [201, 200] on input "0" at bounding box center [264, 198] width 167 height 9
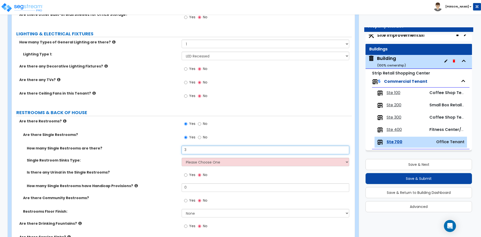
scroll to position [651, 0]
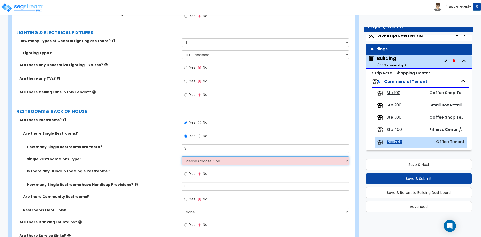
click at [190, 163] on select "Please Choose One Wall-mounted Vanity-mounted" at bounding box center [264, 160] width 167 height 9
click at [181, 156] on select "Please Choose One Wall-mounted Vanity-mounted" at bounding box center [264, 160] width 167 height 9
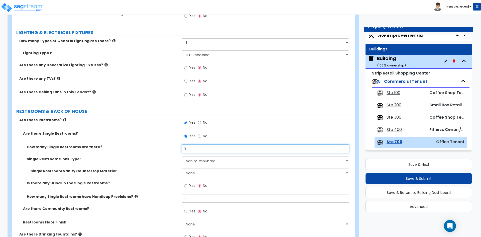
click at [197, 148] on input "3" at bounding box center [264, 148] width 167 height 9
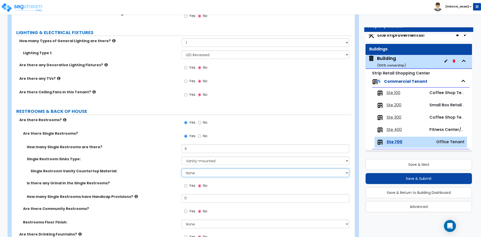
click at [197, 174] on select "None Plastic Laminate Solid Surface Stone Quartz Marble Tile Wood Stainless Ste…" at bounding box center [264, 172] width 167 height 9
click at [168, 159] on label "Single Restroom Sinks Type:" at bounding box center [102, 158] width 151 height 5
click at [205, 160] on select "Please Choose One Wall-mounted Vanity-mounted" at bounding box center [264, 160] width 167 height 9
click at [181, 156] on select "Please Choose One Wall-mounted Vanity-mounted" at bounding box center [264, 160] width 167 height 9
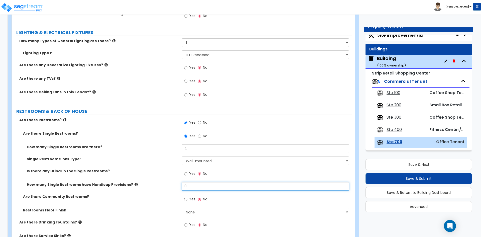
click at [195, 185] on input "0" at bounding box center [264, 186] width 167 height 9
click at [172, 168] on label "Is there any Urinal in the Single Restrooms?" at bounding box center [102, 170] width 151 height 5
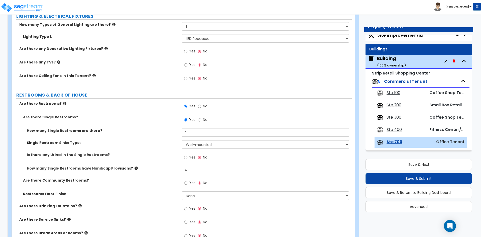
scroll to position [676, 0]
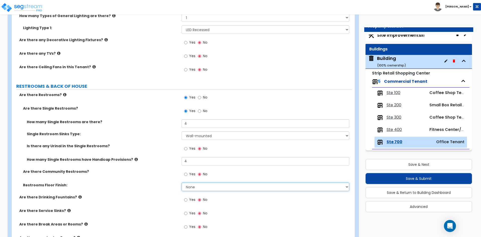
click at [189, 186] on select "None Tile Flooring Resilient Laminate Flooring VCT Flooring Sheet Vinyl Flooring" at bounding box center [264, 186] width 167 height 9
click at [181, 182] on select "None Tile Flooring Resilient Laminate Flooring VCT Flooring Sheet Vinyl Flooring" at bounding box center [264, 186] width 167 height 9
click at [133, 196] on label "Are there Drinking Fountains?" at bounding box center [98, 196] width 158 height 5
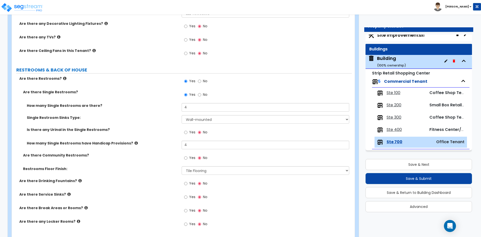
scroll to position [701, 0]
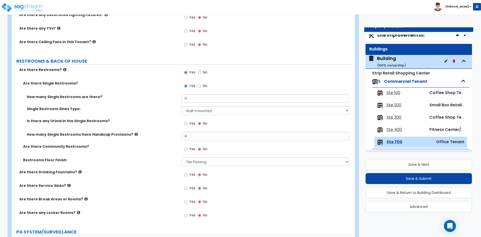
click at [193, 188] on span "Yes" at bounding box center [192, 187] width 6 height 5
click at [187, 188] on input "Yes" at bounding box center [185, 188] width 3 height 6
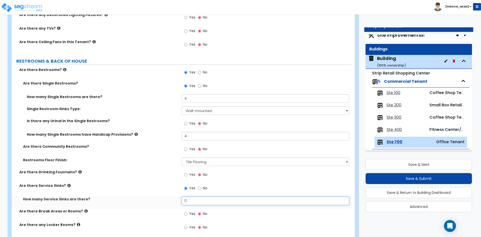
click at [206, 200] on input "0" at bounding box center [264, 200] width 167 height 9
click at [208, 199] on input "0" at bounding box center [264, 200] width 167 height 9
click at [159, 178] on div "Are there Drinking Fountains? Yes No" at bounding box center [182, 176] width 340 height 14
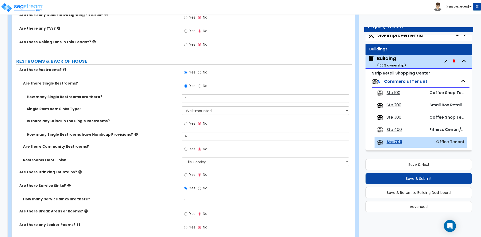
click at [188, 211] on label "Yes" at bounding box center [189, 214] width 11 height 9
click at [187, 211] on input "Yes" at bounding box center [185, 214] width 3 height 6
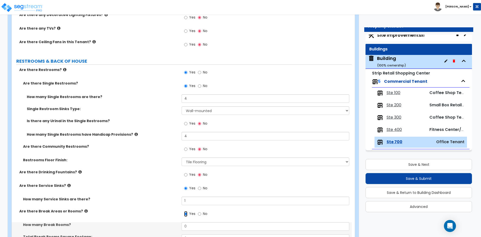
scroll to position [726, 0]
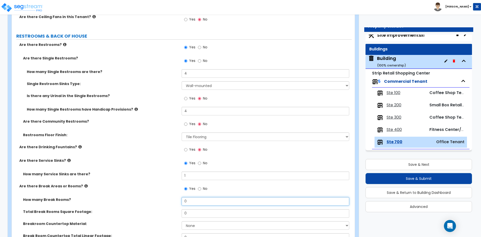
click at [206, 197] on input "0" at bounding box center [264, 201] width 167 height 9
click at [198, 214] on input "0" at bounding box center [264, 213] width 167 height 9
click at [199, 215] on input "0" at bounding box center [264, 213] width 167 height 9
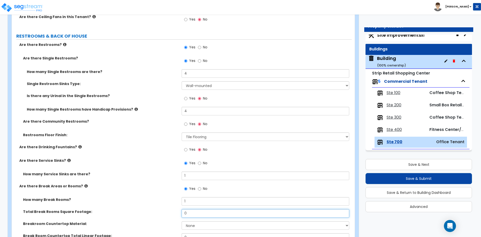
click at [199, 215] on input "0" at bounding box center [264, 213] width 167 height 9
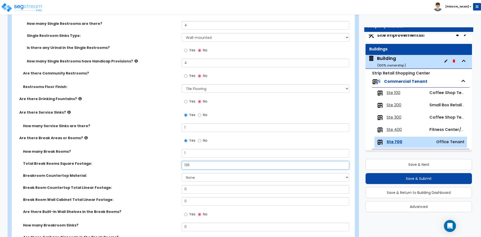
scroll to position [776, 0]
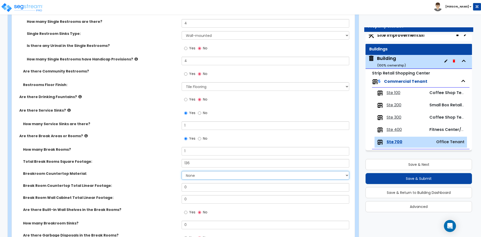
click at [187, 174] on select "None Plastic Laminate Solid Surface Stone Quartz Marble Tile Wood Stainless Ste…" at bounding box center [264, 175] width 167 height 9
click at [181, 171] on select "None Plastic Laminate Solid Surface Stone Quartz Marble Tile Wood Stainless Ste…" at bounding box center [264, 175] width 167 height 9
click at [205, 184] on input "0" at bounding box center [264, 187] width 167 height 9
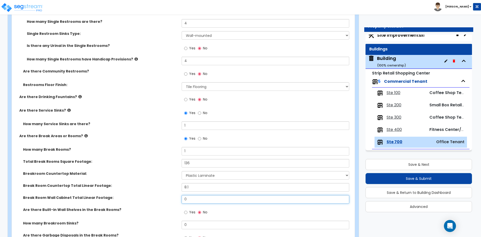
click at [204, 201] on input "0" at bounding box center [264, 199] width 167 height 9
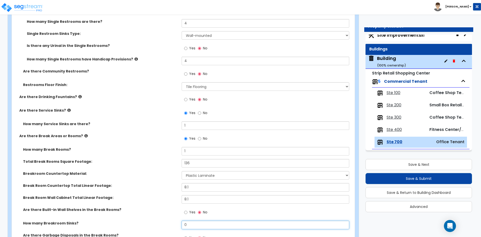
click at [196, 222] on input "0" at bounding box center [264, 224] width 167 height 9
click at [195, 222] on input "0" at bounding box center [264, 224] width 167 height 9
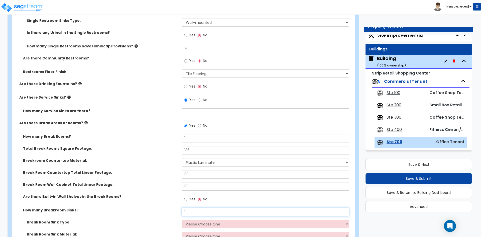
scroll to position [801, 0]
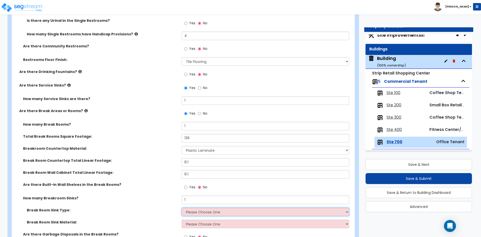
click at [192, 212] on select "Please Choose One Single Sink Double Sink" at bounding box center [264, 211] width 167 height 9
click at [181, 207] on select "Please Choose One Single Sink Double Sink" at bounding box center [264, 211] width 167 height 9
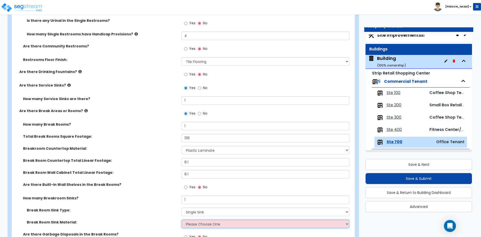
click at [194, 226] on select "Please Choose One Stainless Steel Porcelain Enamel Cast Iron" at bounding box center [264, 223] width 167 height 9
click at [181, 219] on select "Please Choose One Stainless Steel Porcelain Enamel Cast Iron" at bounding box center [264, 223] width 167 height 9
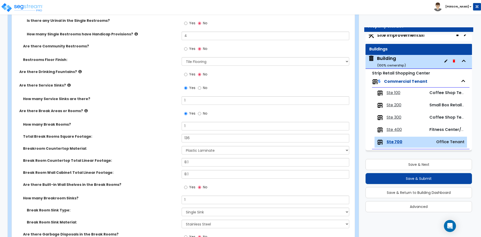
click at [162, 206] on div "How many Breakroom Sinks? 1" at bounding box center [182, 201] width 340 height 12
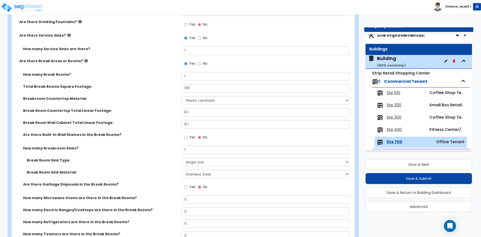
scroll to position [851, 0]
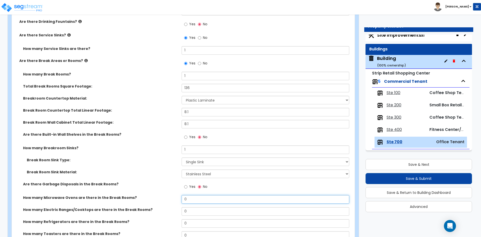
click at [192, 203] on input "0" at bounding box center [264, 199] width 167 height 9
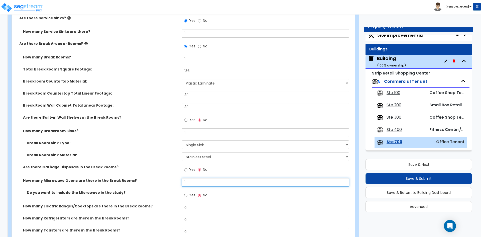
scroll to position [876, 0]
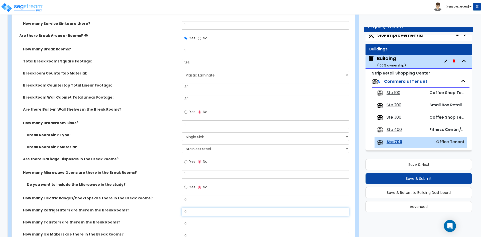
click at [190, 211] on input "0" at bounding box center [264, 211] width 167 height 9
click at [189, 211] on input "0" at bounding box center [264, 211] width 167 height 9
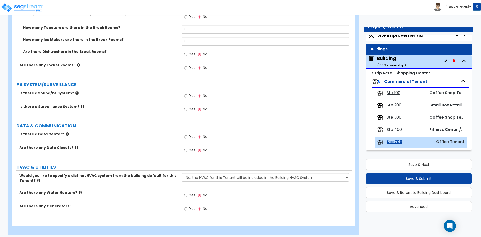
scroll to position [1087, 0]
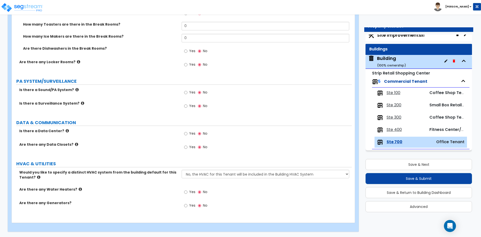
click at [194, 193] on span "Yes" at bounding box center [192, 191] width 6 height 5
click at [187, 193] on input "Yes" at bounding box center [185, 192] width 3 height 6
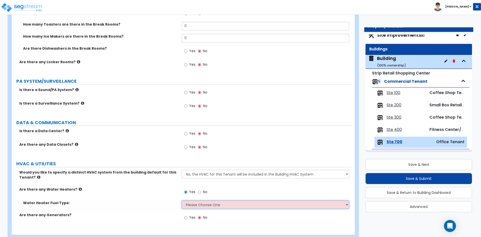
click at [192, 206] on select "Please Choose One Gas Electric" at bounding box center [264, 204] width 167 height 9
click at [181, 200] on select "Please Choose One Gas Electric" at bounding box center [264, 204] width 167 height 9
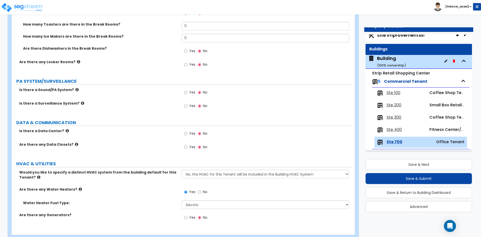
click at [146, 214] on label "Are there any Generators?" at bounding box center [98, 214] width 158 height 5
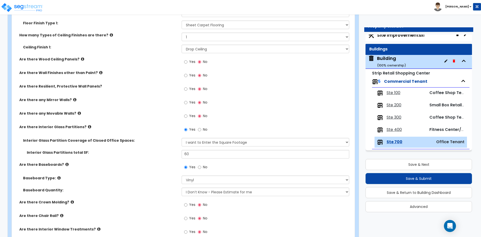
scroll to position [311, 0]
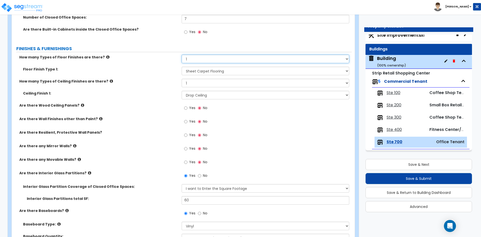
click at [192, 60] on select "None 1 2 3 4" at bounding box center [264, 59] width 167 height 9
click at [181, 55] on select "None 1 2 3 4" at bounding box center [264, 59] width 167 height 9
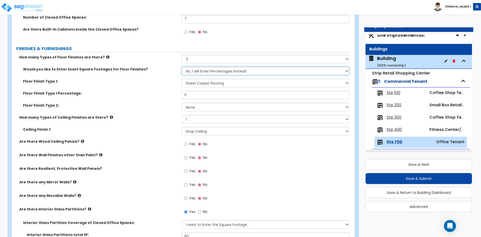
click at [217, 73] on select "No, I will Enter Percentages Instead Yes, I will Enter Exact Square Footages" at bounding box center [264, 71] width 167 height 9
click at [181, 67] on select "No, I will Enter Percentages Instead Yes, I will Enter Exact Square Footages" at bounding box center [264, 71] width 167 height 9
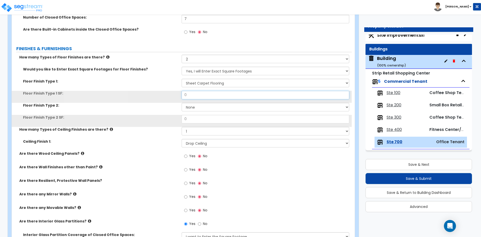
click at [194, 94] on input "0" at bounding box center [264, 95] width 167 height 9
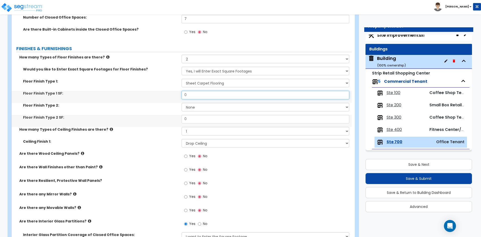
click at [194, 94] on input "0" at bounding box center [264, 95] width 167 height 9
click at [202, 94] on input "0" at bounding box center [264, 95] width 167 height 9
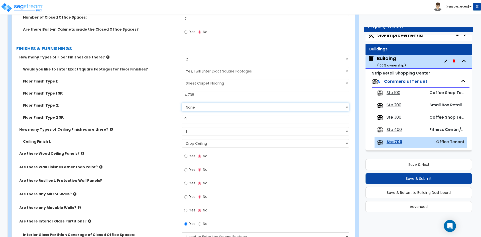
click at [195, 108] on select "None Tile Flooring Marble Flooring Hardwood Flooring Resilient Laminate Floorin…" at bounding box center [264, 107] width 167 height 9
click at [181, 103] on select "None Tile Flooring Marble Flooring Hardwood Flooring Resilient Laminate Floorin…" at bounding box center [264, 107] width 167 height 9
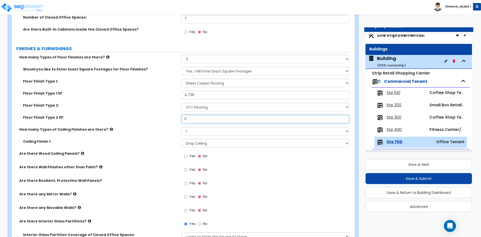
click at [193, 120] on input "0" at bounding box center [264, 119] width 167 height 9
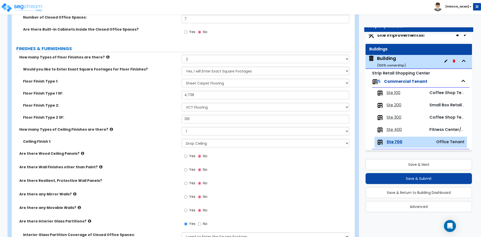
click at [139, 123] on div "Floor Finish Type 2 SF: 136" at bounding box center [182, 121] width 340 height 12
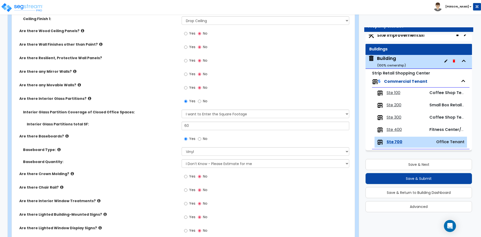
scroll to position [436, 0]
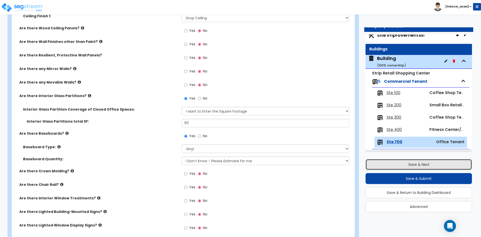
click at [407, 164] on button "Save & Next" at bounding box center [418, 164] width 106 height 11
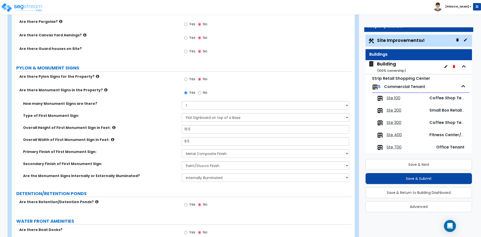
scroll to position [876, 0]
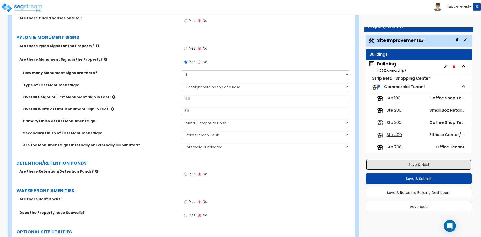
click at [408, 164] on button "Save & Next" at bounding box center [418, 164] width 106 height 11
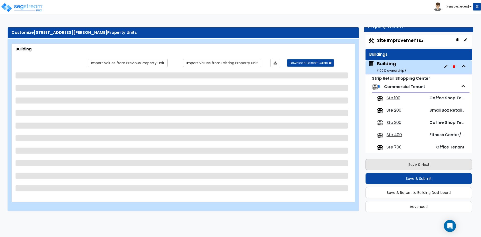
scroll to position [5, 0]
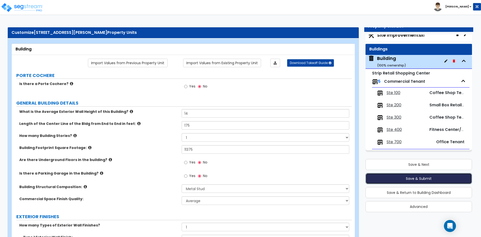
click at [405, 177] on button "Save & Submit" at bounding box center [418, 178] width 106 height 11
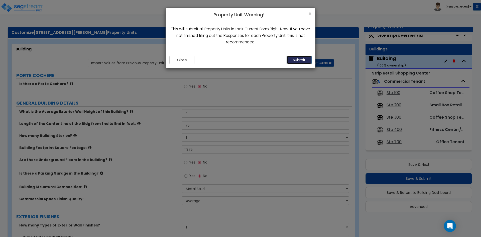
click at [299, 59] on button "Submit" at bounding box center [298, 60] width 25 height 9
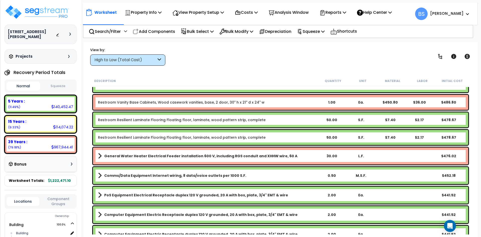
scroll to position [3530, 0]
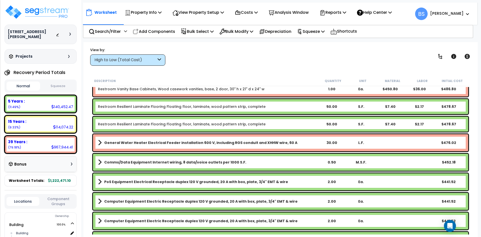
click at [148, 125] on link "Restroom Resilient Laminate Flooring Floating floor, laminate, wood pattern str…" at bounding box center [181, 123] width 167 height 5
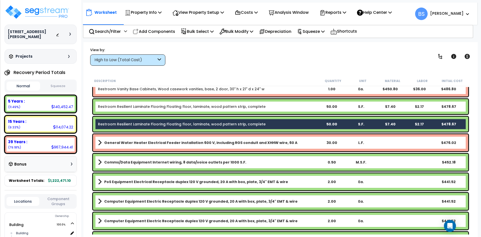
click at [148, 107] on link "Restroom Resilient Laminate Flooring Floating floor, laminate, wood pattern str…" at bounding box center [181, 106] width 167 height 5
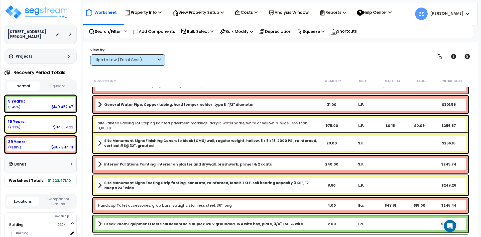
scroll to position [4231, 0]
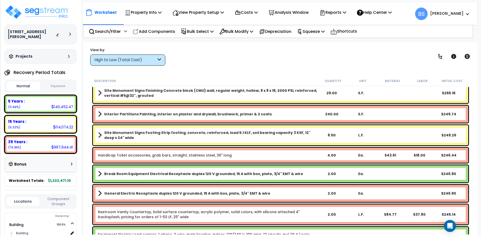
click at [139, 63] on div "High to Low (Total Cost)" at bounding box center [127, 59] width 75 height 11
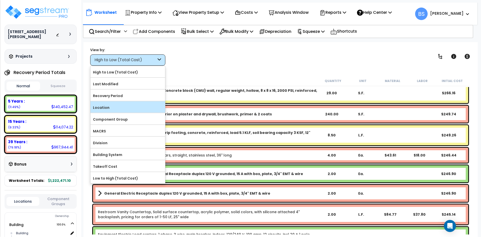
click at [133, 105] on label "Location" at bounding box center [127, 108] width 75 height 8
click at [0, 0] on input "Location" at bounding box center [0, 0] width 0 height 0
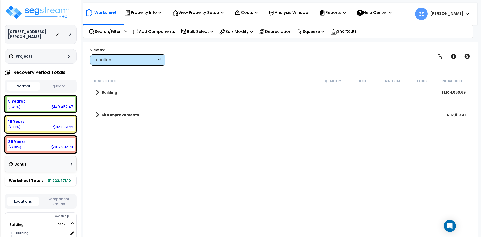
click at [116, 115] on b "Site Improvements" at bounding box center [120, 114] width 37 height 5
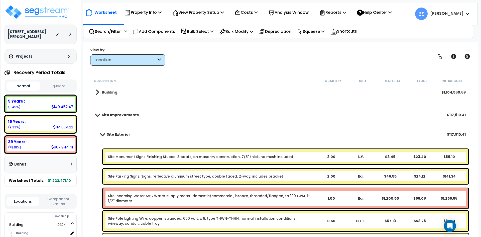
click at [116, 115] on b "Site Improvements" at bounding box center [120, 114] width 37 height 5
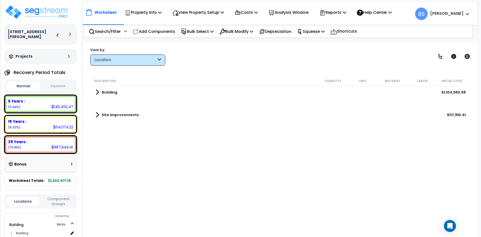
click at [109, 92] on b "Building" at bounding box center [110, 92] width 16 height 5
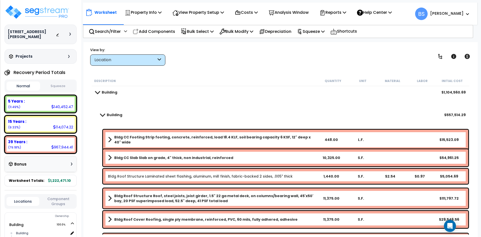
click at [110, 116] on b "Building" at bounding box center [115, 114] width 16 height 5
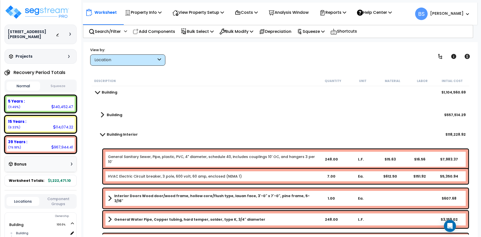
click at [114, 132] on b "Building Interior" at bounding box center [122, 134] width 31 height 5
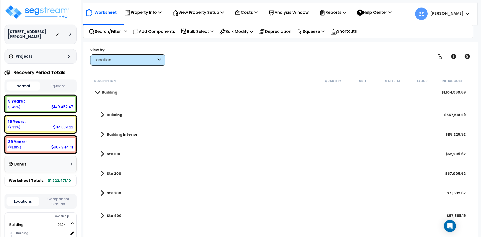
click at [199, 78] on div "Description" at bounding box center [206, 80] width 224 height 5
click at [123, 131] on link "Building Interior" at bounding box center [116, 134] width 42 height 7
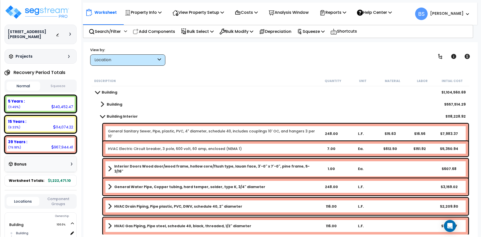
click at [227, 100] on div "Building $557,514.29" at bounding box center [280, 104] width 375 height 12
click at [128, 115] on b "Building Interior" at bounding box center [122, 116] width 31 height 5
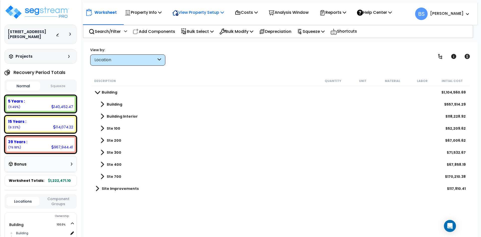
click at [188, 11] on p "View Property Setup" at bounding box center [198, 12] width 52 height 7
click at [155, 12] on p "Property Info" at bounding box center [143, 12] width 37 height 7
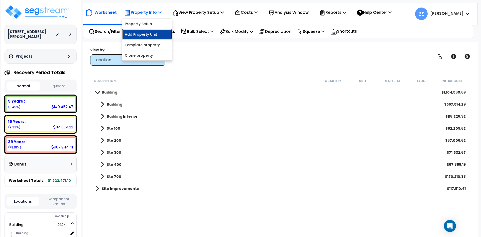
click at [144, 35] on link "Add Property Unit" at bounding box center [147, 34] width 50 height 10
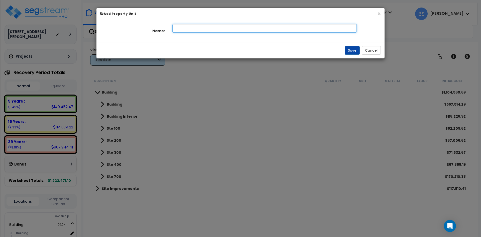
click at [189, 26] on input "text" at bounding box center [264, 28] width 184 height 9
type input "Ste 100"
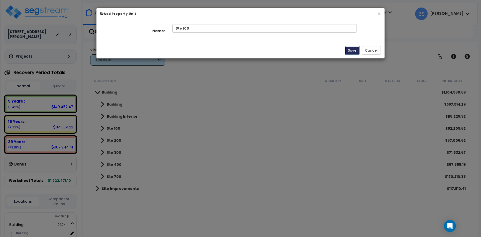
click at [352, 51] on button "Save" at bounding box center [351, 50] width 15 height 9
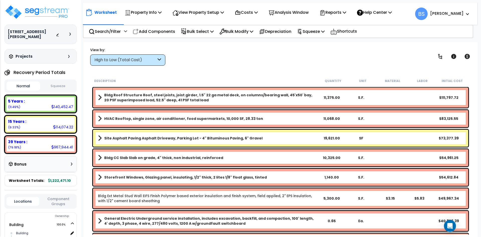
click at [189, 50] on div "View by: High to Low (Total Cost) High to Low (Total Cost)" at bounding box center [280, 56] width 384 height 19
click at [200, 31] on p "Bulk Select" at bounding box center [197, 31] width 33 height 7
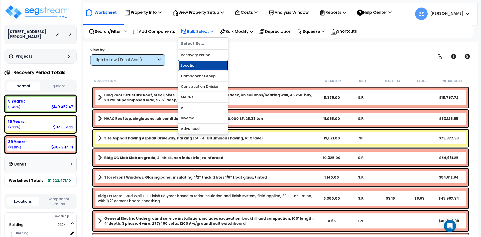
click at [192, 66] on link "Location" at bounding box center [203, 65] width 50 height 10
select select
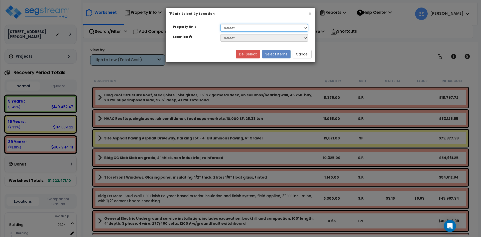
click at [232, 30] on select "Select Building Site Improvements Ste 100" at bounding box center [263, 28] width 87 height 8
select select "169951"
click at [220, 24] on select "Select Building Site Improvements Ste 100" at bounding box center [263, 28] width 87 height 8
click at [229, 38] on select "Select Building Building Interior Ste 100 Ste 200 Ste 300 Ste 400 Ste 700" at bounding box center [263, 38] width 87 height 8
select select "17692"
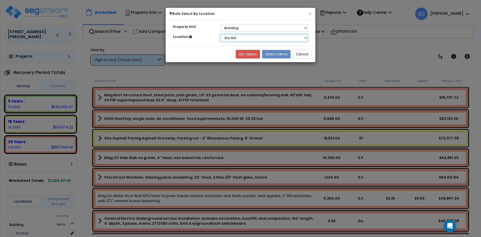
click at [220, 34] on select "Select Building Building Interior Ste 100 Ste 200 Ste 300 Ste 400 Ste 700" at bounding box center [263, 38] width 87 height 8
click at [278, 54] on button "Select Items" at bounding box center [276, 54] width 29 height 9
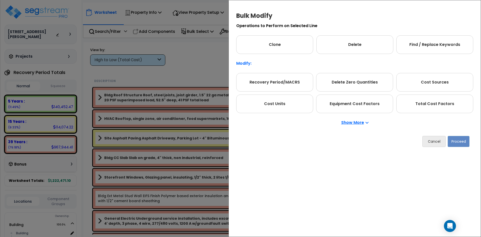
click at [358, 122] on p "Show More" at bounding box center [354, 122] width 27 height 4
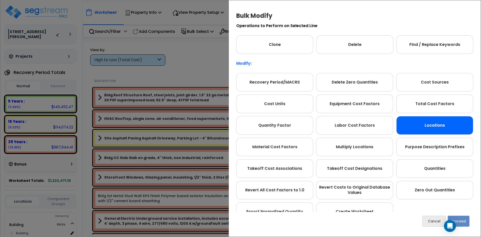
click at [438, 130] on div "Locations" at bounding box center [434, 125] width 77 height 19
click at [464, 222] on button "Proceed" at bounding box center [458, 220] width 22 height 11
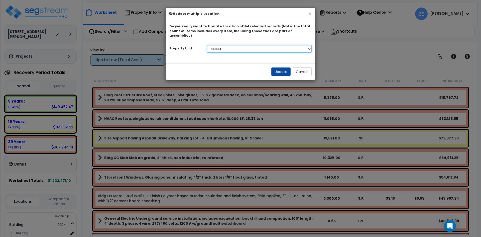
click at [242, 45] on select "Select Building Site Improvements Ste 100" at bounding box center [259, 49] width 105 height 8
select select "169965"
click at [207, 45] on select "Select Building Site Improvements Ste 100" at bounding box center [259, 49] width 105 height 8
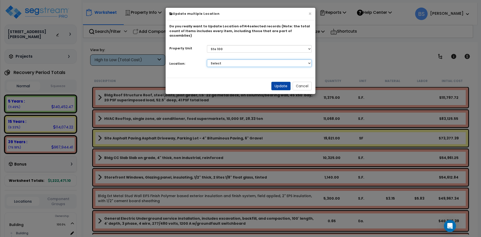
click at [219, 59] on select "Select Building Building Interior Add Additional Location" at bounding box center [259, 63] width 105 height 8
select select "461"
click at [207, 59] on select "Select Building Building Interior Add Additional Location" at bounding box center [259, 63] width 105 height 8
click at [276, 82] on button "Update" at bounding box center [280, 86] width 19 height 9
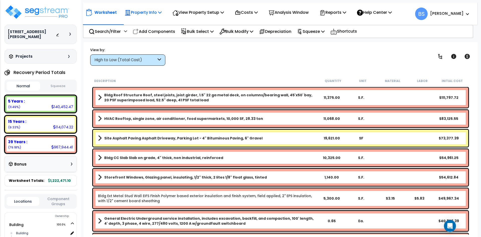
click at [152, 10] on p "Property Info" at bounding box center [143, 12] width 37 height 7
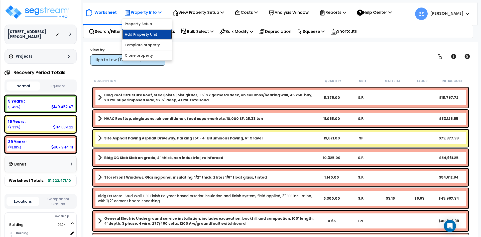
click at [147, 33] on link "Add Property Unit" at bounding box center [147, 34] width 50 height 10
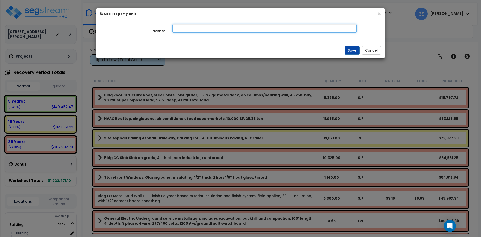
click at [200, 28] on input "text" at bounding box center [264, 28] width 184 height 9
type input "Ste 200"
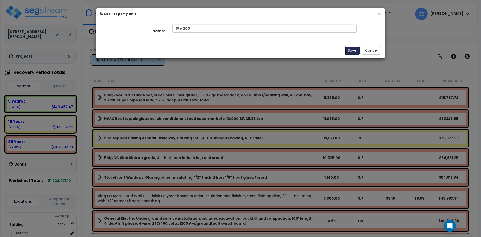
click at [356, 50] on button "Save" at bounding box center [351, 50] width 15 height 9
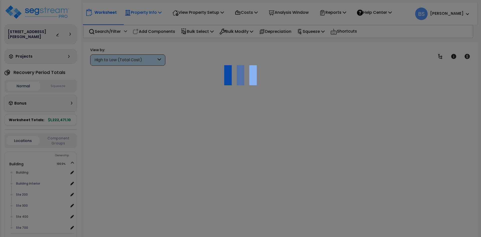
click at [147, 17] on div "Property Info" at bounding box center [143, 13] width 37 height 12
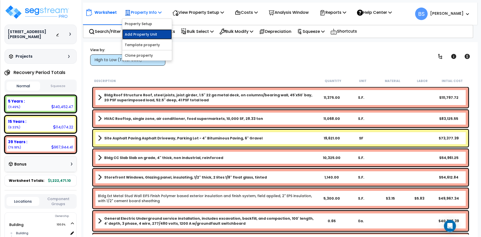
click at [148, 36] on link "Add Property Unit" at bounding box center [147, 34] width 50 height 10
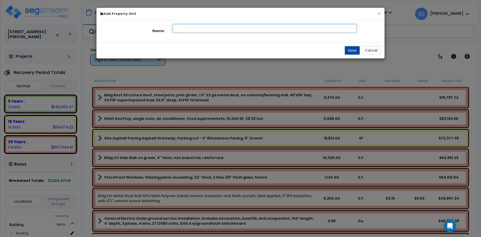
click at [186, 28] on input "text" at bounding box center [264, 28] width 184 height 9
type input "Ste 300"
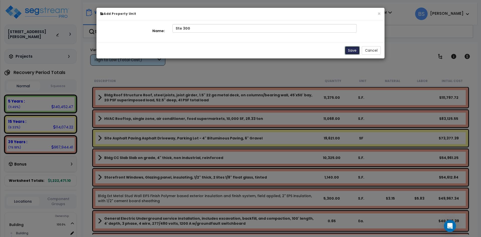
click at [357, 49] on button "Save" at bounding box center [351, 50] width 15 height 9
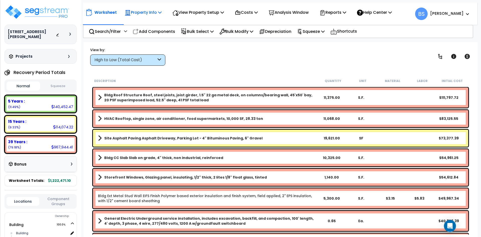
click at [152, 14] on p "Property Info" at bounding box center [143, 12] width 37 height 7
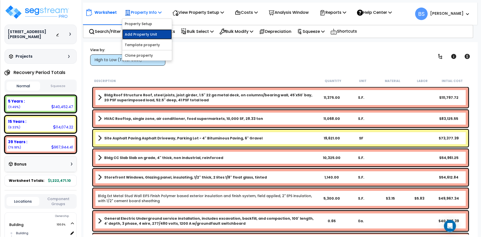
click at [149, 33] on link "Add Property Unit" at bounding box center [147, 34] width 50 height 10
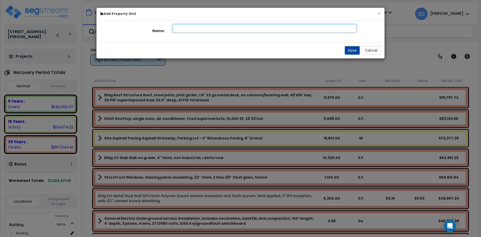
click at [196, 30] on input "text" at bounding box center [264, 28] width 184 height 9
type input "Ste 400"
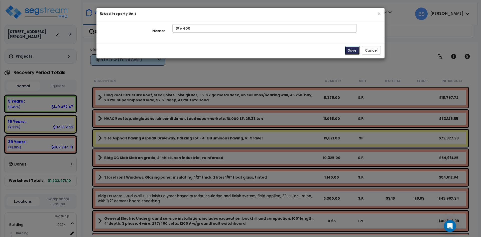
click at [350, 49] on button "Save" at bounding box center [351, 50] width 15 height 9
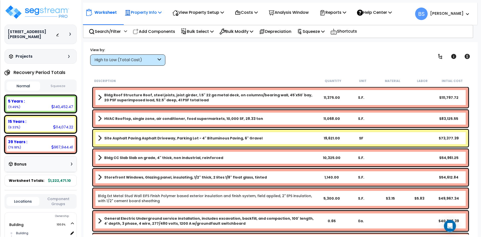
click at [150, 10] on p "Property Info" at bounding box center [143, 12] width 37 height 7
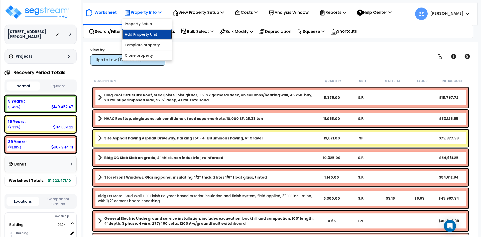
click at [144, 32] on link "Add Property Unit" at bounding box center [147, 34] width 50 height 10
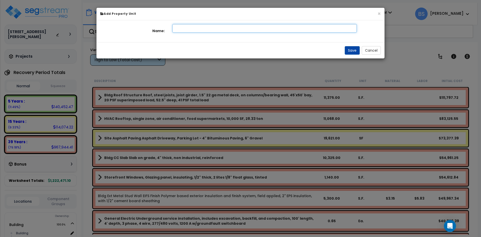
click at [197, 28] on input "text" at bounding box center [264, 28] width 184 height 9
type input "Ste 700"
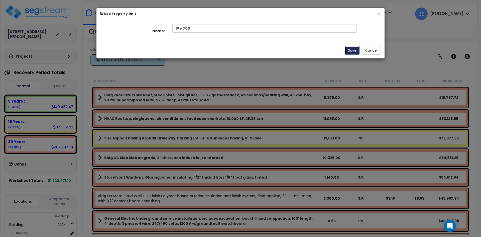
click at [348, 54] on button "Save" at bounding box center [351, 50] width 15 height 9
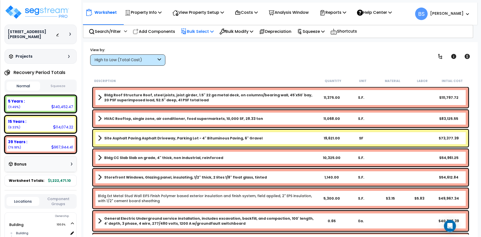
click at [200, 31] on p "Bulk Select" at bounding box center [197, 31] width 33 height 7
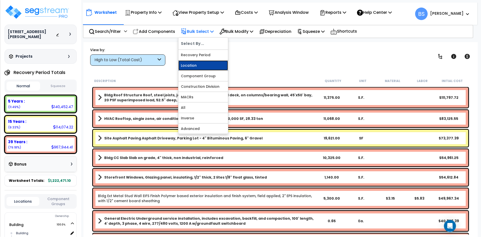
click at [210, 67] on link "Location" at bounding box center [203, 65] width 50 height 10
select select
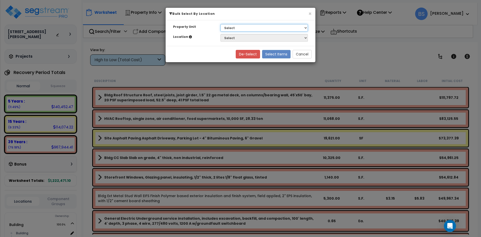
click at [242, 26] on select "Select Building Site Improvements Ste 100 Ste 200 Ste 300 Ste 400 Ste 700" at bounding box center [263, 28] width 87 height 8
select select "169951"
click at [220, 24] on select "Select Building Site Improvements Ste 100 Ste 200 Ste 300 Ste 400 Ste 700" at bounding box center [263, 28] width 87 height 8
click at [233, 40] on select "Select Building Building Interior Ste 200 Ste 300 Ste 400 Ste 700" at bounding box center [263, 38] width 87 height 8
select select "17697"
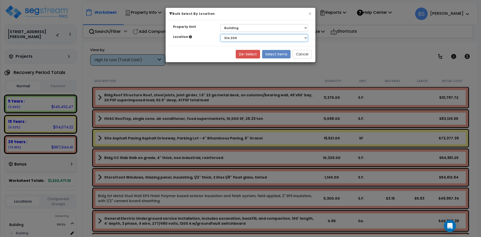
click at [220, 34] on select "Select Building Building Interior Ste 200 Ste 300 Ste 400 Ste 700" at bounding box center [263, 38] width 87 height 8
click at [276, 54] on button "Select Items" at bounding box center [276, 54] width 29 height 9
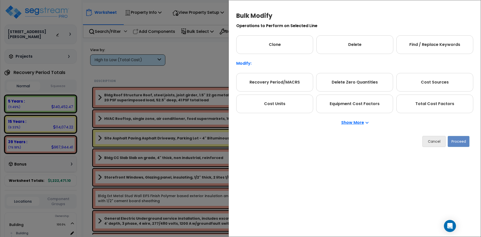
click at [353, 124] on p "Show More" at bounding box center [354, 122] width 27 height 4
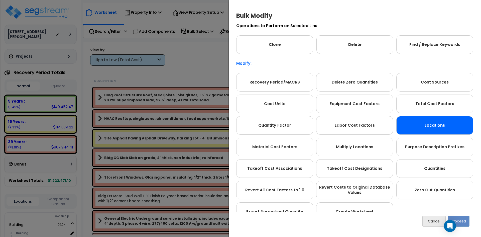
click at [412, 133] on div "Locations" at bounding box center [434, 125] width 77 height 19
click at [466, 222] on button "Proceed" at bounding box center [458, 220] width 22 height 11
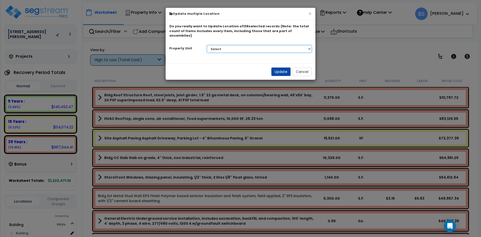
click at [231, 45] on select "Select Building Site Improvements Ste 100 Ste 200 Ste 300 Ste 400 Ste 700" at bounding box center [259, 49] width 105 height 8
select select "169966"
click at [207, 45] on select "Select Building Site Improvements Ste 100 Ste 200 Ste 300 Ste 400 Ste 700" at bounding box center [259, 49] width 105 height 8
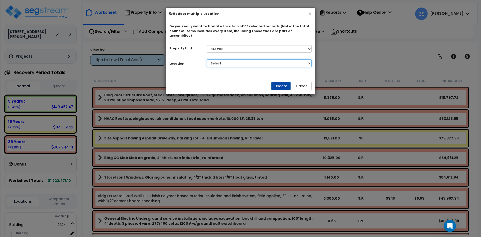
click at [228, 59] on select "Select Building Building Interior Add Additional Location" at bounding box center [259, 63] width 105 height 8
select select "461"
click at [207, 59] on select "Select Building Building Interior Add Additional Location" at bounding box center [259, 63] width 105 height 8
click at [275, 82] on button "Update" at bounding box center [280, 86] width 19 height 9
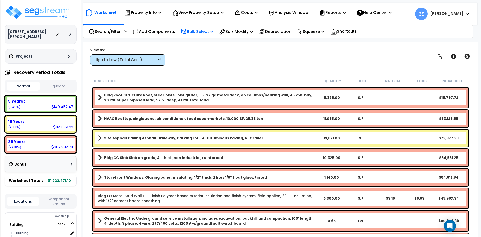
click at [206, 34] on p "Bulk Select" at bounding box center [197, 31] width 33 height 7
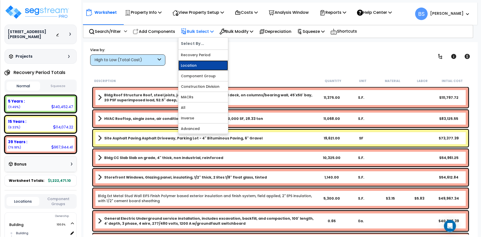
click at [206, 67] on link "Location" at bounding box center [203, 65] width 50 height 10
select select
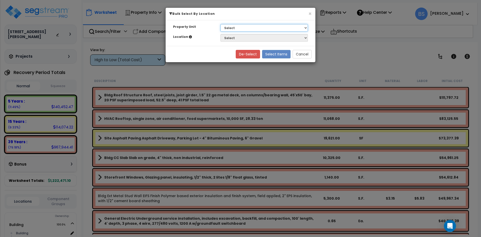
click at [248, 27] on select "Select Building Site Improvements Ste 100 Ste 200 Ste 300 Ste 400 Ste 700" at bounding box center [263, 28] width 87 height 8
select select "169967"
click at [220, 24] on select "Select Building Site Improvements Ste 100 Ste 200 Ste 300 Ste 400 Ste 700" at bounding box center [263, 28] width 87 height 8
select select
click at [234, 27] on select "Select Building Site Improvements Ste 100 Ste 200 Ste 300 Ste 400 Ste 700" at bounding box center [263, 28] width 87 height 8
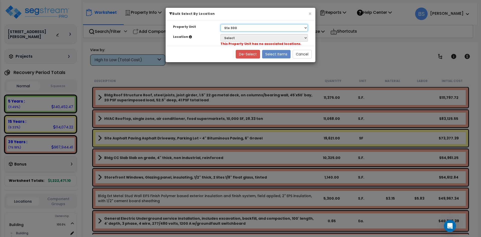
select select "169951"
click at [220, 24] on select "Select Building Site Improvements Ste 100 Ste 200 Ste 300 Ste 400 Ste 700" at bounding box center [263, 28] width 87 height 8
click at [233, 36] on select "Select Building Building Interior Ste 300 Ste 400 Ste 700" at bounding box center [263, 38] width 87 height 8
select select "19464"
click at [220, 34] on select "Select Building Building Interior Ste 300 Ste 400 Ste 700" at bounding box center [263, 38] width 87 height 8
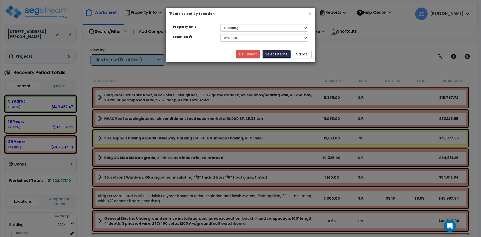
click at [277, 55] on button "Select Items" at bounding box center [276, 54] width 29 height 9
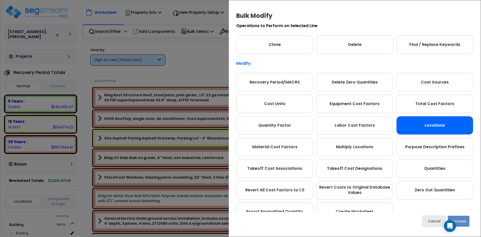
click at [450, 121] on div "Locations" at bounding box center [434, 125] width 77 height 19
click at [466, 222] on button "Proceed" at bounding box center [458, 220] width 22 height 11
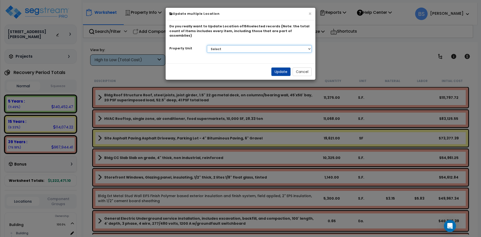
click at [236, 45] on select "Select Building Site Improvements Ste 100 Ste 200 Ste 300 Ste 400 Ste 700" at bounding box center [259, 49] width 105 height 8
select select "169967"
click at [207, 45] on select "Select Building Site Improvements Ste 100 Ste 200 Ste 300 Ste 400 Ste 700" at bounding box center [259, 49] width 105 height 8
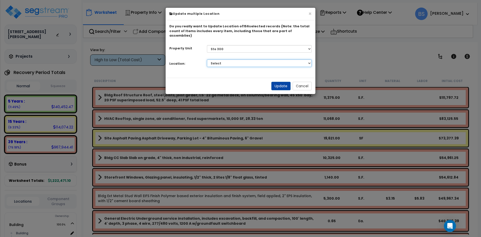
click at [235, 59] on select "Select Building Building Interior Add Additional Location" at bounding box center [259, 63] width 105 height 8
select select "461"
click at [207, 59] on select "Select Building Building Interior Add Additional Location" at bounding box center [259, 63] width 105 height 8
click at [275, 82] on button "Update" at bounding box center [280, 86] width 19 height 9
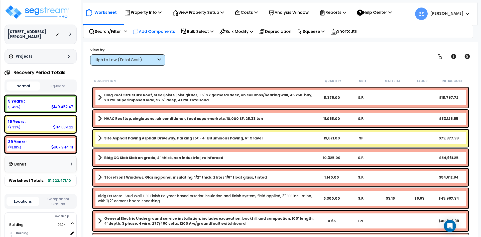
click at [162, 34] on p "Add Components" at bounding box center [154, 31] width 42 height 7
select select
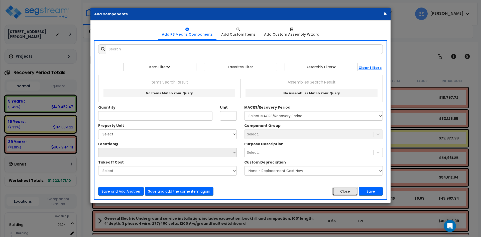
drag, startPoint x: 346, startPoint y: 189, endPoint x: 247, endPoint y: 122, distance: 119.4
click at [346, 189] on button "Close" at bounding box center [344, 191] width 25 height 9
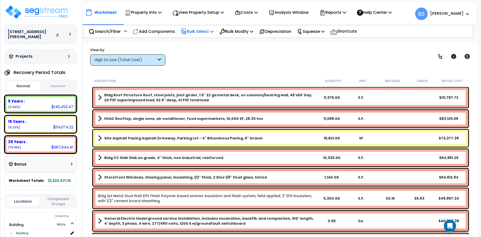
click at [207, 33] on p "Bulk Select" at bounding box center [197, 31] width 33 height 7
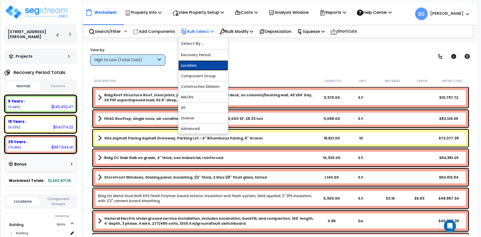
click at [198, 65] on link "Location" at bounding box center [203, 65] width 50 height 10
select select
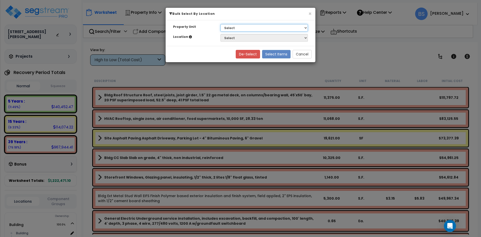
click at [244, 30] on select "Select Building Site Improvements Ste 100 Ste 200 Ste 300 Ste 400 Ste 700" at bounding box center [263, 28] width 87 height 8
click at [329, 42] on div "× Bulk Select By Location Property Unit Select Building Site Improvements Ste 1…" at bounding box center [240, 118] width 481 height 237
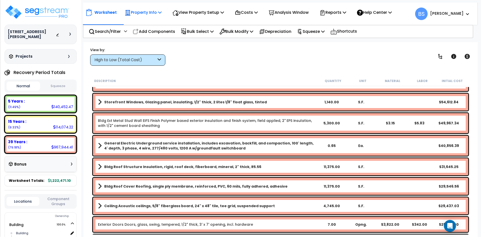
click at [135, 11] on p "Property Info" at bounding box center [143, 12] width 37 height 7
click at [207, 68] on div "Worksheet Property Info Property Setup Add Property Unit Template property Clon…" at bounding box center [280, 160] width 394 height 237
click at [202, 32] on p "Bulk Select" at bounding box center [197, 31] width 33 height 7
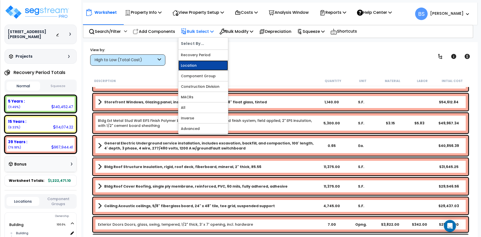
click at [193, 65] on link "Location" at bounding box center [203, 65] width 50 height 10
select select
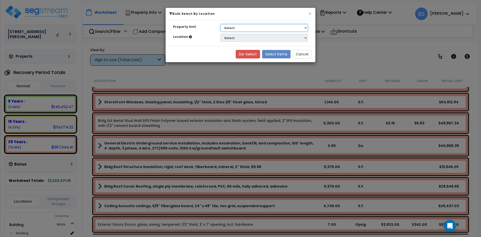
click at [263, 26] on select "Select Building Site Improvements Ste 100 Ste 200 Ste 300 Ste 400 Ste 700" at bounding box center [263, 28] width 87 height 8
select select "169951"
click at [220, 24] on select "Select Building Site Improvements Ste 100 Ste 200 Ste 300 Ste 400 Ste 700" at bounding box center [263, 28] width 87 height 8
click at [236, 41] on select "Select Building Building Interior Ste 400 Ste 700" at bounding box center [263, 38] width 87 height 8
select select "17713"
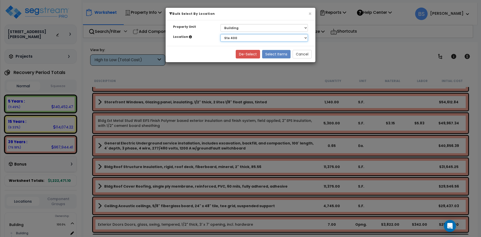
click at [220, 34] on select "Select Building Building Interior Ste 400 Ste 700" at bounding box center [263, 38] width 87 height 8
click at [275, 53] on button "Select Items" at bounding box center [276, 54] width 29 height 9
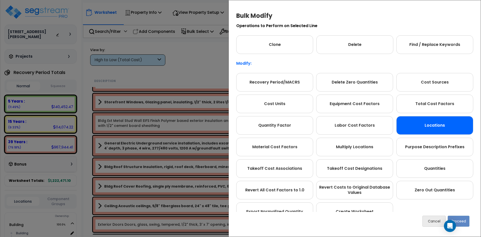
click at [428, 127] on div "Locations" at bounding box center [434, 125] width 77 height 19
click at [467, 222] on button "Proceed" at bounding box center [458, 220] width 22 height 11
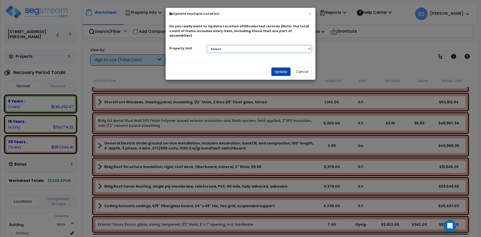
click at [235, 45] on select "Select Building Site Improvements Ste 100 Ste 200 Ste 300 Ste 400 Ste 700" at bounding box center [259, 49] width 105 height 8
select select "169968"
click at [207, 45] on select "Select Building Site Improvements Ste 100 Ste 200 Ste 300 Ste 400 Ste 700" at bounding box center [259, 49] width 105 height 8
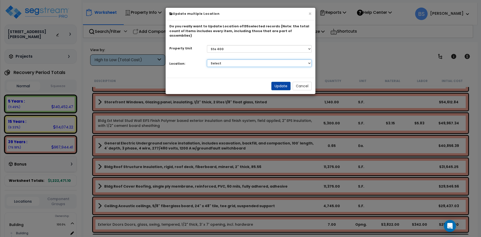
click at [220, 60] on select "Select Building Building Interior Add Additional Location" at bounding box center [259, 63] width 105 height 8
select select "461"
click at [207, 59] on select "Select Building Building Interior Add Additional Location" at bounding box center [259, 63] width 105 height 8
click at [282, 82] on button "Update" at bounding box center [280, 86] width 19 height 9
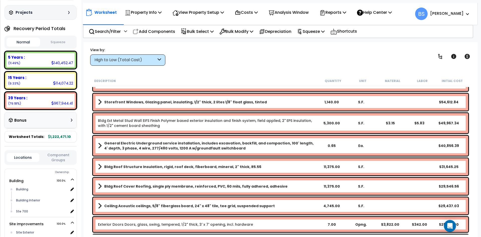
scroll to position [50, 0]
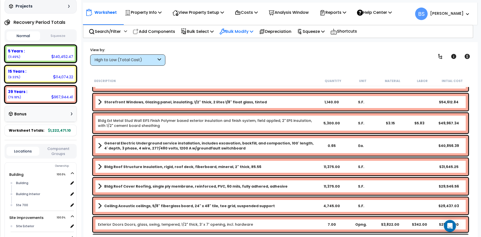
click at [235, 30] on p "Bulk Modify" at bounding box center [236, 31] width 34 height 7
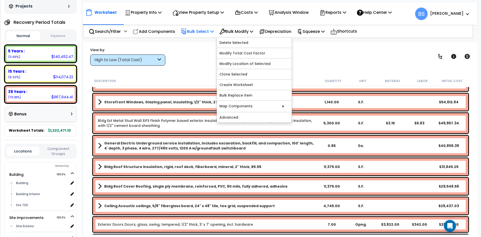
click at [196, 32] on p "Bulk Select" at bounding box center [197, 31] width 33 height 7
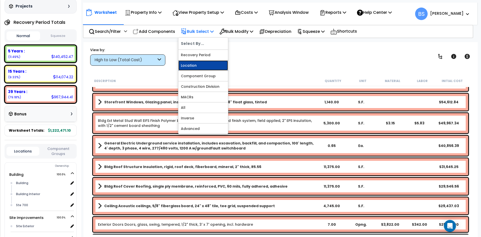
click at [193, 63] on link "Location" at bounding box center [203, 65] width 50 height 10
select select
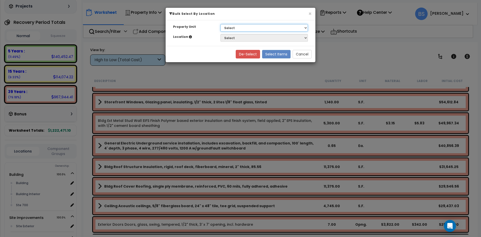
click at [242, 27] on select "Select Building Site Improvements Ste 100 Ste 200 Ste 300 Ste 400 Ste 700" at bounding box center [263, 28] width 87 height 8
select select "169951"
click at [220, 24] on select "Select Building Site Improvements Ste 100 Ste 200 Ste 300 Ste 400 Ste 700" at bounding box center [263, 28] width 87 height 8
click at [233, 40] on select "Select Building Building Interior Ste 700" at bounding box center [263, 38] width 87 height 8
select select "31950"
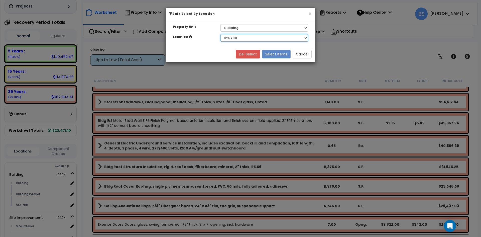
click at [220, 34] on select "Select Building Building Interior Ste 700" at bounding box center [263, 38] width 87 height 8
click at [273, 55] on button "Select Items" at bounding box center [276, 54] width 29 height 9
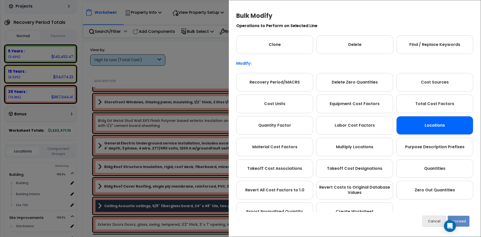
click at [432, 127] on div "Locations" at bounding box center [434, 125] width 77 height 19
click at [460, 219] on button "Proceed" at bounding box center [458, 220] width 22 height 11
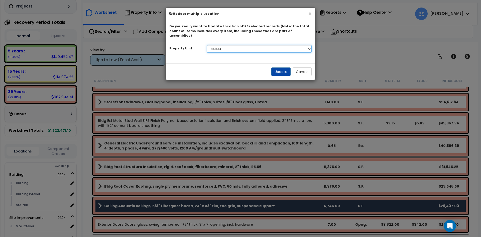
click at [224, 45] on select "Select Building Site Improvements Ste 100 Ste 200 Ste 300 Ste 400 Ste 700" at bounding box center [259, 49] width 105 height 8
select select "169969"
click at [207, 45] on select "Select Building Site Improvements Ste 100 Ste 200 Ste 300 Ste 400 Ste 700" at bounding box center [259, 49] width 105 height 8
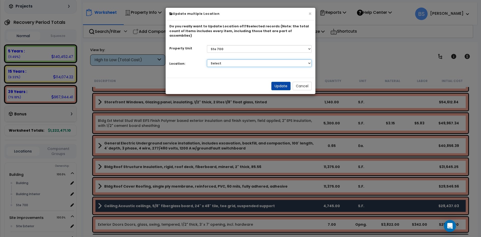
click at [219, 59] on select "Select Building Building Interior Add Additional Location" at bounding box center [259, 63] width 105 height 8
select select "461"
click at [207, 59] on select "Select Building Building Interior Add Additional Location" at bounding box center [259, 63] width 105 height 8
click at [281, 82] on button "Update" at bounding box center [280, 86] width 19 height 9
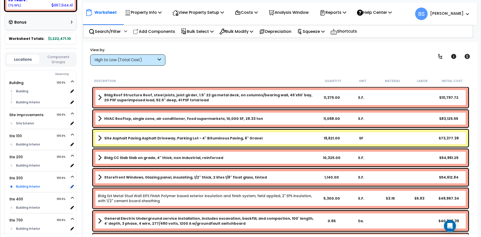
scroll to position [150, 0]
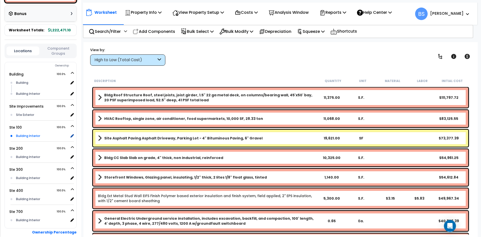
click at [27, 134] on div "Building Interior" at bounding box center [42, 136] width 54 height 6
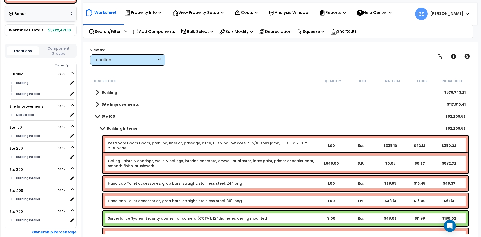
click at [101, 117] on link "Ste 100" at bounding box center [105, 116] width 20 height 7
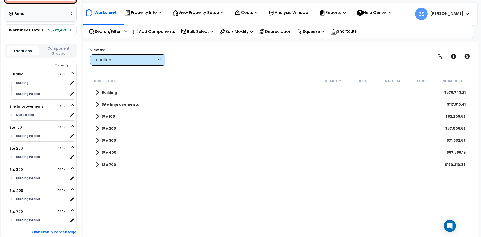
click at [457, 165] on div "$170,210.38" at bounding box center [455, 164] width 21 height 5
click at [98, 166] on span at bounding box center [97, 164] width 4 height 7
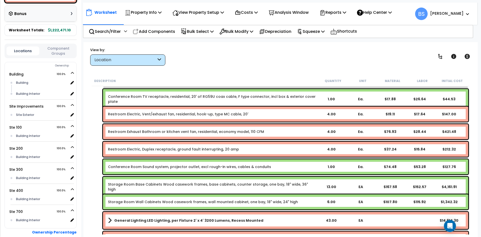
scroll to position [275, 0]
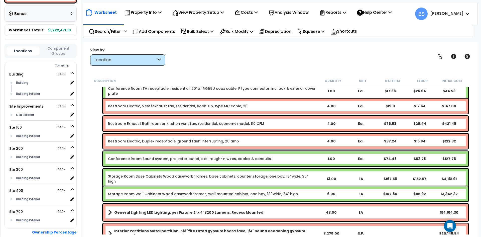
click at [145, 158] on link "Conference Room Sound system, projector outlet, excl rough-in wires, cables & c…" at bounding box center [189, 158] width 163 height 5
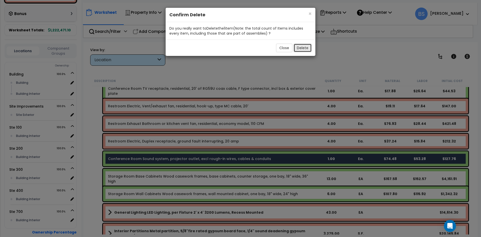
click at [302, 48] on button "Delete" at bounding box center [302, 48] width 18 height 9
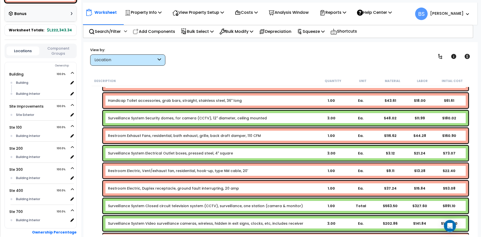
scroll to position [0, 0]
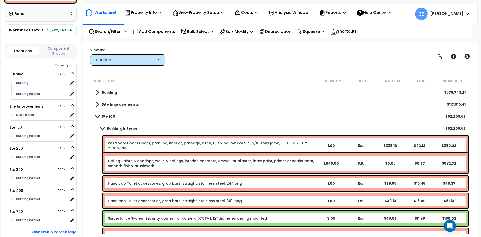
click at [115, 129] on b "Building Interior" at bounding box center [122, 128] width 31 height 5
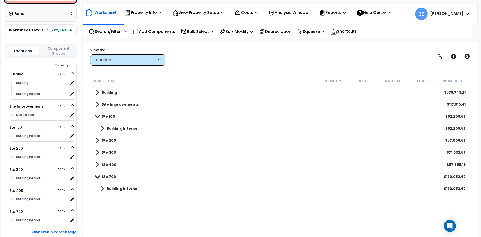
click at [106, 117] on b "Ste 100" at bounding box center [109, 116] width 14 height 5
click at [111, 180] on div "Building Interior $170,082.62" at bounding box center [280, 176] width 375 height 12
click at [116, 175] on b "Building Interior" at bounding box center [122, 176] width 31 height 5
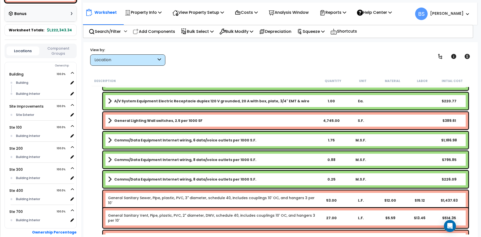
scroll to position [723, 0]
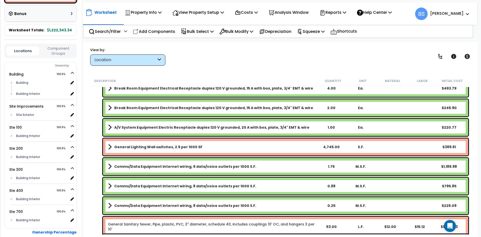
click at [332, 186] on div "0.88" at bounding box center [331, 185] width 28 height 5
click at [89, 173] on div "Description Quantity Unit Material Labor Initial Cost Restroom Sinks, Lavatory …" at bounding box center [280, 155] width 384 height 158
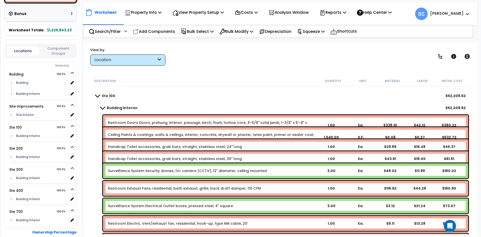
scroll to position [0, 0]
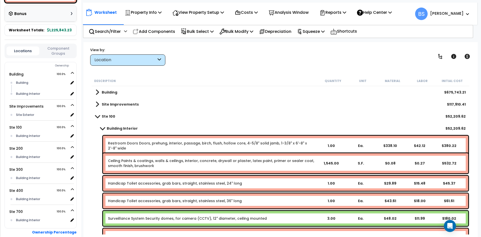
click at [103, 117] on b "Ste 100" at bounding box center [109, 116] width 14 height 5
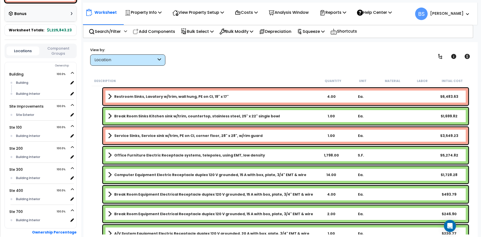
scroll to position [626, 0]
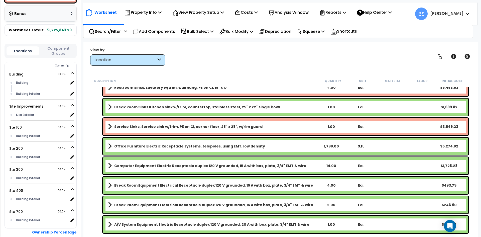
click at [334, 165] on div "14.00" at bounding box center [331, 165] width 28 height 5
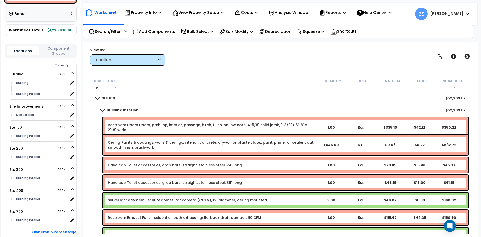
scroll to position [0, 0]
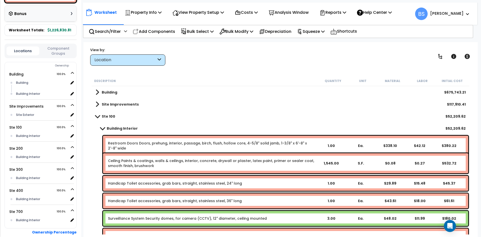
click at [98, 117] on span at bounding box center [97, 116] width 7 height 4
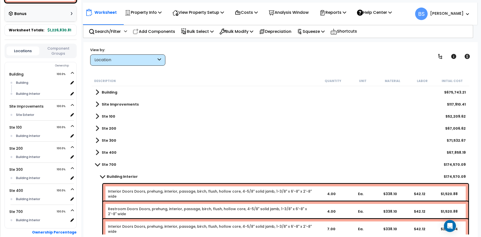
click at [99, 139] on span at bounding box center [97, 140] width 4 height 7
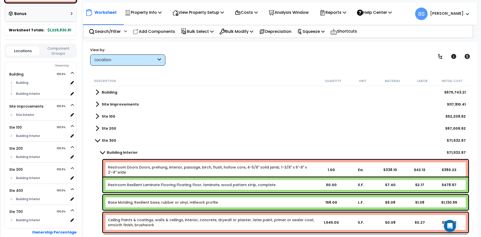
click at [98, 140] on span at bounding box center [97, 140] width 7 height 4
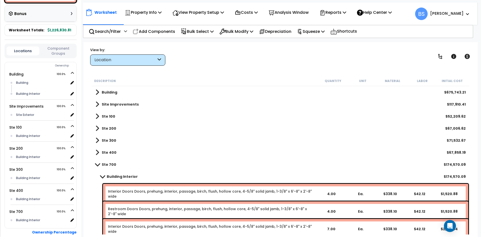
click at [98, 165] on span at bounding box center [97, 164] width 7 height 4
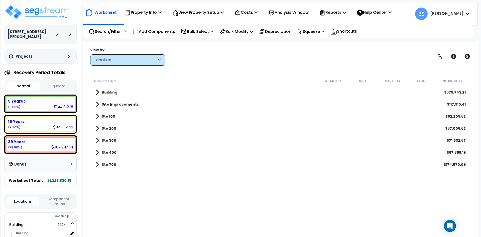
click at [132, 106] on b "Site Improvements" at bounding box center [120, 104] width 37 height 5
click at [126, 117] on b "Site Exterior" at bounding box center [119, 116] width 24 height 5
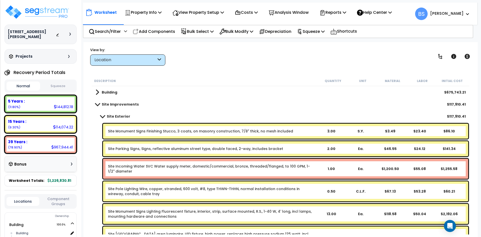
click at [154, 170] on link "Site Incoming Water SVC Water supply meter, domestic/commercial, bronze, thread…" at bounding box center [212, 168] width 208 height 10
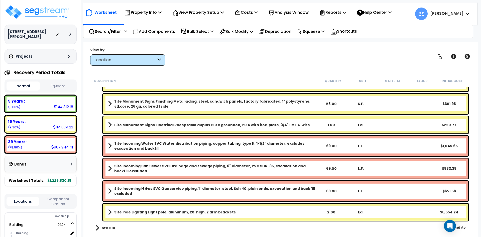
scroll to position [426, 0]
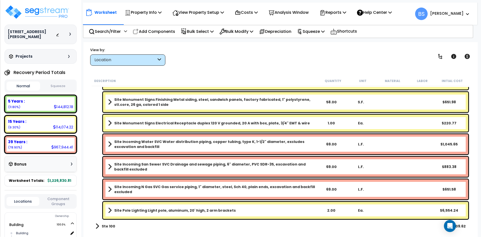
click at [120, 147] on b "Site Incoming Water SVC Water distribution piping, copper tubing, type K, 1-1/2…" at bounding box center [215, 144] width 202 height 10
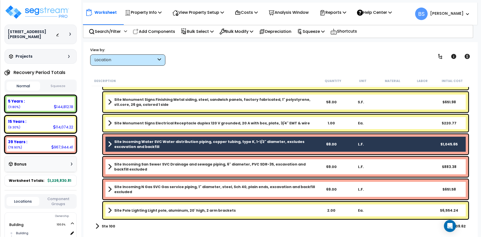
click at [121, 166] on b "Site Incoming San Sewer SVC Drainage and sewage piping, 6" diameter, PVC SDR-35…" at bounding box center [215, 166] width 202 height 10
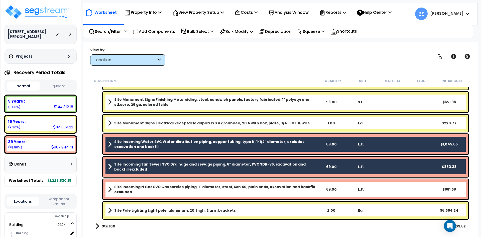
click at [124, 191] on b "Site Incoming N Gas SVC Gas service piping, 1" diameter, steel, Sch 40, plain e…" at bounding box center [215, 189] width 202 height 10
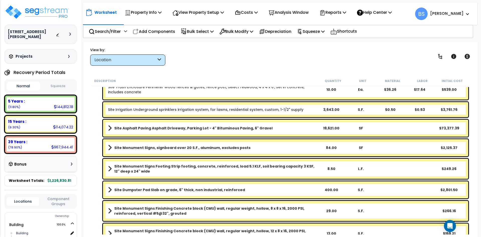
scroll to position [200, 0]
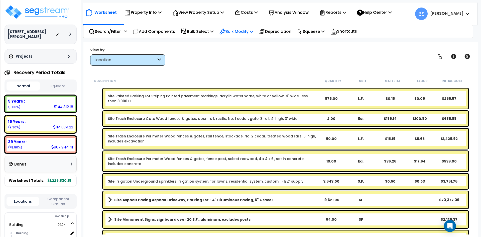
click at [237, 35] on p "Bulk Modify" at bounding box center [236, 31] width 34 height 7
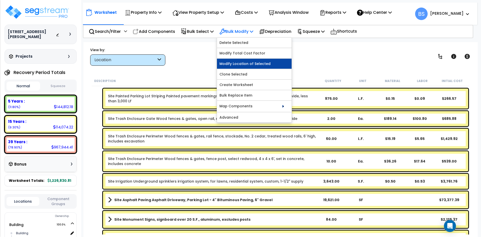
click at [240, 64] on link "Modify Location of Selected" at bounding box center [254, 64] width 75 height 10
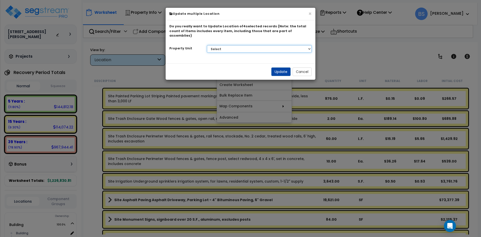
click at [231, 48] on select "Select Building Site Improvements Ste 100 Ste 200 Ste 300 Ste 400 Ste 700" at bounding box center [259, 49] width 105 height 8
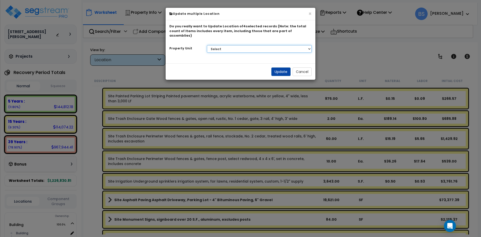
select select "169951"
click at [207, 45] on select "Select Building Site Improvements Ste 100 Ste 200 Ste 300 Ste 400 Ste 700" at bounding box center [259, 49] width 105 height 8
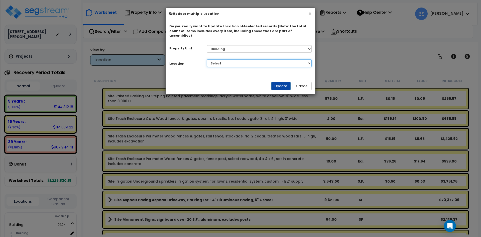
click at [221, 59] on select "Select Building Building Interior Add Additional Location" at bounding box center [259, 63] width 105 height 8
select select "6"
click at [207, 59] on select "Select Building Building Interior Add Additional Location" at bounding box center [259, 63] width 105 height 8
click at [280, 82] on button "Update" at bounding box center [280, 86] width 19 height 9
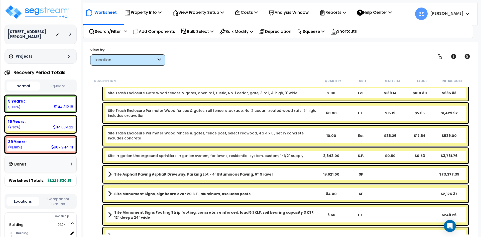
click at [101, 136] on div "Site Trash Enclosure Perimeter Wood fences & gates, fence post, select redwood,…" at bounding box center [281, 135] width 378 height 23
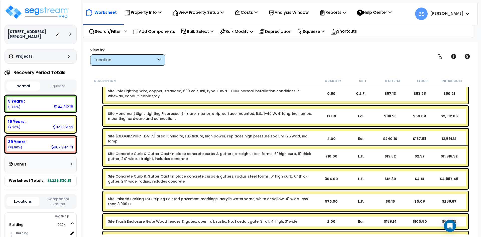
scroll to position [0, 0]
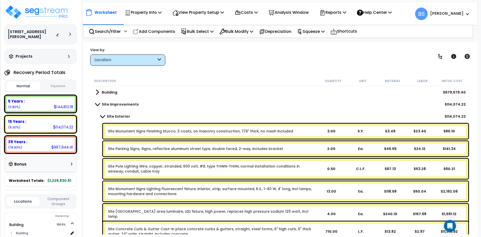
click at [110, 113] on link "Site Exterior" at bounding box center [112, 116] width 35 height 7
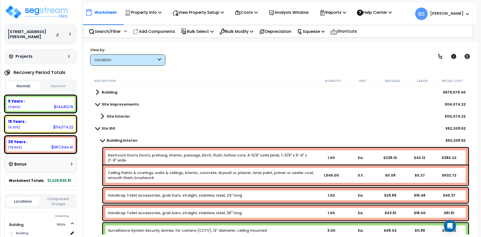
click at [107, 142] on b "Building Interior" at bounding box center [122, 140] width 31 height 5
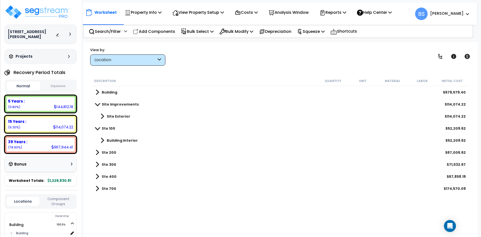
click at [104, 152] on b "Ste 200" at bounding box center [109, 152] width 15 height 5
click at [110, 118] on b "Site Exterior" at bounding box center [119, 116] width 24 height 5
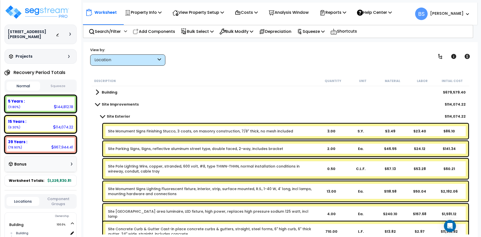
click at [116, 115] on b "Site Exterior" at bounding box center [119, 116] width 24 height 5
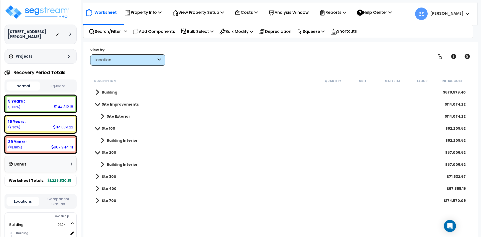
scroll to position [22, 0]
click at [123, 139] on b "Building Interior" at bounding box center [122, 140] width 31 height 5
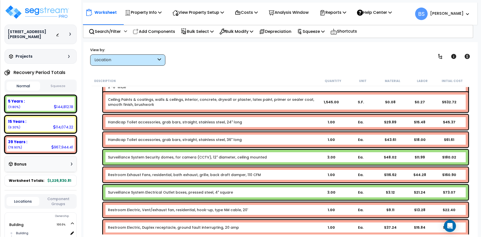
scroll to position [75, 0]
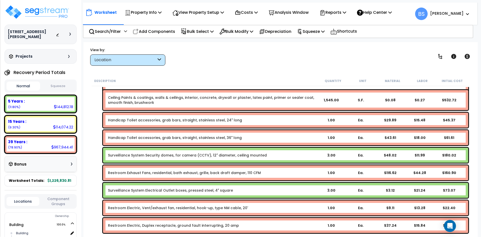
click at [89, 144] on div "Description Quantity Unit Material Labor Initial Cost Building $679,579.40 Site…" at bounding box center [280, 155] width 384 height 158
click at [318, 30] on p "Squeeze" at bounding box center [311, 31] width 28 height 7
click at [313, 40] on link "Squeeze" at bounding box center [319, 43] width 50 height 10
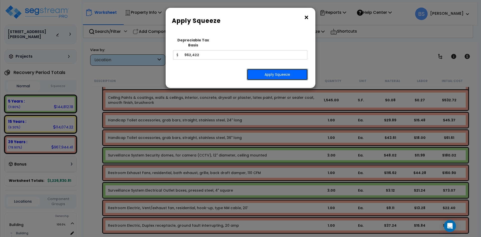
click at [283, 72] on button "Apply Squeeze" at bounding box center [277, 75] width 61 height 12
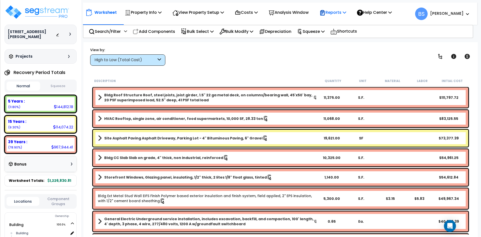
click at [339, 10] on p "Reports" at bounding box center [332, 12] width 27 height 7
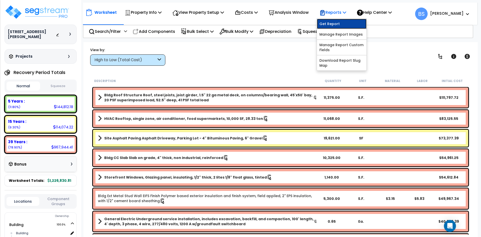
click at [336, 24] on link "Get Report" at bounding box center [342, 24] width 50 height 10
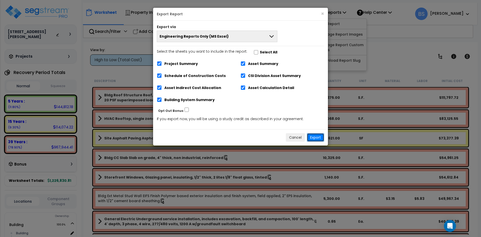
click at [318, 137] on button "Export" at bounding box center [315, 137] width 17 height 9
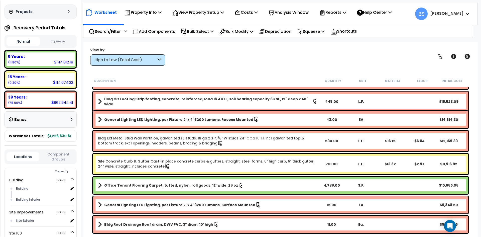
scroll to position [50, 0]
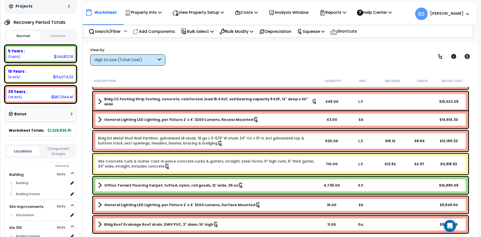
click at [56, 151] on button "Component Groups" at bounding box center [58, 151] width 33 height 11
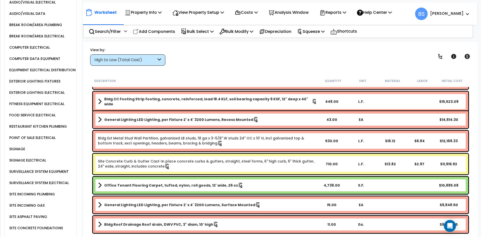
scroll to position [701, 0]
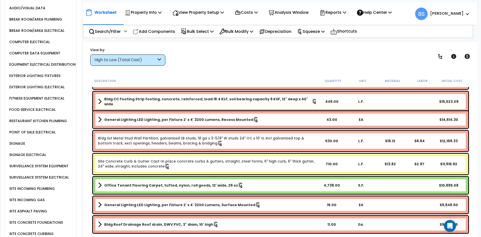
click at [67, 162] on div "SURVEILLANCE SYSTEM EQUIPMENT" at bounding box center [42, 165] width 68 height 11
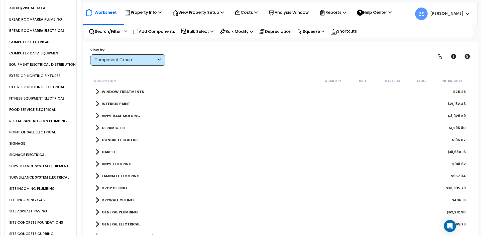
click at [51, 166] on div "SURVEILLANCE SYSTEM EQUIPMENT" at bounding box center [38, 166] width 61 height 6
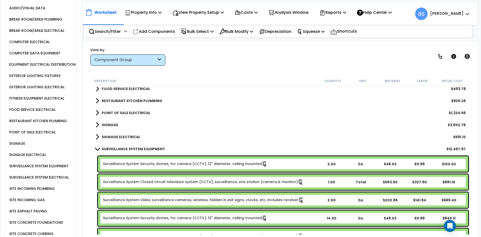
scroll to position [751, 0]
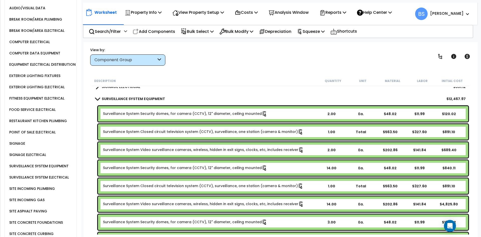
click at [169, 115] on link "Surveillance System Security domes, for camera (CCTV), 12" diameter, ceiling mo…" at bounding box center [185, 114] width 164 height 6
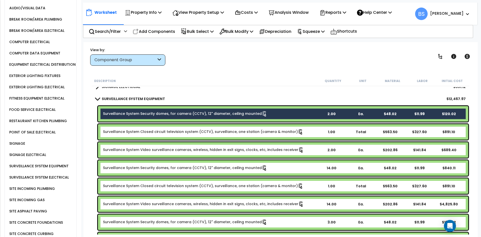
click at [152, 151] on link "Surveillance System Video surveillance cameras, wireless, hidden in exit signs,…" at bounding box center [203, 150] width 201 height 6
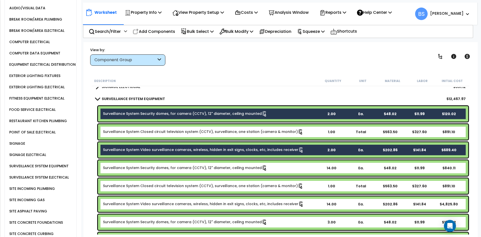
click at [157, 136] on div "Surveillance System Closed circuit television system (CCTV), surveillance, one …" at bounding box center [283, 132] width 370 height 16
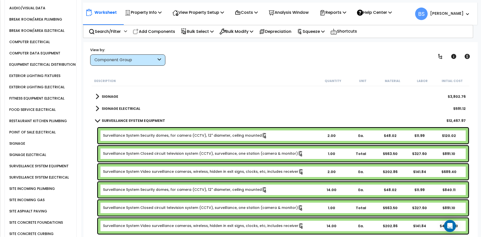
scroll to position [726, 0]
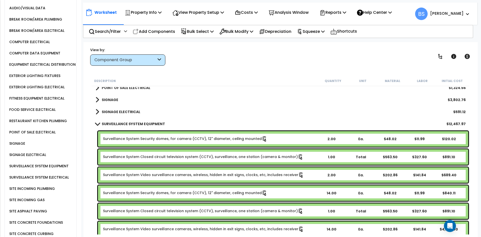
click at [78, 153] on div "[STREET_ADDRESS][PERSON_NAME] Depreciable Tax Basis : $962,422.00 Placed-In-Ser…" at bounding box center [40, 118] width 81 height 237
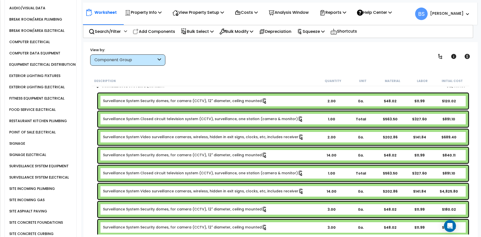
scroll to position [776, 0]
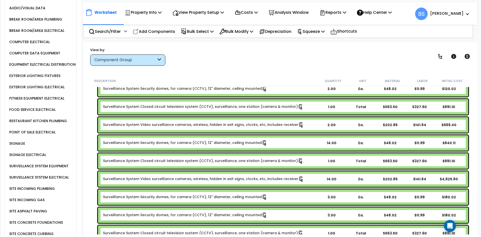
click at [227, 65] on div "View by: Component Group High to Low (Total Cost)" at bounding box center [280, 56] width 384 height 19
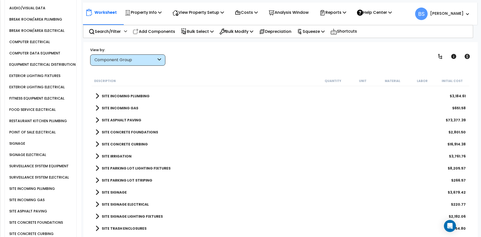
scroll to position [22, 0]
click at [108, 193] on b "SITE SIGNAGE" at bounding box center [114, 192] width 25 height 5
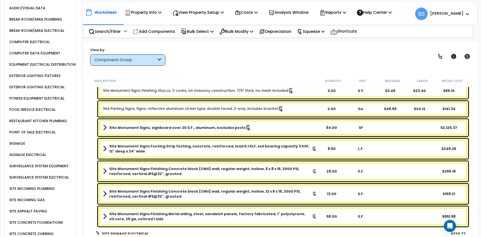
scroll to position [1119, 0]
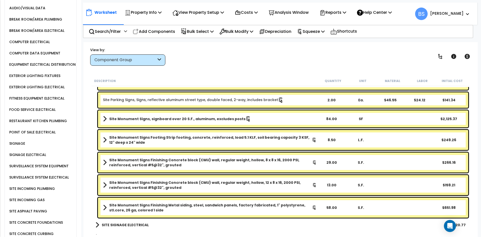
click at [129, 213] on div "Site Monument Signs Finishing Metal siding, steel, sandwich panels, factory fab…" at bounding box center [283, 207] width 370 height 20
click at [122, 207] on b "Site Monument Signs Finishing Metal siding, steel, sandwich panels, factory fab…" at bounding box center [210, 207] width 203 height 10
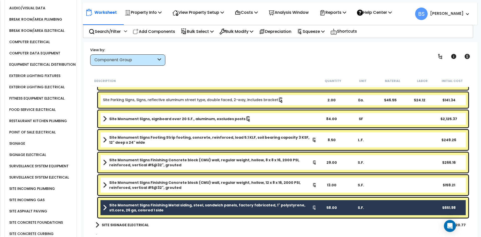
click at [132, 181] on b "Site Monument Signs Finishing Concrete block (CMU) wall, regular weight, hollow…" at bounding box center [210, 185] width 203 height 10
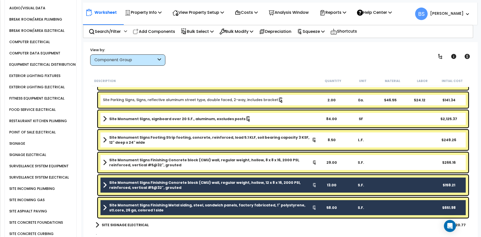
click at [131, 164] on b "Site Monument Signs Finishing Concrete block (CMU) wall, regular weight, hollow…" at bounding box center [210, 162] width 203 height 10
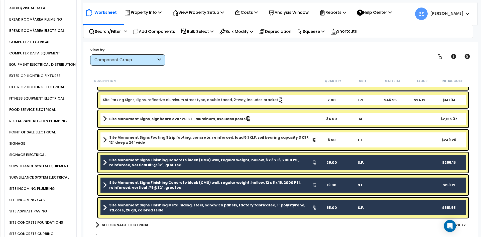
click at [135, 139] on b "Site Monument Signs Footing Strip footing, concrete, reinforced, load 5.1 KLF, …" at bounding box center [210, 140] width 203 height 10
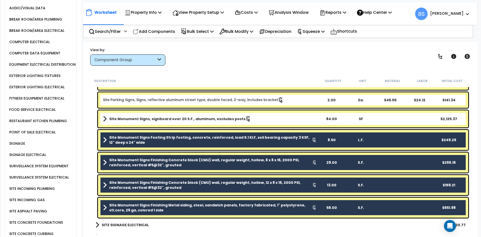
click at [137, 120] on b "Site Monument Signs, signboard over 20 S.F., aluminum, excludes posts" at bounding box center [177, 118] width 136 height 5
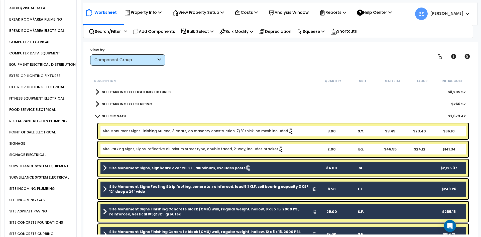
scroll to position [1069, 0]
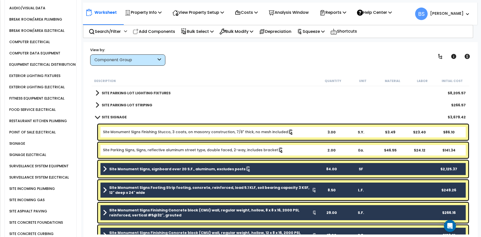
click at [129, 150] on link "Site Parking Signs, Signs, reflective aluminum street type, double faced, 2-way…" at bounding box center [193, 150] width 180 height 6
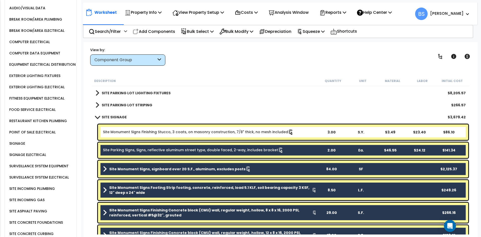
click at [134, 129] on div "Site Monument Signs Finishing Stucco, 3 coats, on masonry construction, 7/8" th…" at bounding box center [283, 132] width 370 height 16
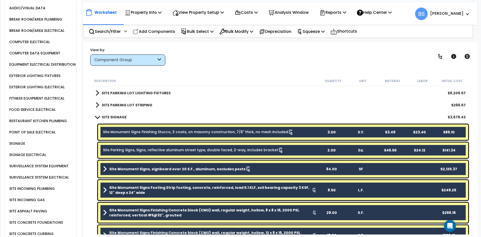
click at [150, 149] on link "Site Parking Signs, Signs, reflective aluminum street type, double faced, 2-way…" at bounding box center [193, 150] width 180 height 6
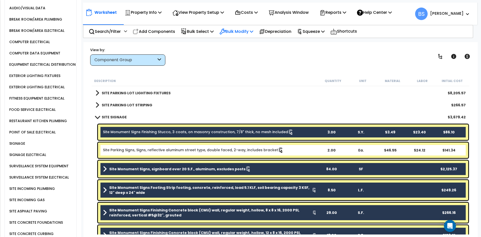
click at [253, 32] on p "Bulk Modify" at bounding box center [236, 31] width 34 height 7
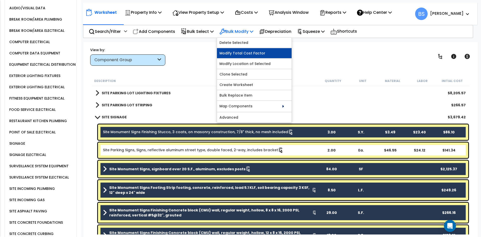
click at [245, 53] on link "Modify Total Cost Factor" at bounding box center [254, 53] width 75 height 10
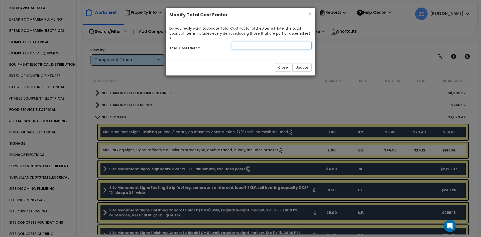
click at [281, 42] on input "number" at bounding box center [272, 46] width 80 height 8
type input "4"
click at [304, 64] on button "Update" at bounding box center [301, 67] width 19 height 9
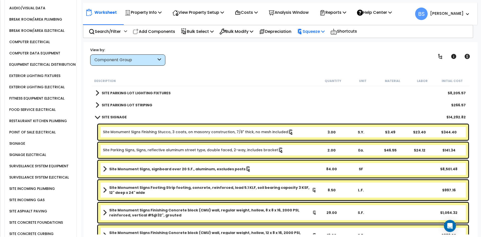
click at [315, 32] on p "Squeeze" at bounding box center [311, 31] width 28 height 7
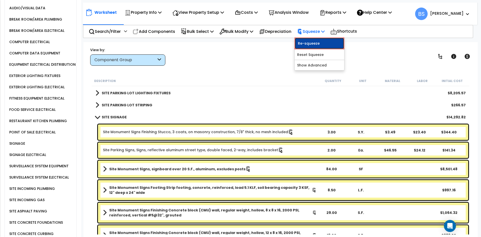
click at [320, 44] on link "Re-squeeze" at bounding box center [319, 44] width 50 height 12
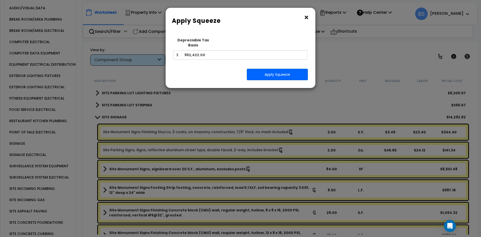
click at [307, 17] on button "×" at bounding box center [306, 18] width 6 height 8
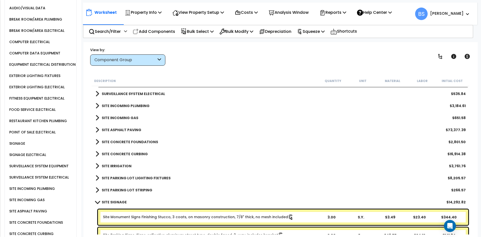
scroll to position [894, 0]
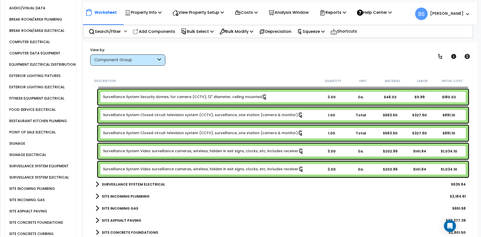
click at [119, 171] on link "Surveillance System Video surveillance cameras, wireless, hidden in exit signs,…" at bounding box center [203, 169] width 201 height 6
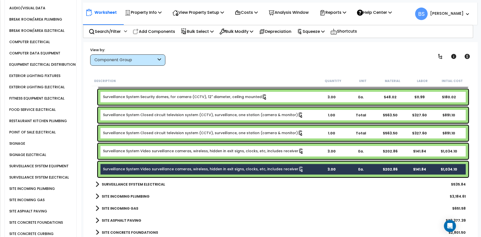
click at [118, 153] on link "Surveillance System Video surveillance cameras, wireless, hidden in exit signs,…" at bounding box center [203, 151] width 201 height 6
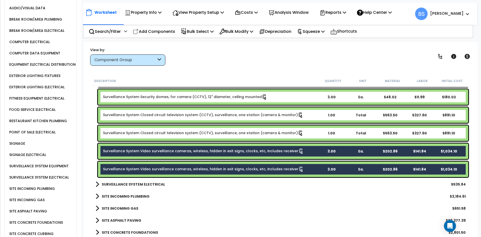
click at [125, 136] on link "Surveillance System Closed circuit television system (CCTV), surveillance, one …" at bounding box center [203, 133] width 200 height 6
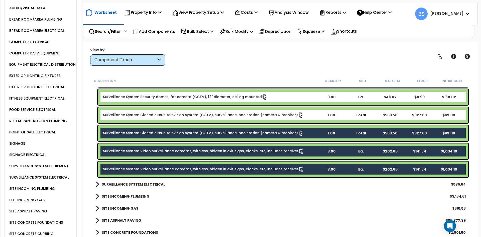
click at [132, 116] on link "Surveillance System Closed circuit television system (CCTV), surveillance, one …" at bounding box center [203, 115] width 200 height 6
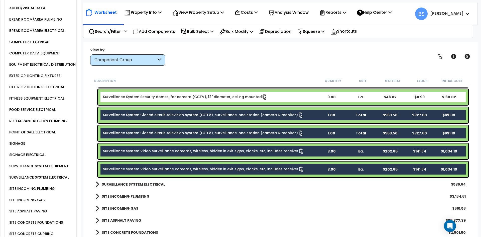
scroll to position [869, 0]
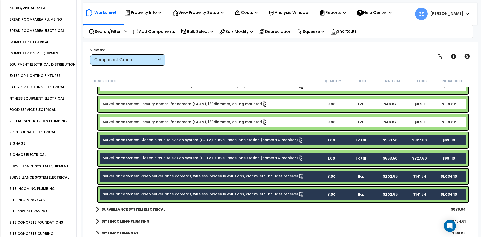
click at [144, 126] on div "Surveillance System Security domes, for camera (CCTV), 12" diameter, ceiling mo…" at bounding box center [283, 122] width 370 height 16
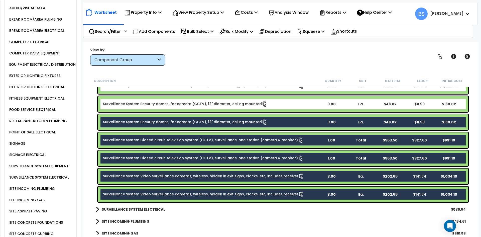
click at [151, 100] on div "Surveillance System Security domes, for camera (CCTV), 12" diameter, ceiling mo…" at bounding box center [283, 104] width 370 height 16
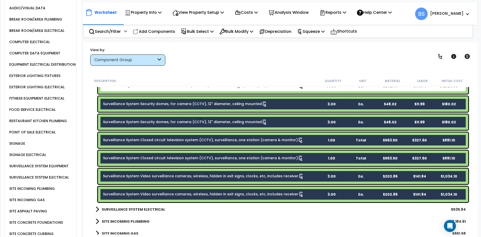
scroll to position [769, 0]
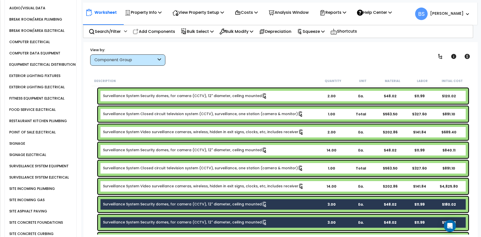
click at [130, 191] on div "Surveillance System Video surveillance cameras, wireless, hidden in exit signs,…" at bounding box center [283, 186] width 370 height 16
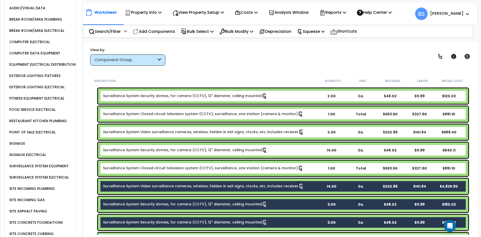
click at [128, 167] on link "Surveillance System Closed circuit television system (CCTV), surveillance, one …" at bounding box center [203, 168] width 200 height 6
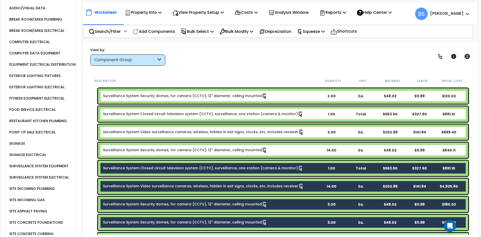
click at [134, 149] on link "Surveillance System Security domes, for camera (CCTV), 12" diameter, ceiling mo…" at bounding box center [185, 150] width 164 height 6
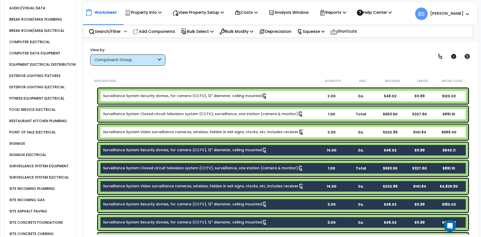
click at [135, 136] on div "Surveillance System Video surveillance cameras, wireless, hidden in exit signs,…" at bounding box center [283, 132] width 370 height 16
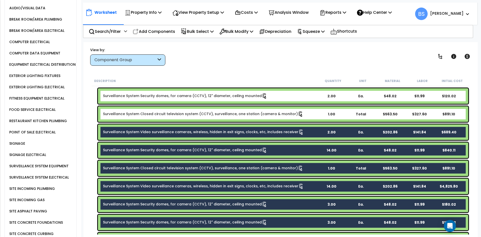
drag, startPoint x: 141, startPoint y: 117, endPoint x: 142, endPoint y: 121, distance: 3.3
click at [141, 117] on div "Surveillance System Closed circuit television system (CCTV), surveillance, one …" at bounding box center [283, 114] width 370 height 16
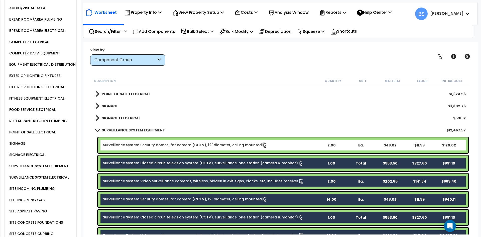
scroll to position [719, 0]
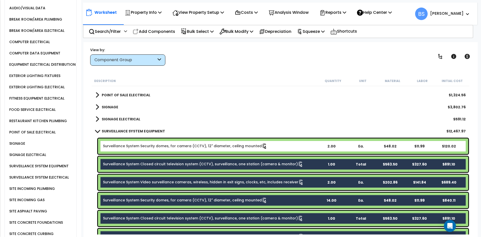
click at [137, 145] on link "Surveillance System Security domes, for camera (CCTV), 12" diameter, ceiling mo…" at bounding box center [185, 146] width 164 height 6
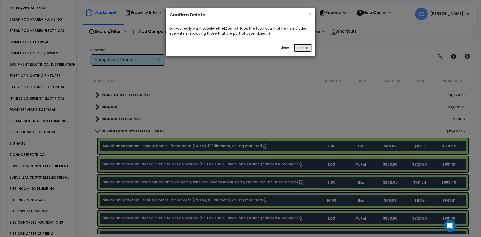
click at [308, 47] on button "Delete" at bounding box center [302, 48] width 18 height 9
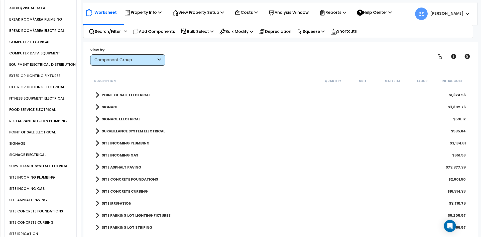
click at [121, 132] on b "SURVEILLANCE SYSTEM ELECTRICAL" at bounding box center [133, 130] width 63 height 5
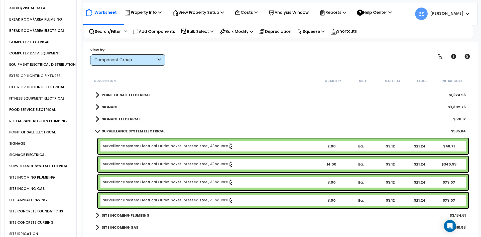
click at [329, 182] on div "3.00" at bounding box center [331, 181] width 29 height 5
click at [82, 158] on body "We are Building your Property. So please grab a coffee and let us do the heavy …" at bounding box center [240, 118] width 481 height 237
click at [121, 131] on b "SURVEILLANCE SYSTEM ELECTRICAL" at bounding box center [133, 130] width 63 height 5
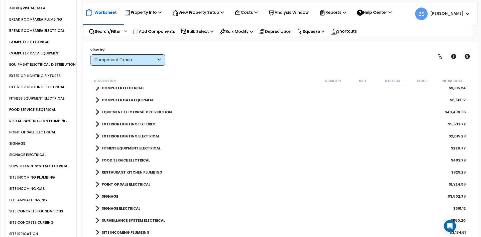
scroll to position [594, 0]
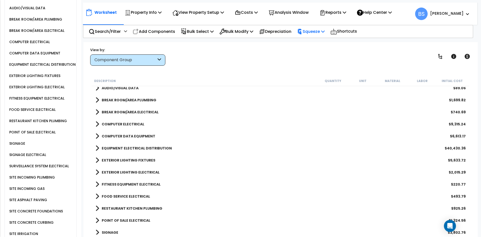
click at [315, 33] on p "Squeeze" at bounding box center [311, 31] width 28 height 7
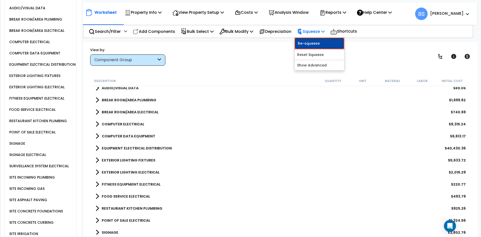
click at [316, 41] on link "Re-squeeze" at bounding box center [319, 44] width 50 height 12
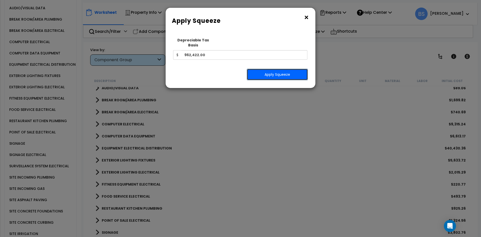
click at [298, 69] on button "Apply Squeeze" at bounding box center [277, 75] width 61 height 12
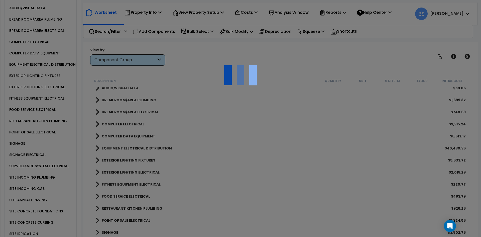
scroll to position [0, 0]
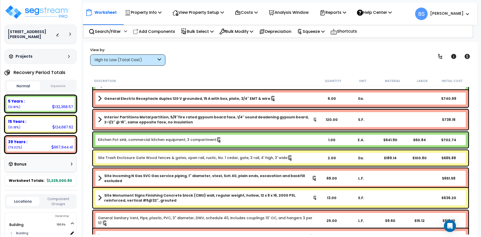
scroll to position [3054, 0]
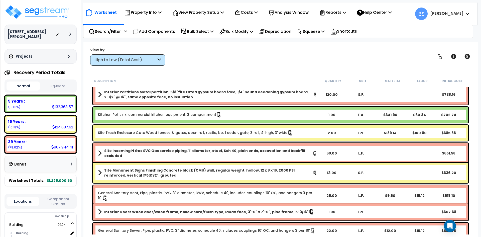
click at [170, 116] on link "Kitchen Pot sink, commercial kitchen equipment, 3 compartment" at bounding box center [160, 115] width 124 height 6
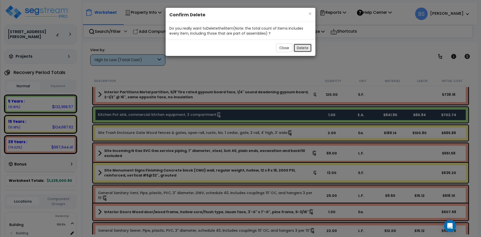
click at [301, 46] on button "Delete" at bounding box center [302, 48] width 18 height 9
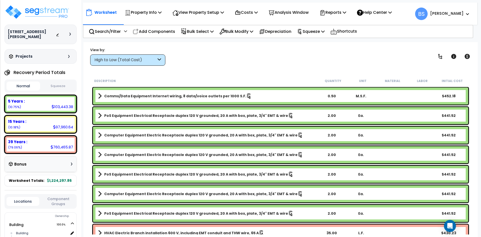
scroll to position [3555, 0]
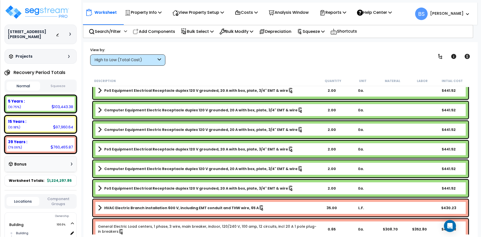
click at [60, 86] on button "Squeeze" at bounding box center [58, 86] width 34 height 9
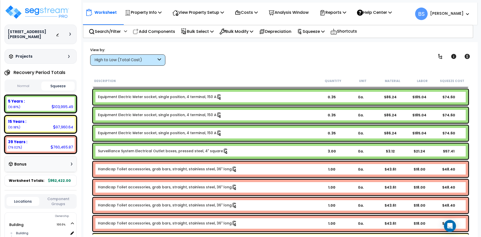
scroll to position [5347, 0]
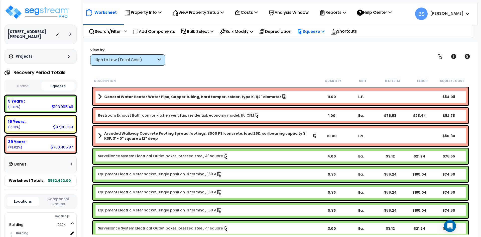
click at [321, 30] on p "Squeeze" at bounding box center [311, 31] width 28 height 7
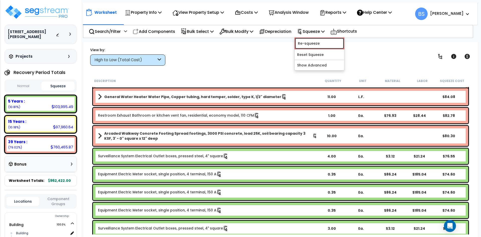
click at [313, 41] on link "Re-squeeze" at bounding box center [319, 44] width 50 height 12
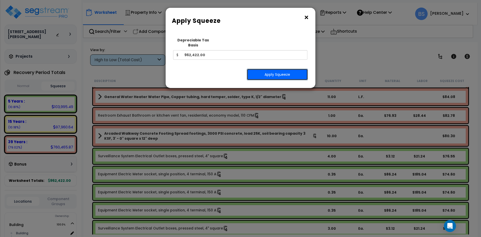
click at [274, 69] on button "Apply Squeeze" at bounding box center [277, 75] width 61 height 12
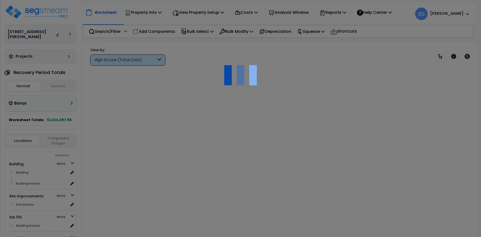
scroll to position [22, 0]
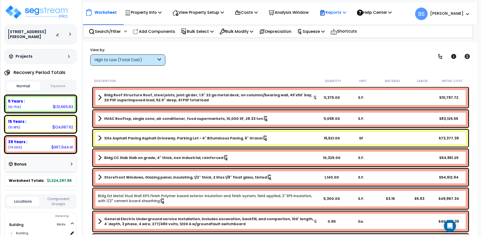
click at [342, 10] on p "Reports" at bounding box center [332, 12] width 27 height 7
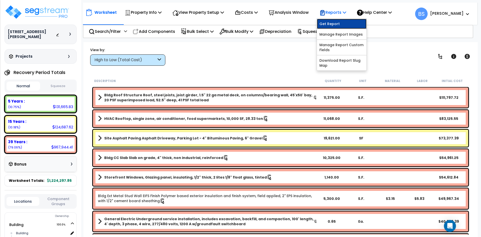
click at [332, 22] on link "Get Report" at bounding box center [342, 24] width 50 height 10
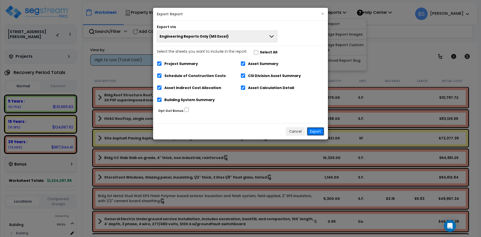
click at [321, 131] on button "Export" at bounding box center [315, 131] width 17 height 9
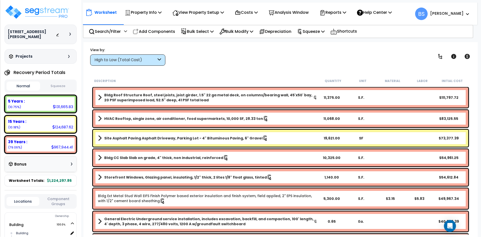
click at [114, 63] on div "High to Low (Total Cost)" at bounding box center [127, 59] width 75 height 11
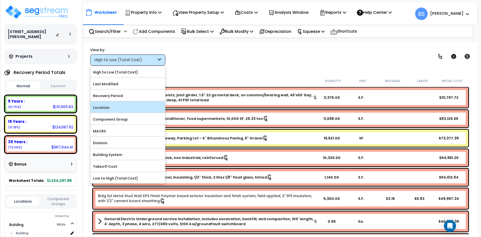
click at [112, 105] on label "Location" at bounding box center [127, 108] width 75 height 8
click at [0, 0] on input "Location" at bounding box center [0, 0] width 0 height 0
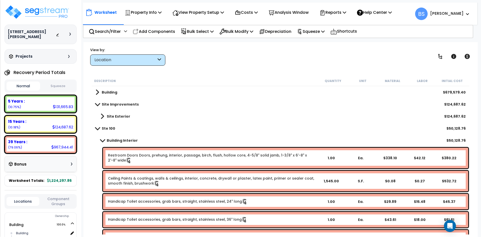
scroll to position [0, 0]
click at [104, 128] on b "Ste 100" at bounding box center [109, 128] width 14 height 5
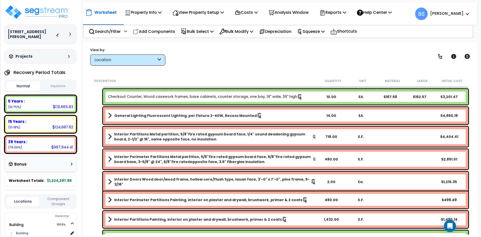
scroll to position [275, 0]
